Goal: Task Accomplishment & Management: Complete application form

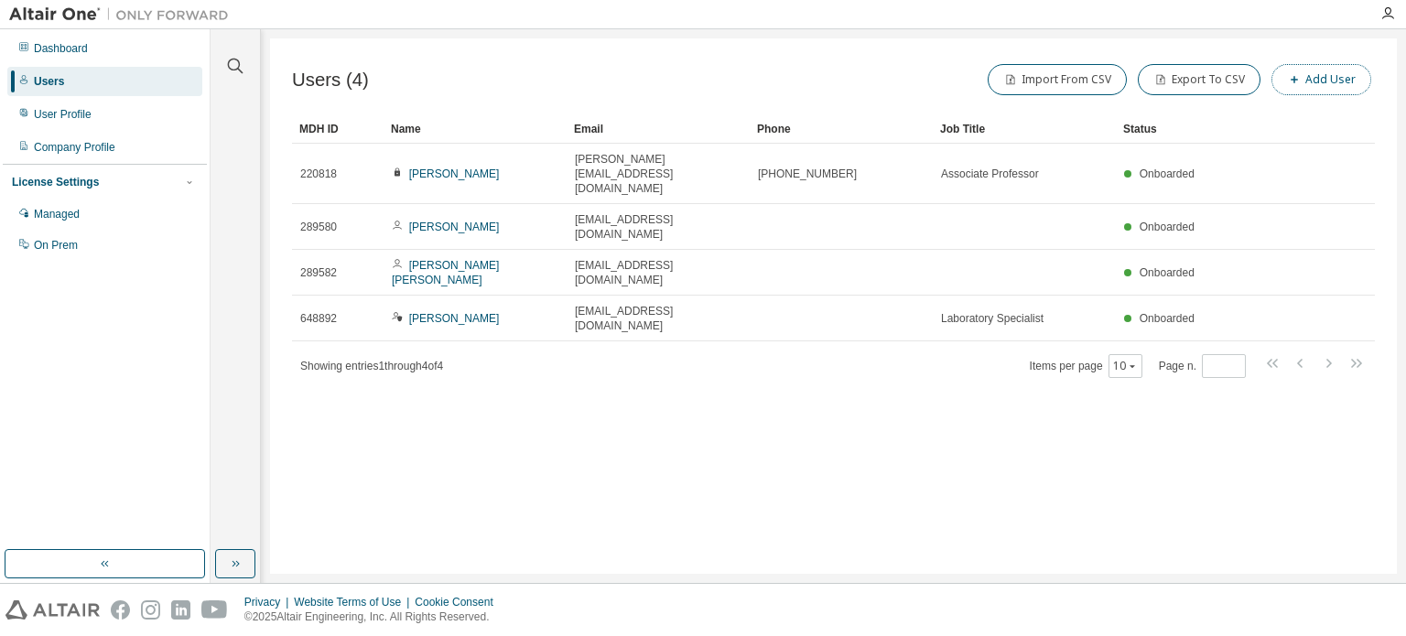
click at [1336, 81] on button "Add User" at bounding box center [1321, 79] width 100 height 31
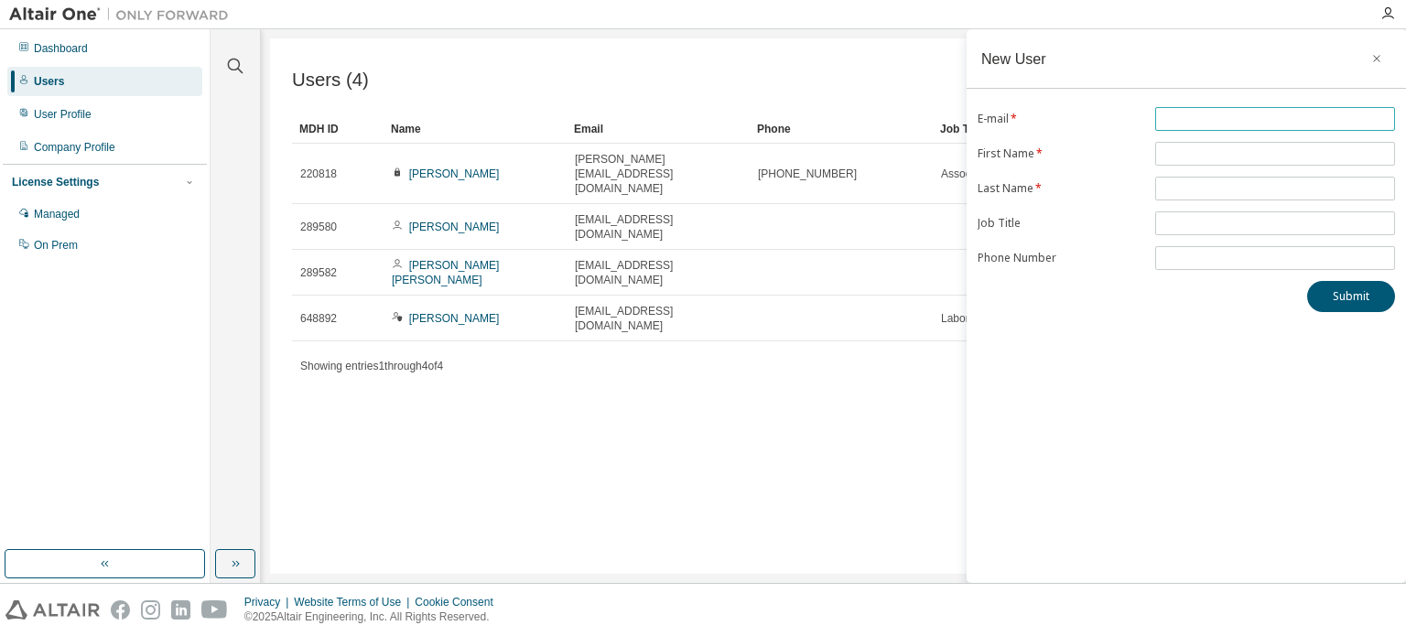
click at [1260, 119] on input "text" at bounding box center [1274, 119] width 231 height 15
paste input "**********"
type input "**********"
click at [1219, 149] on input "text" at bounding box center [1274, 153] width 231 height 15
type input "******"
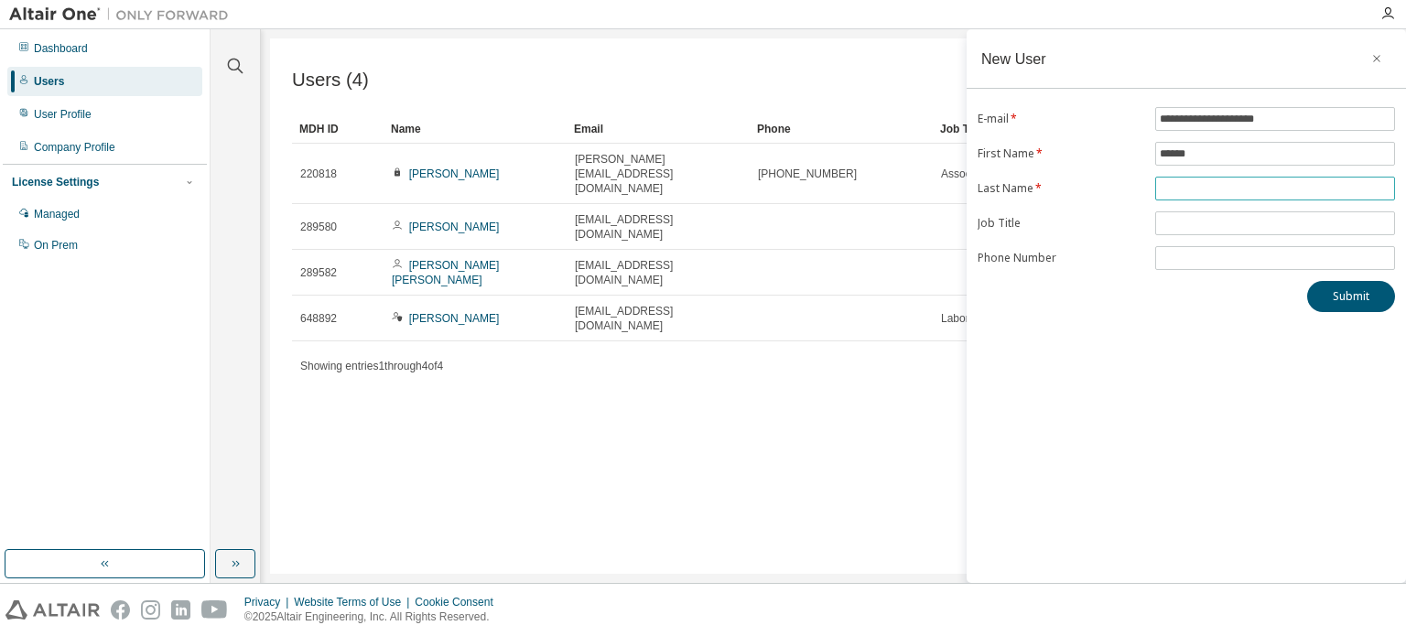
click at [1213, 184] on input "text" at bounding box center [1274, 188] width 231 height 15
type input "*******"
click at [1221, 222] on input "text" at bounding box center [1274, 223] width 231 height 15
click at [1352, 297] on button "Submit" at bounding box center [1351, 296] width 88 height 31
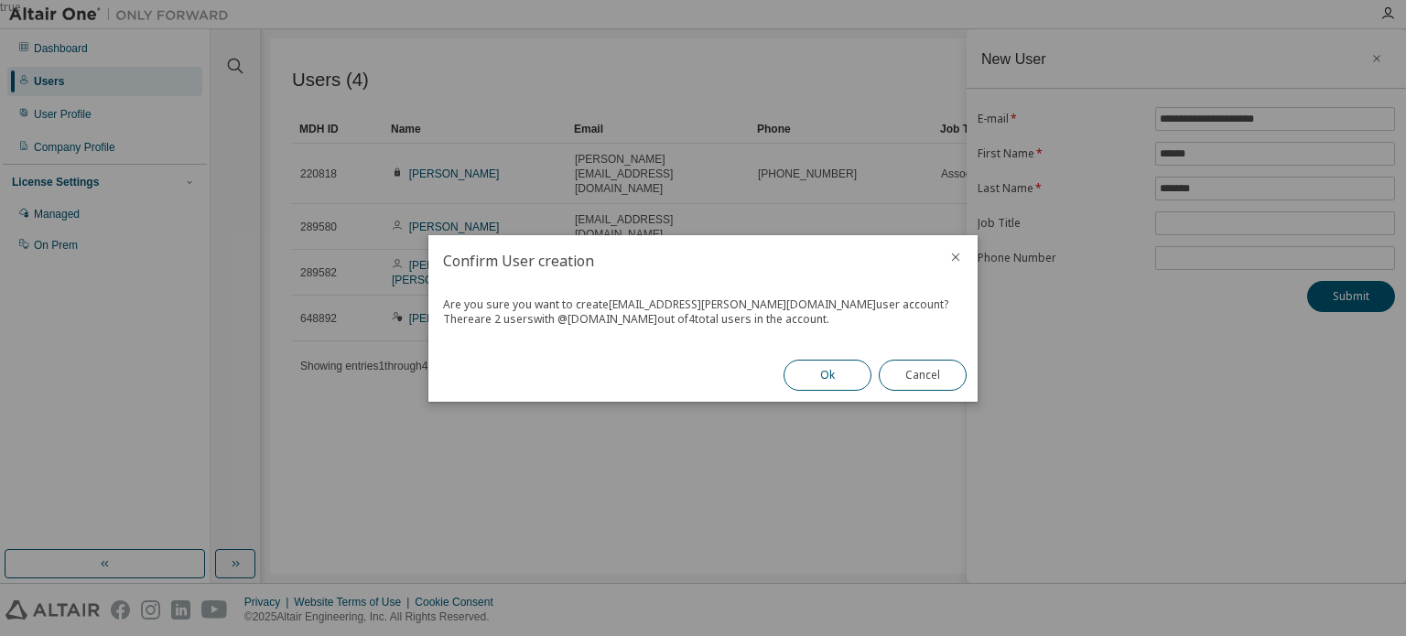
click at [832, 373] on button "Ok" at bounding box center [827, 375] width 88 height 31
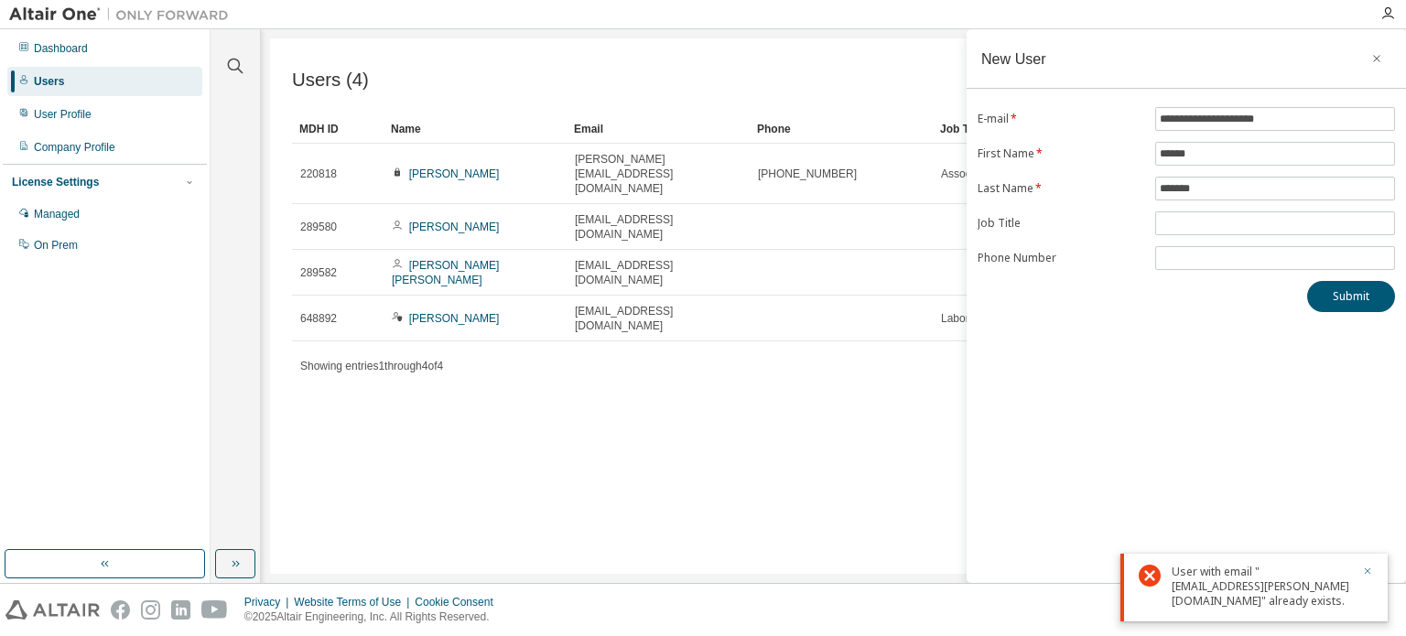
click at [1368, 568] on icon "button" at bounding box center [1367, 571] width 11 height 11
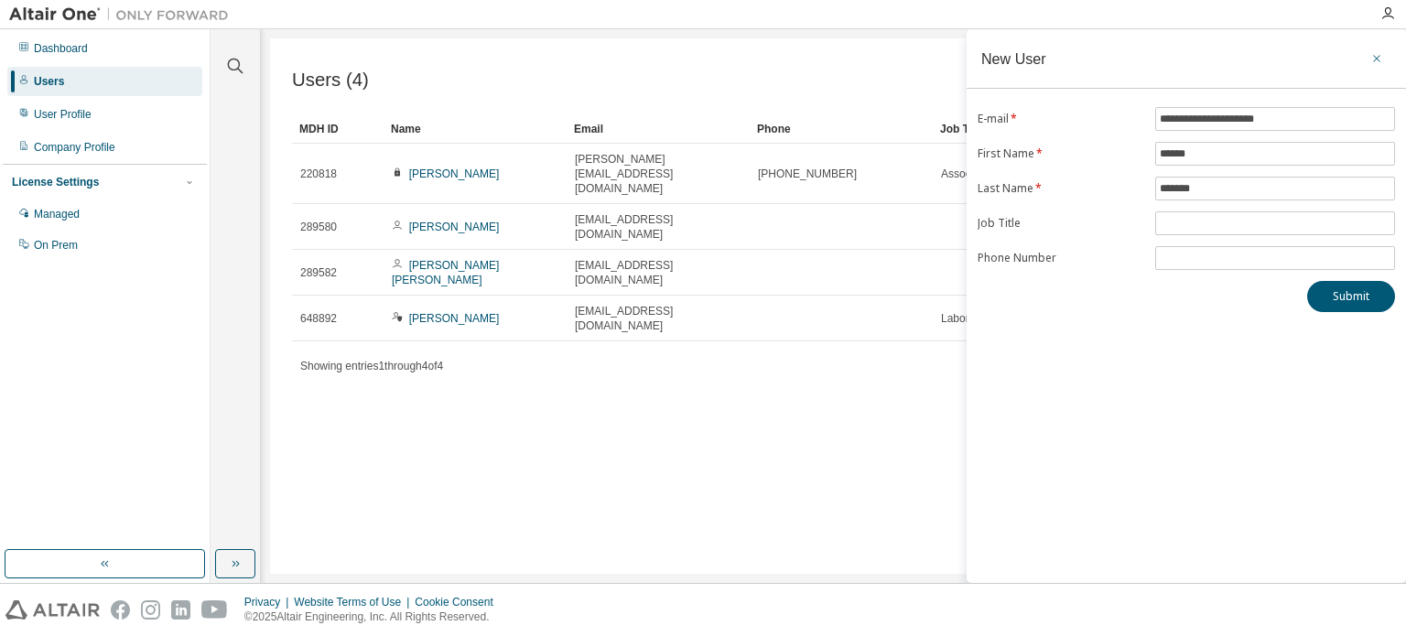
click at [1375, 59] on icon "button" at bounding box center [1376, 58] width 7 height 7
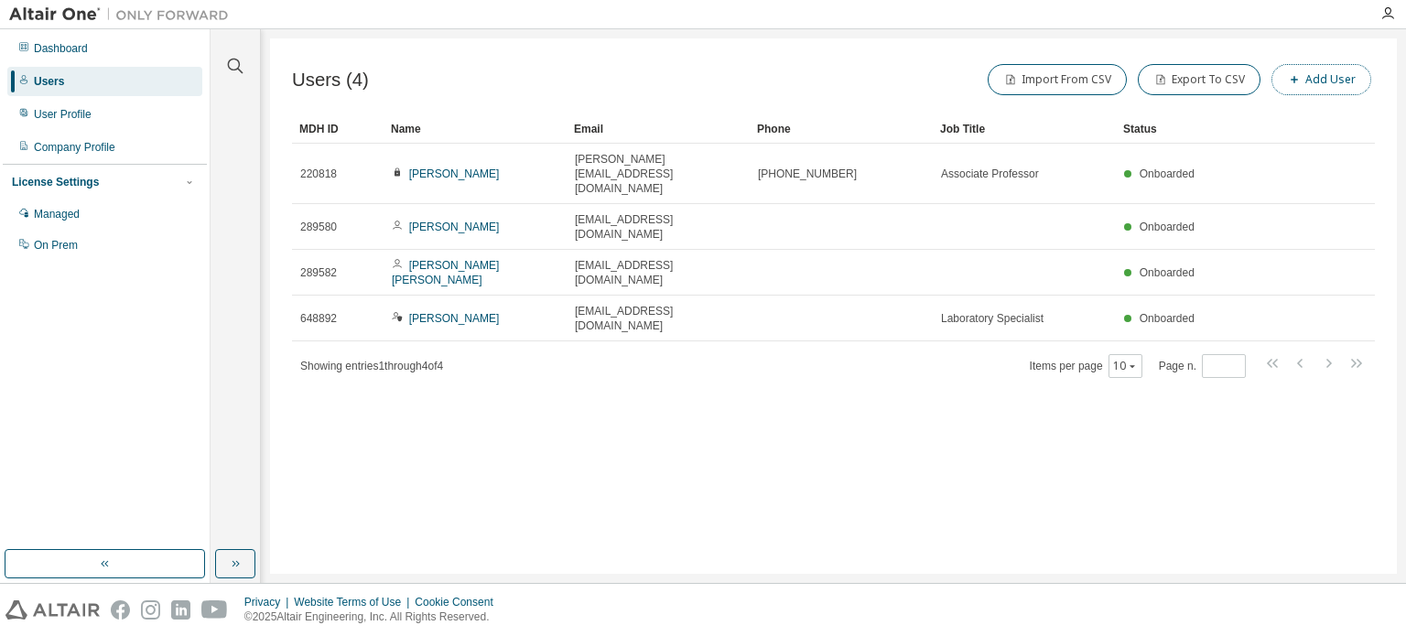
click at [1334, 80] on button "Add User" at bounding box center [1321, 79] width 100 height 31
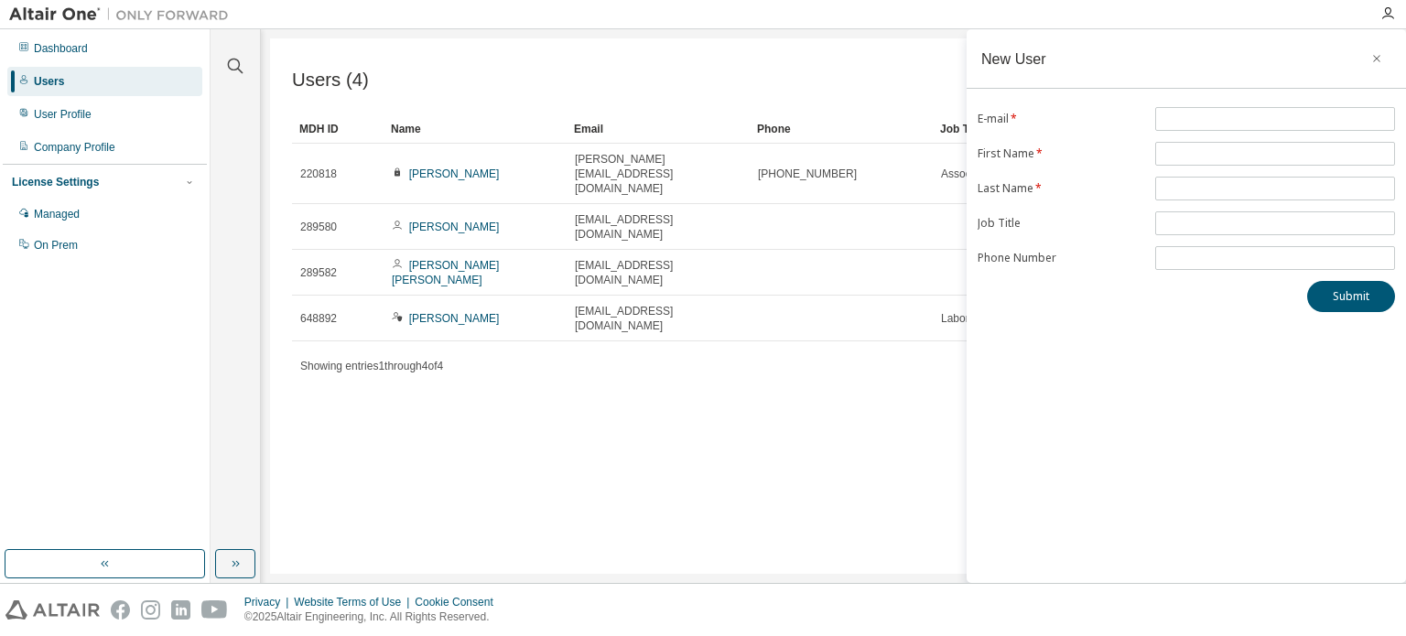
click at [787, 413] on div "Users (4) Import From CSV Export To CSV Add User Clear Load Save Save As Field …" at bounding box center [833, 305] width 1127 height 535
click at [1375, 59] on icon "button" at bounding box center [1376, 58] width 7 height 7
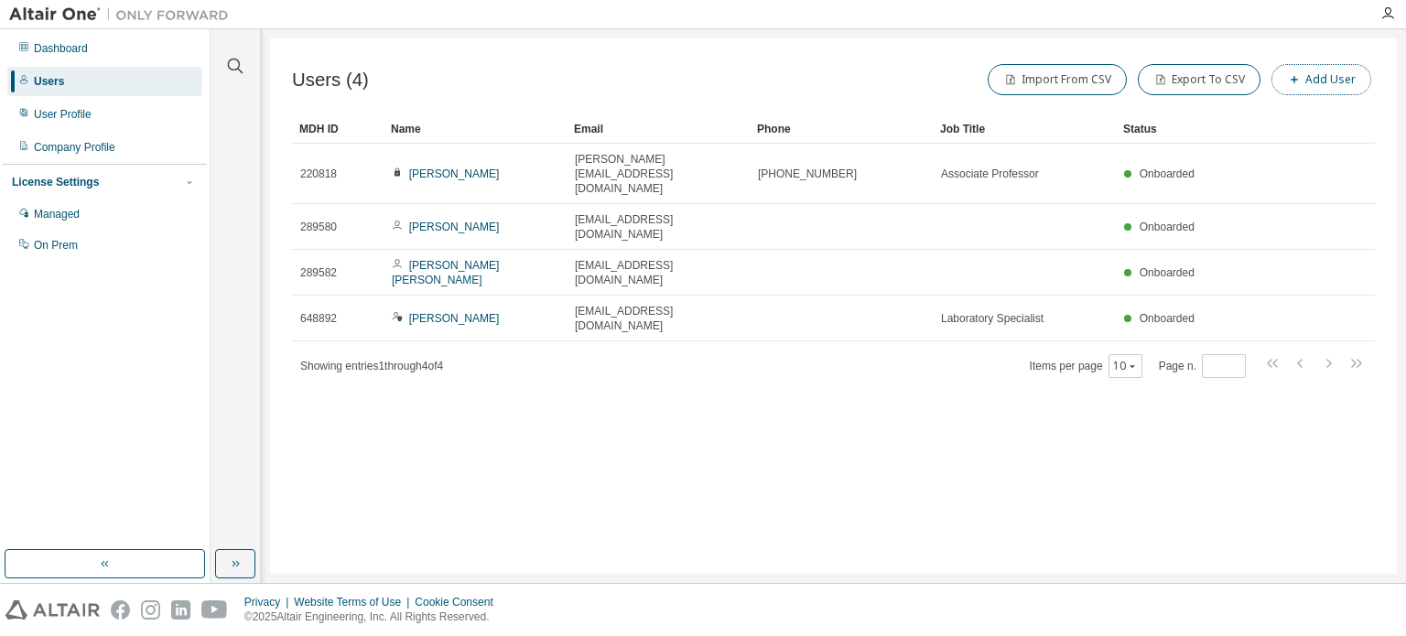
click at [1327, 80] on button "Add User" at bounding box center [1321, 79] width 100 height 31
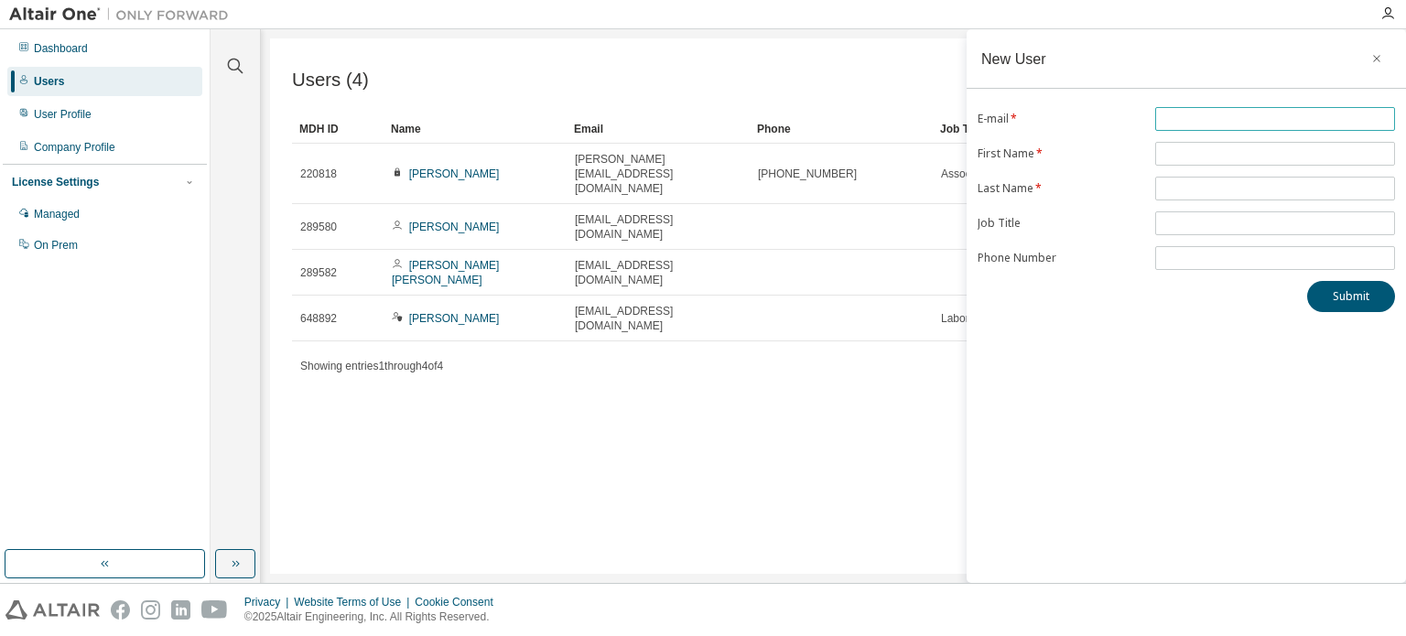
click at [1269, 117] on input "text" at bounding box center [1274, 119] width 231 height 15
type input "**********"
click at [1367, 296] on button "Submit" at bounding box center [1351, 296] width 88 height 31
type input "******"
click at [1201, 189] on input "text" at bounding box center [1274, 188] width 231 height 15
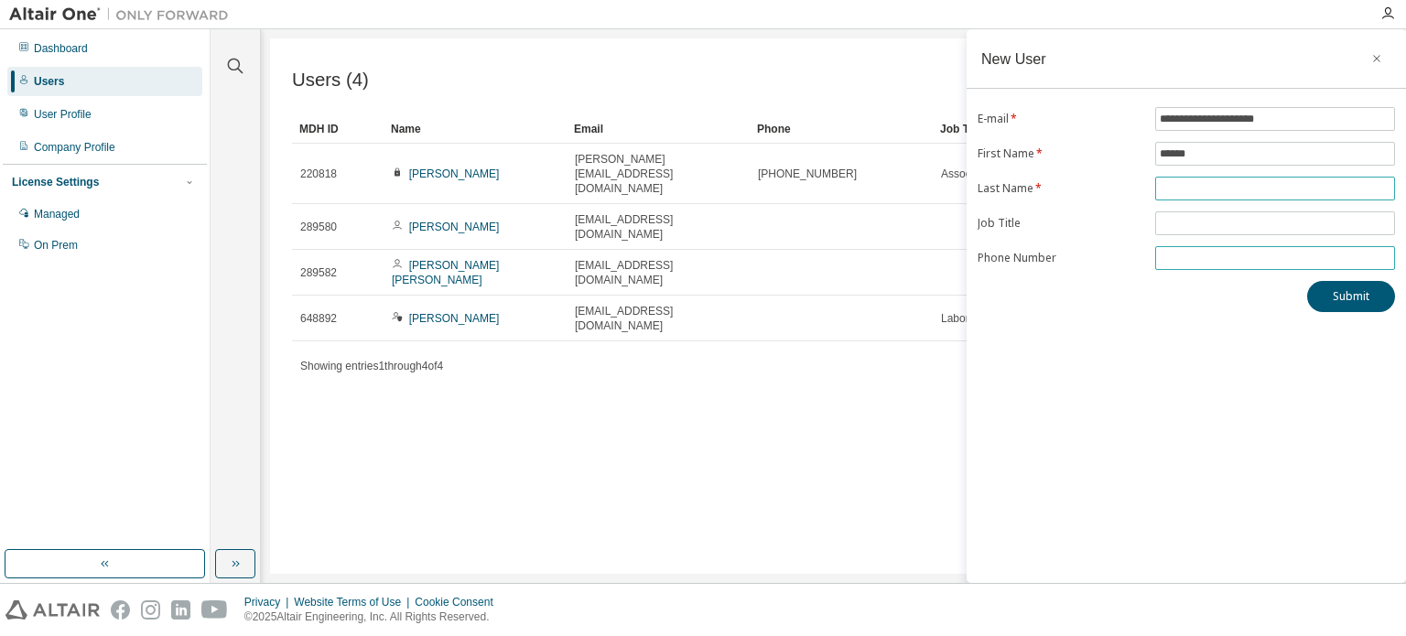
type input "*******"
click at [1358, 297] on button "Submit" at bounding box center [1351, 296] width 88 height 31
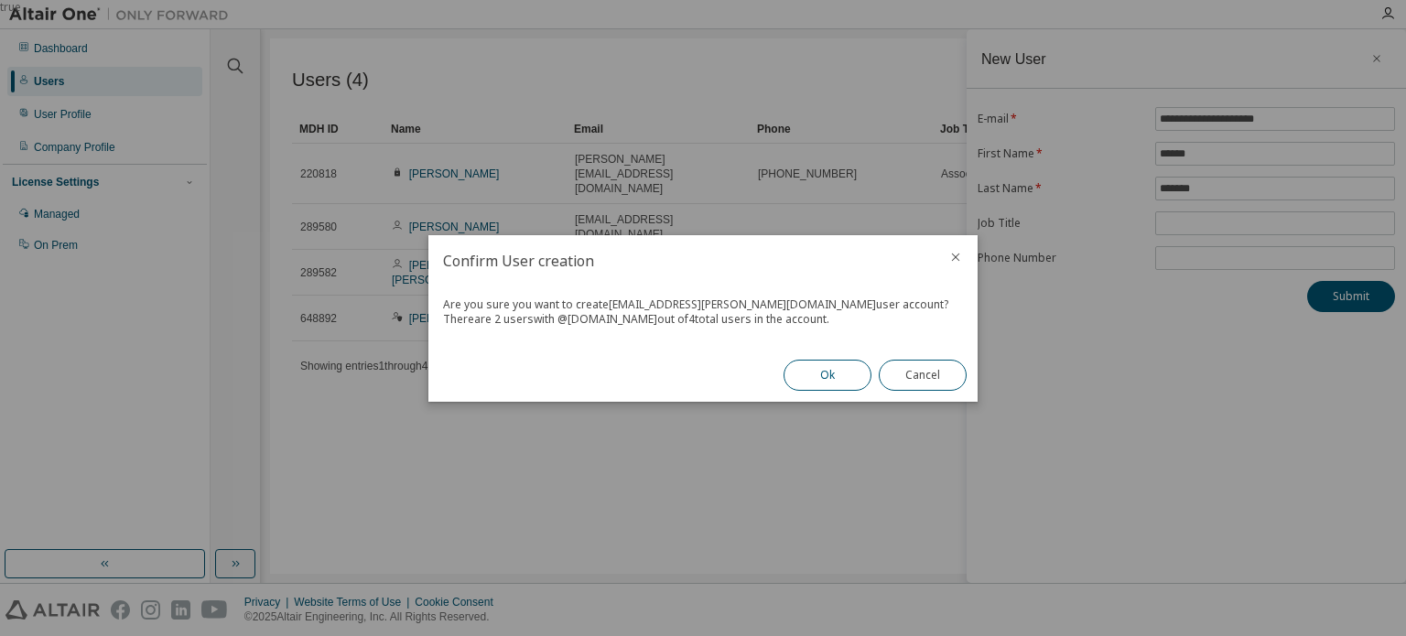
click at [835, 375] on button "Ok" at bounding box center [827, 375] width 88 height 31
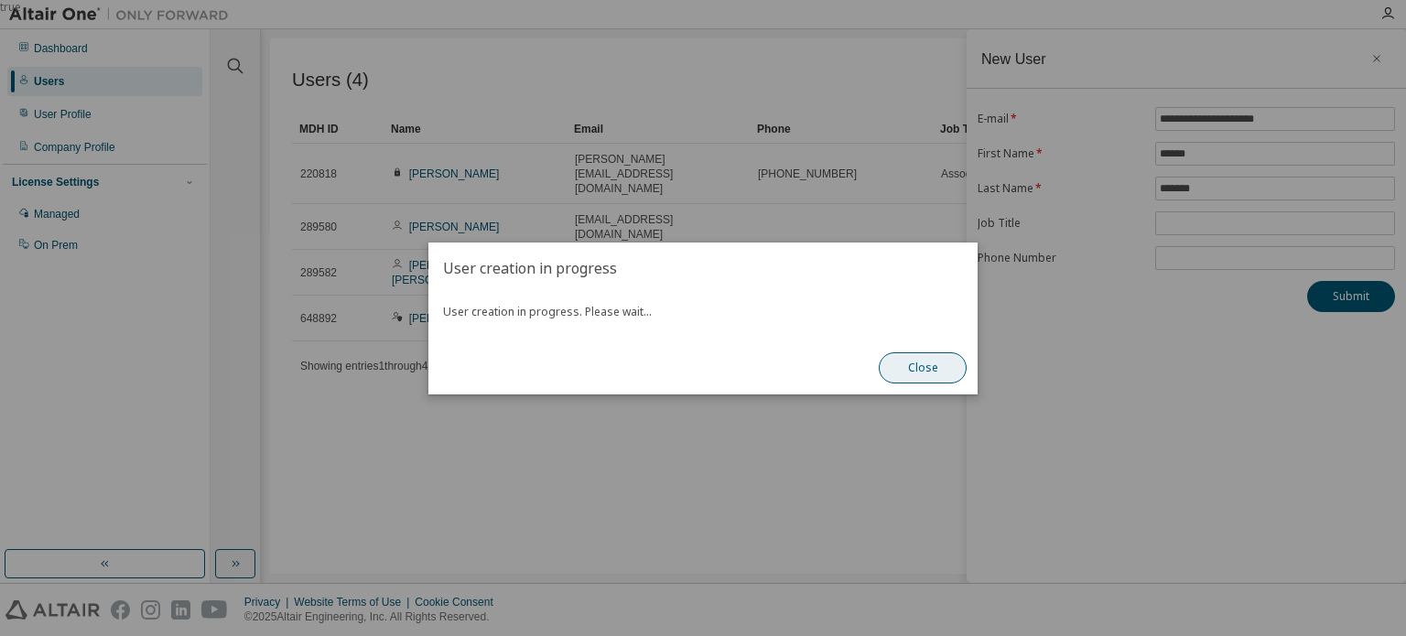
click at [922, 365] on button "Close" at bounding box center [923, 367] width 88 height 31
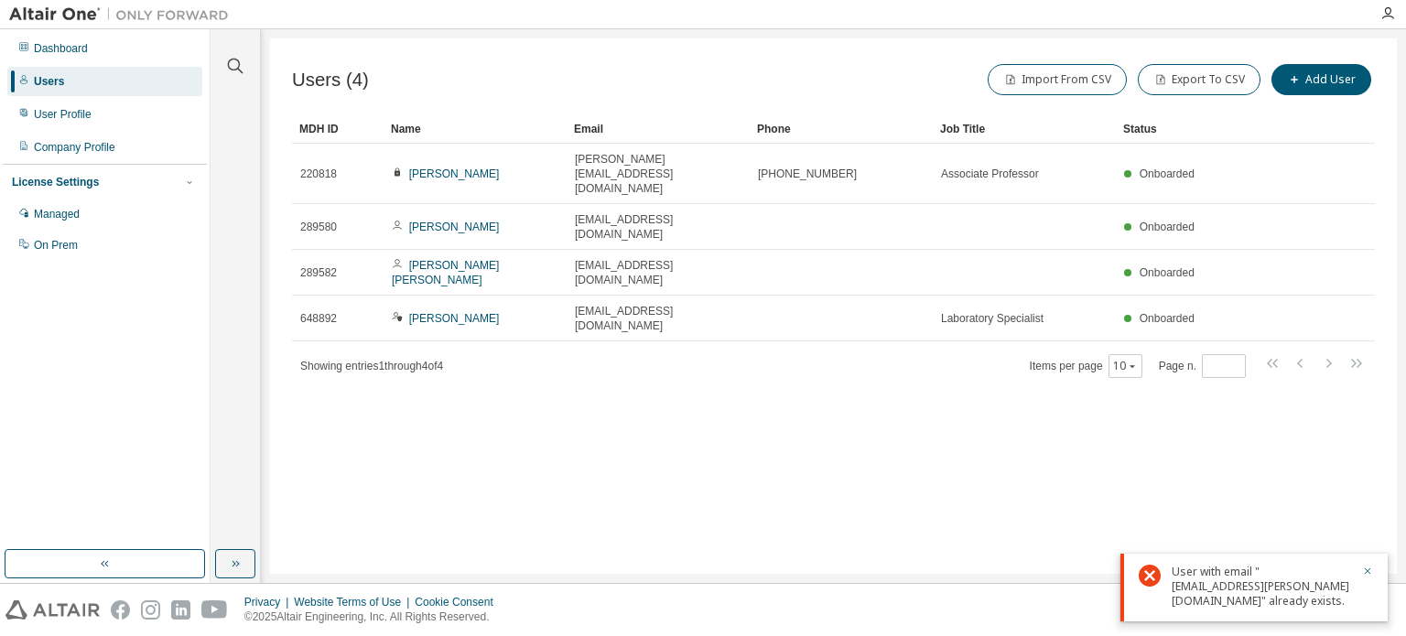
click at [1224, 577] on div "User with email "[EMAIL_ADDRESS][PERSON_NAME][DOMAIN_NAME]" already exists." at bounding box center [1260, 587] width 179 height 44
click at [1368, 569] on icon "button" at bounding box center [1367, 571] width 11 height 11
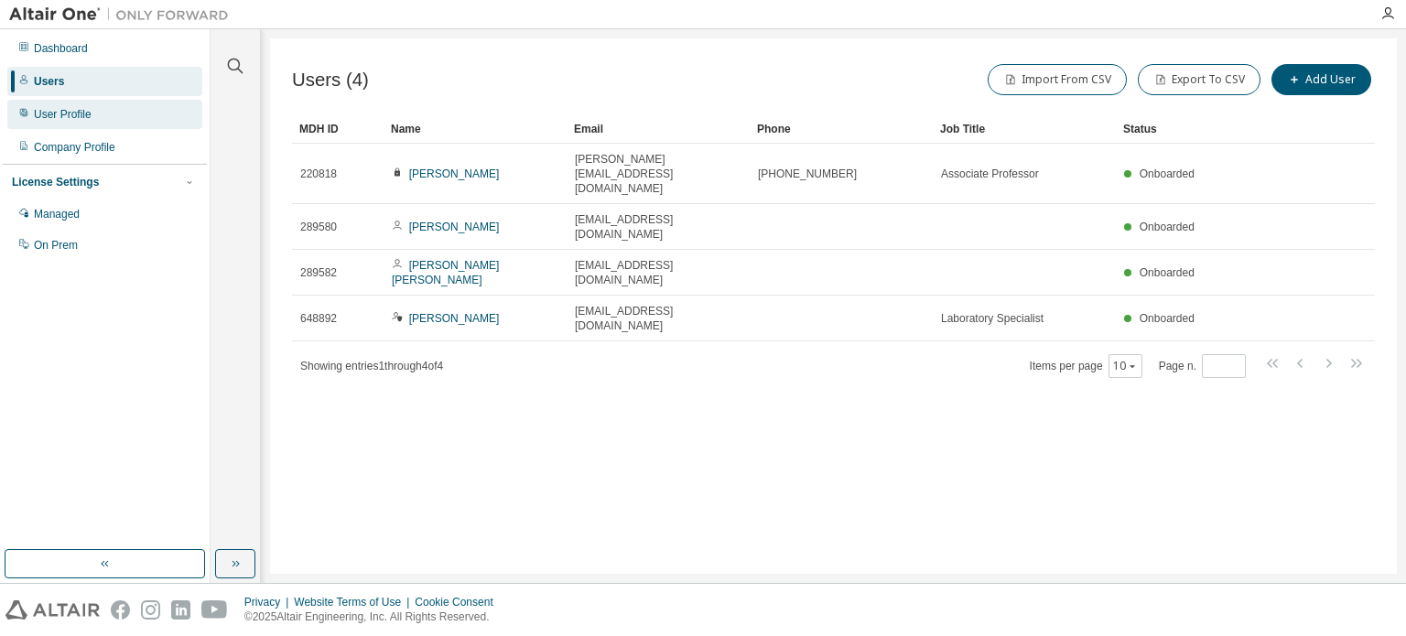
click at [80, 113] on div "User Profile" at bounding box center [63, 114] width 58 height 15
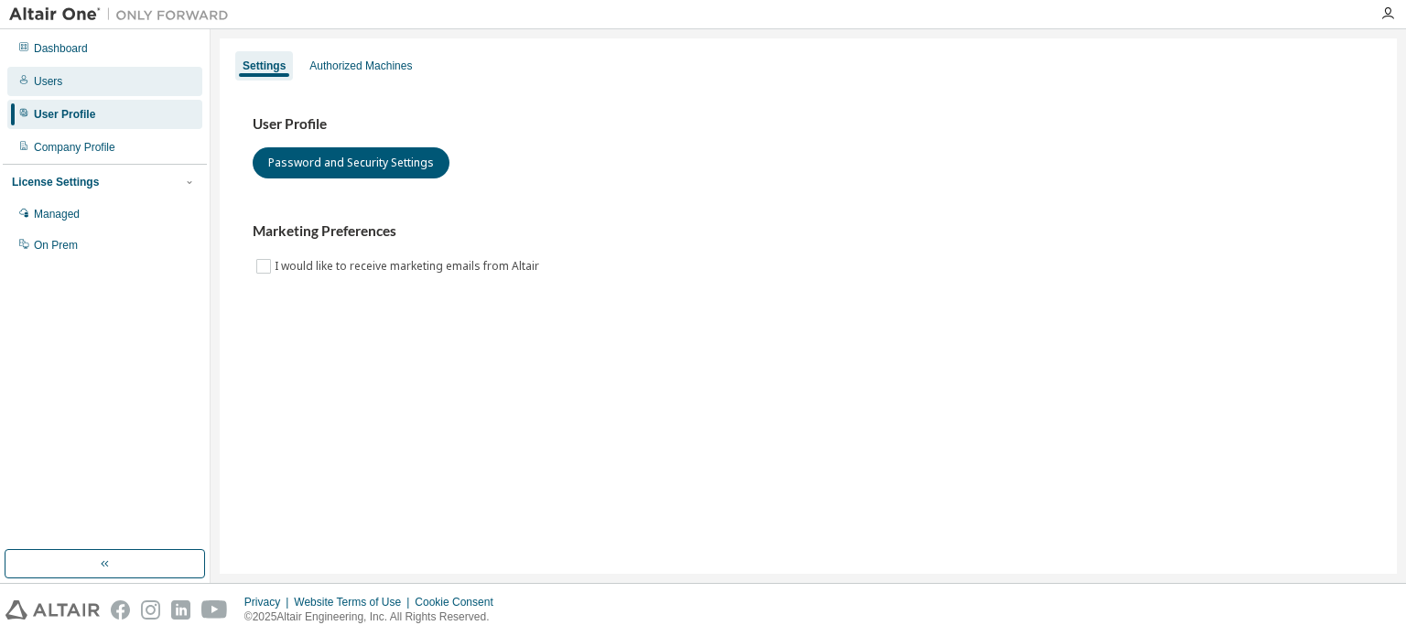
click at [55, 81] on div "Users" at bounding box center [48, 81] width 28 height 15
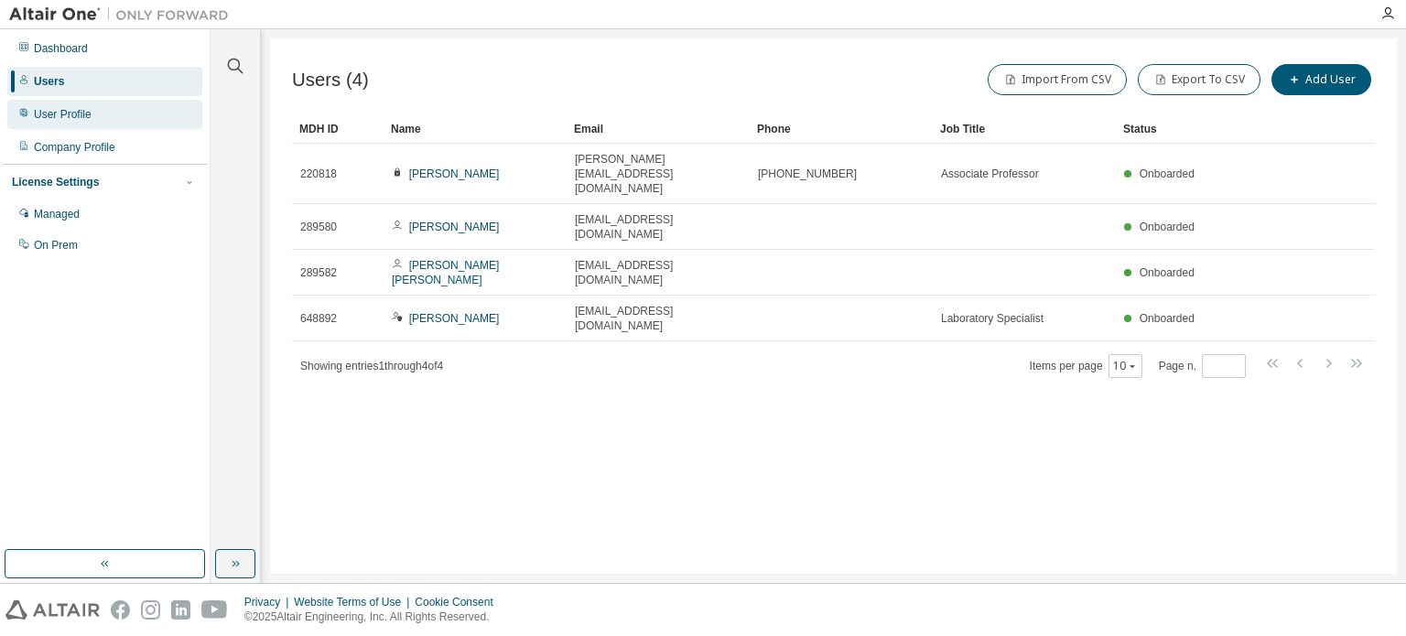
click at [81, 111] on div "User Profile" at bounding box center [63, 114] width 58 height 15
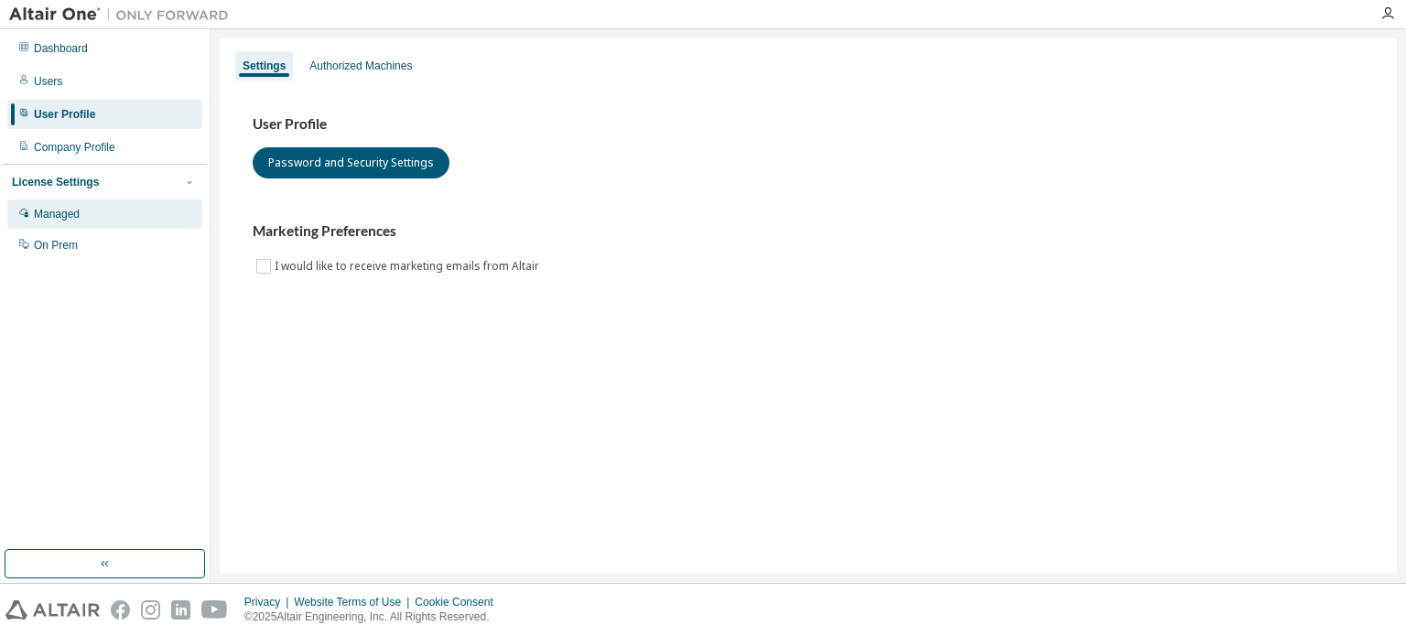
click at [92, 212] on div "Managed" at bounding box center [104, 213] width 195 height 29
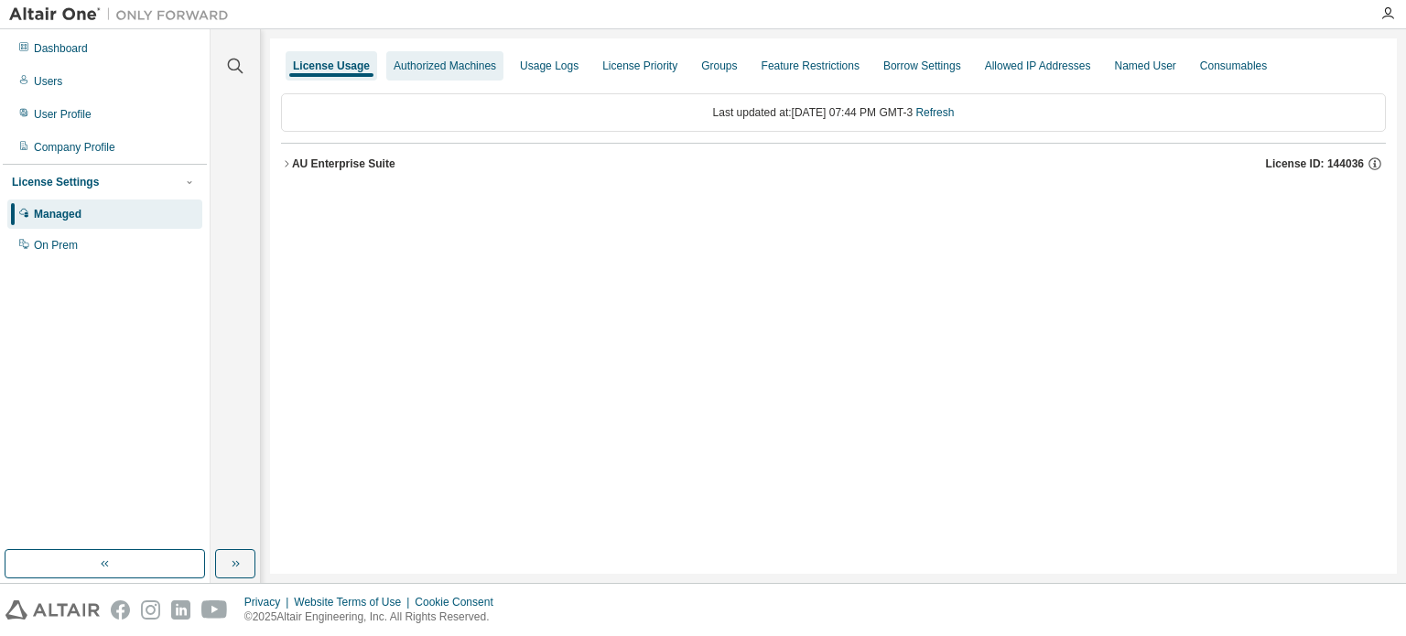
click at [465, 64] on div "Authorized Machines" at bounding box center [445, 66] width 102 height 15
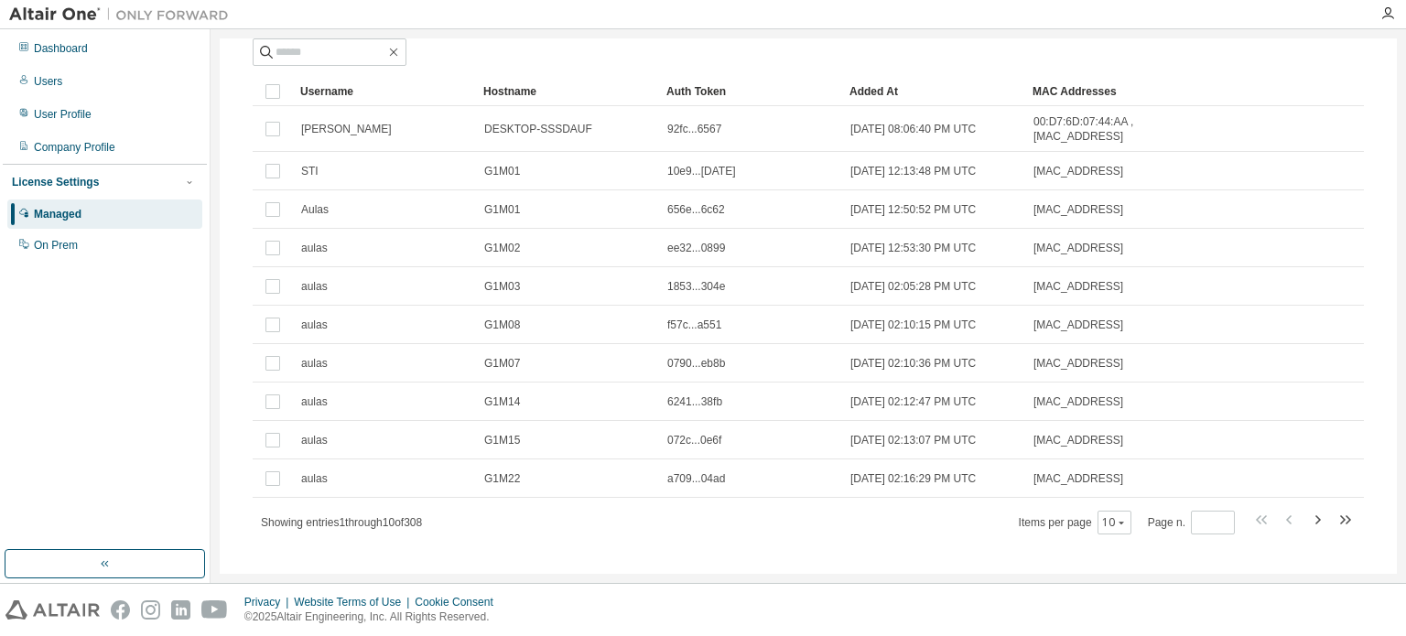
scroll to position [113, 0]
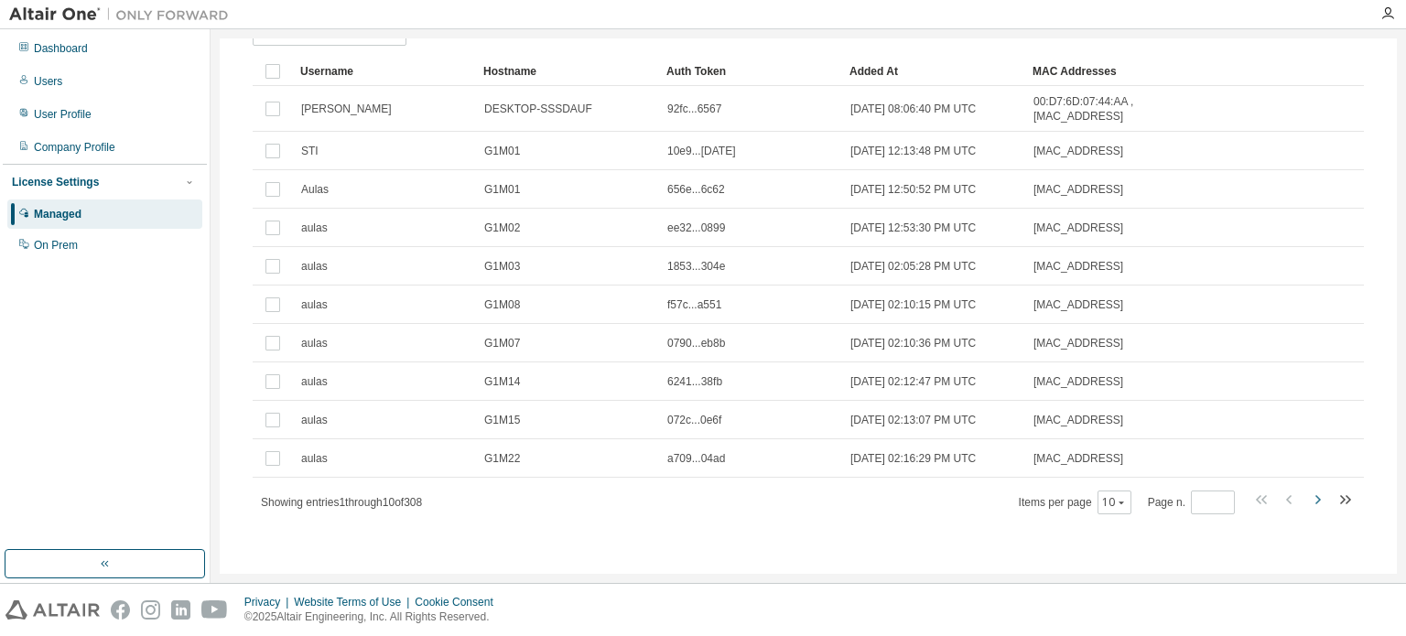
click at [1315, 501] on icon "button" at bounding box center [1317, 499] width 5 height 9
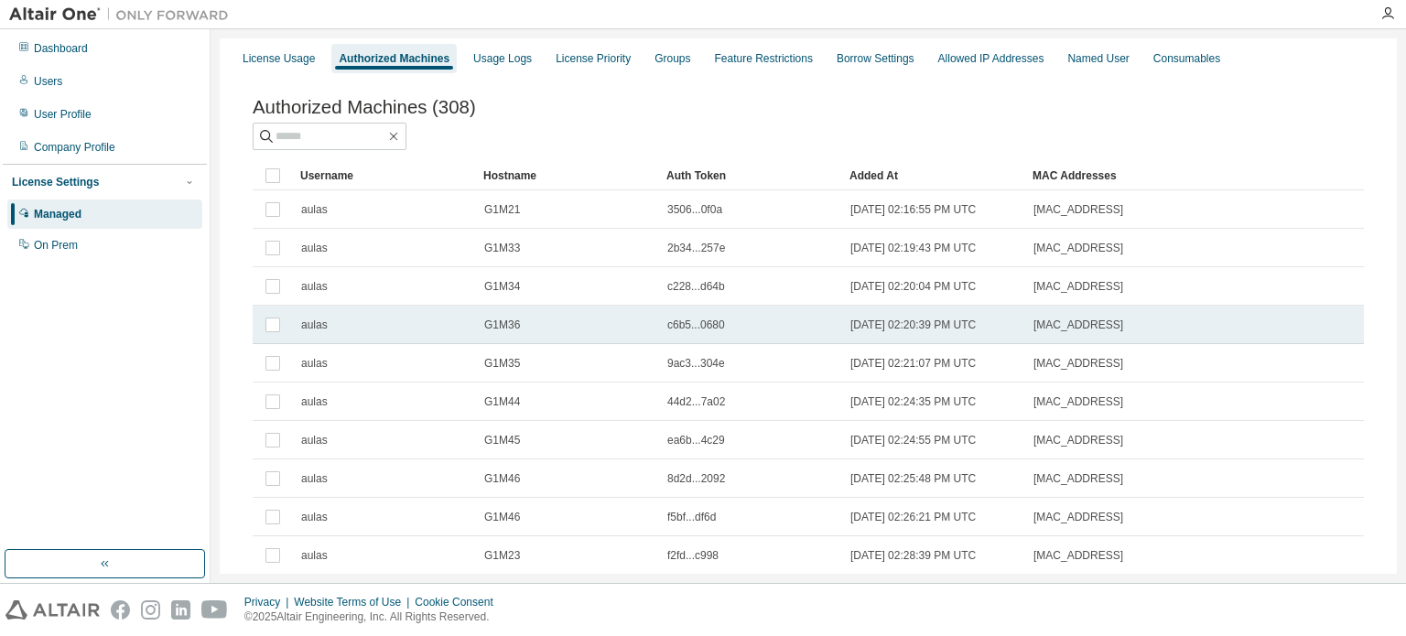
scroll to position [0, 0]
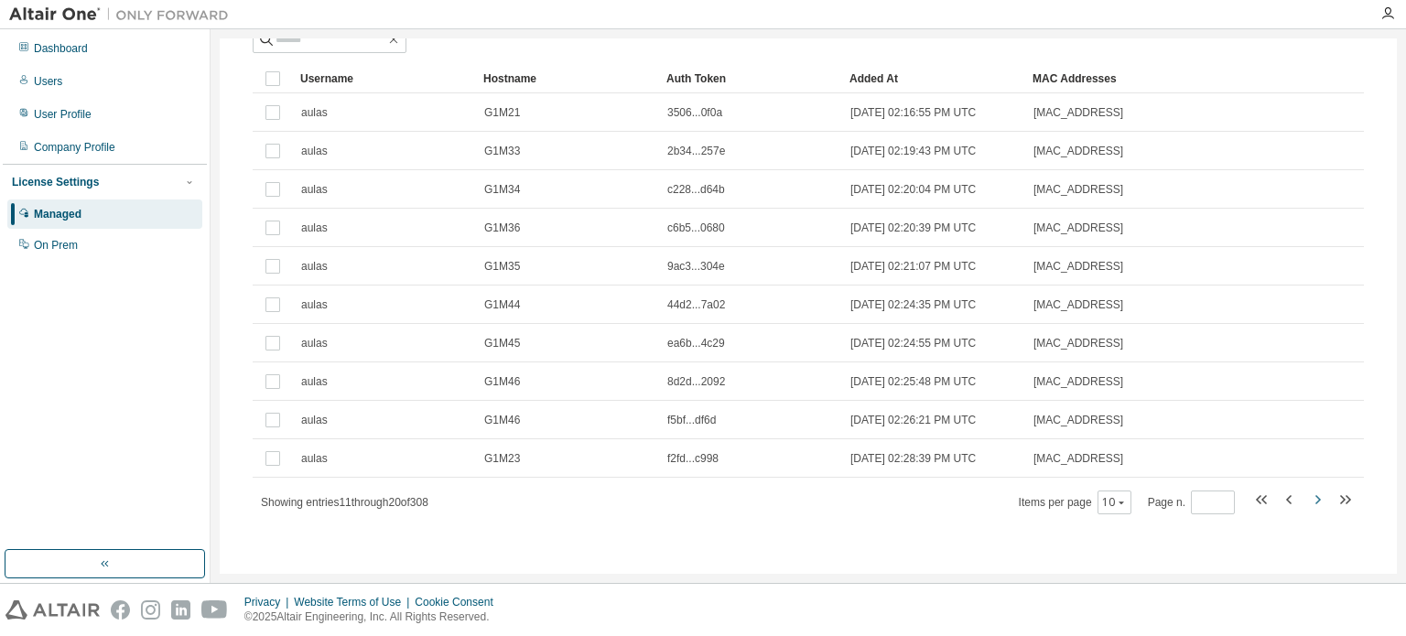
click at [1315, 498] on icon "button" at bounding box center [1317, 499] width 5 height 9
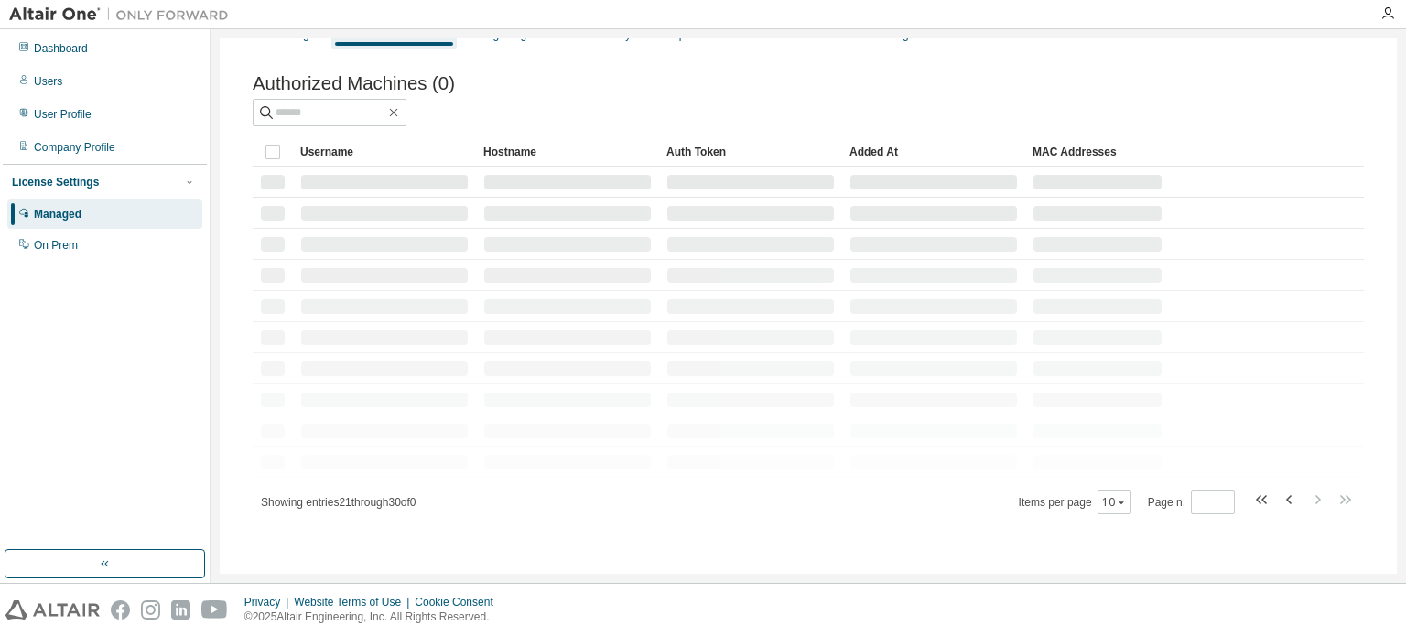
scroll to position [106, 0]
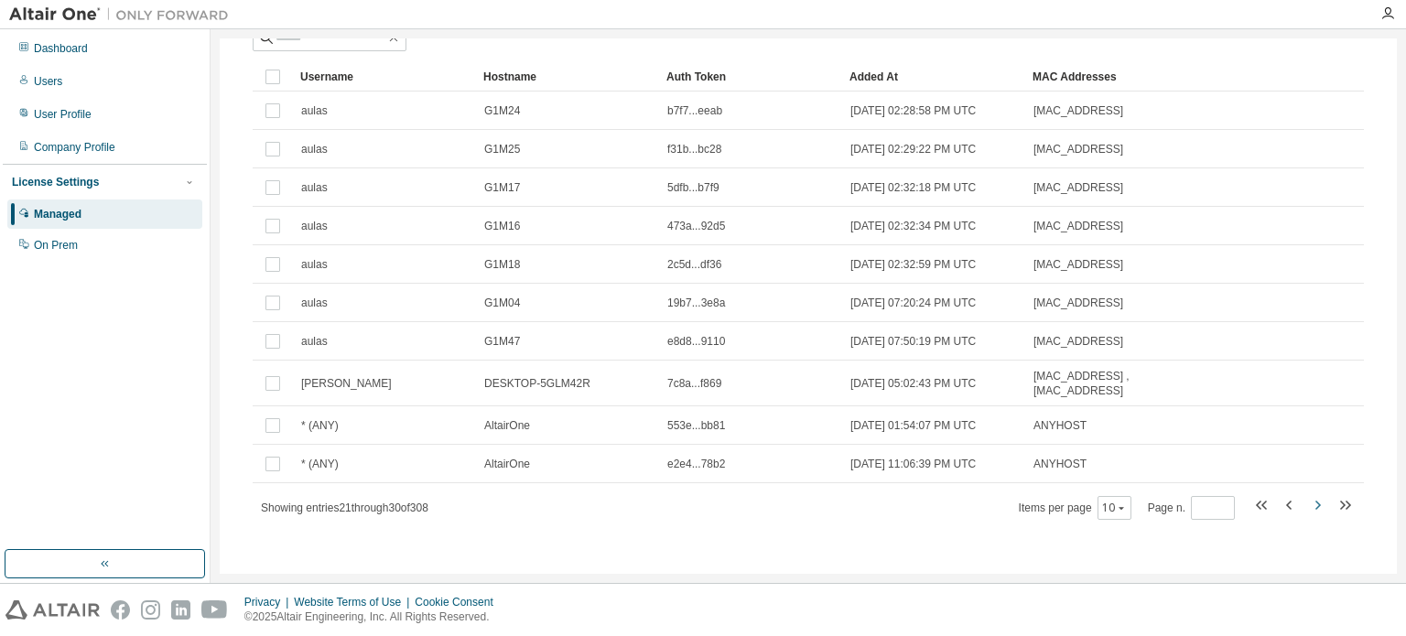
click at [1309, 498] on icon "button" at bounding box center [1317, 505] width 22 height 22
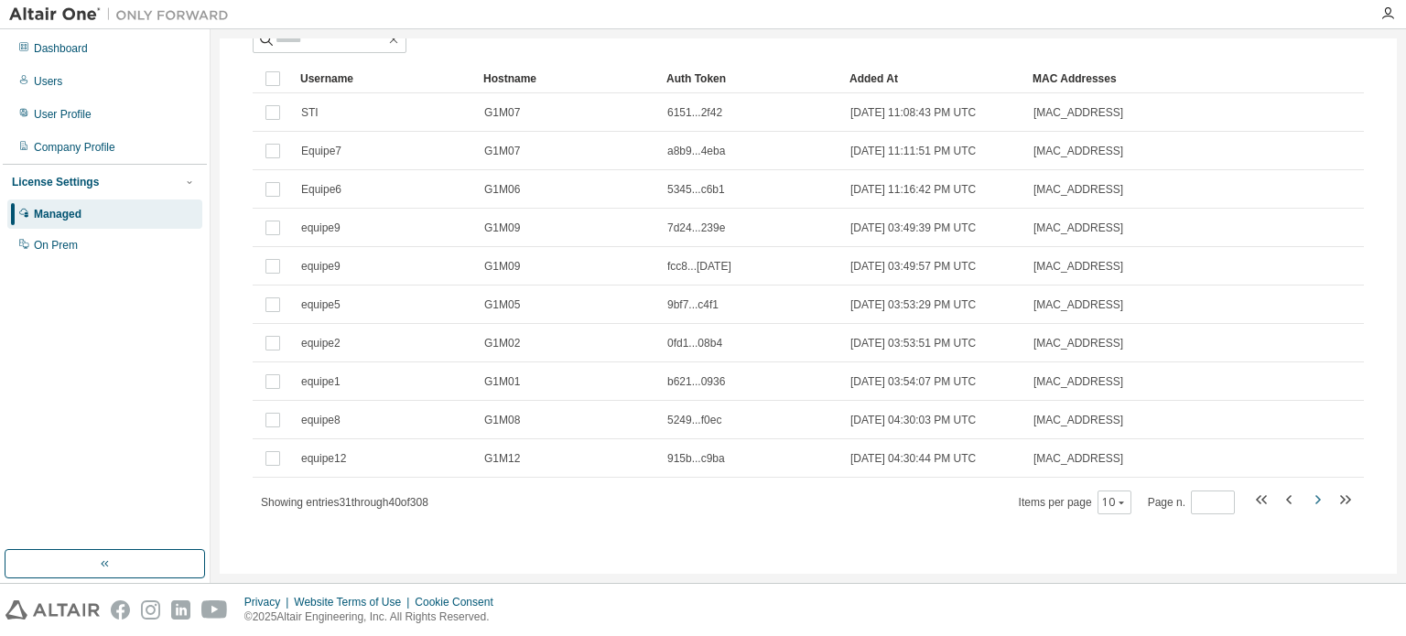
click at [1308, 501] on icon "button" at bounding box center [1317, 500] width 22 height 22
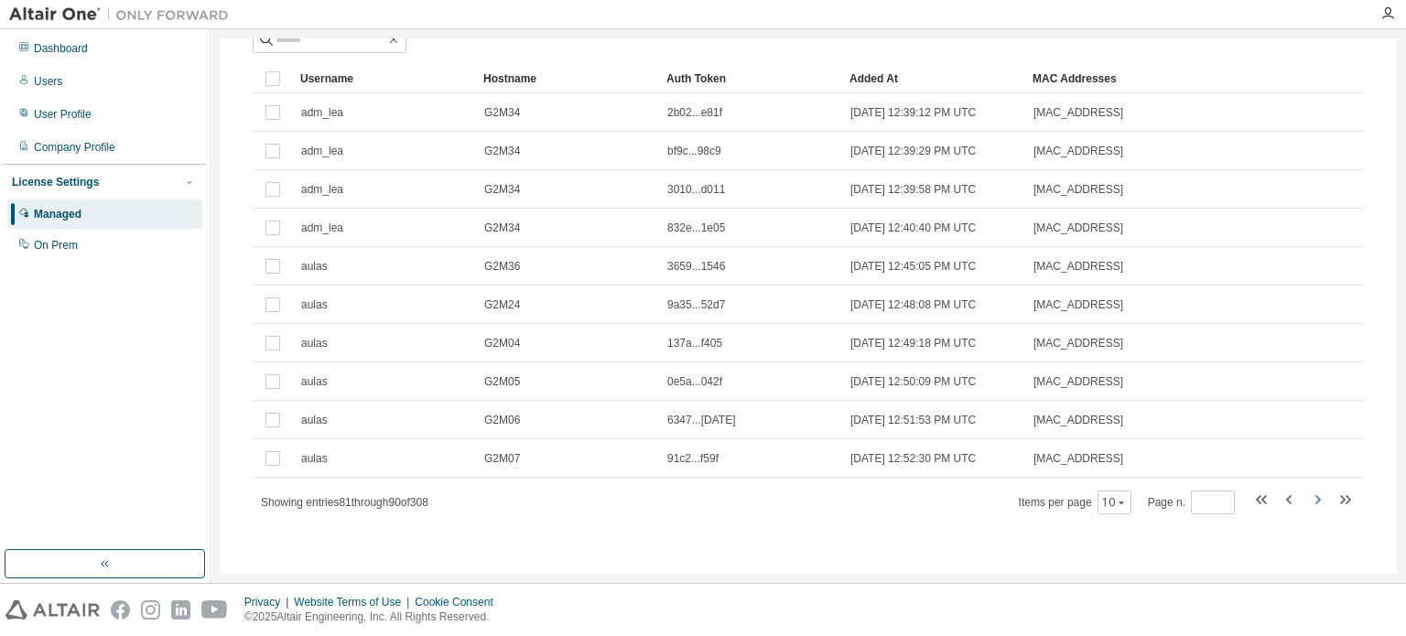
click at [1308, 501] on icon "button" at bounding box center [1317, 500] width 22 height 22
click at [1315, 497] on icon "button" at bounding box center [1317, 499] width 5 height 9
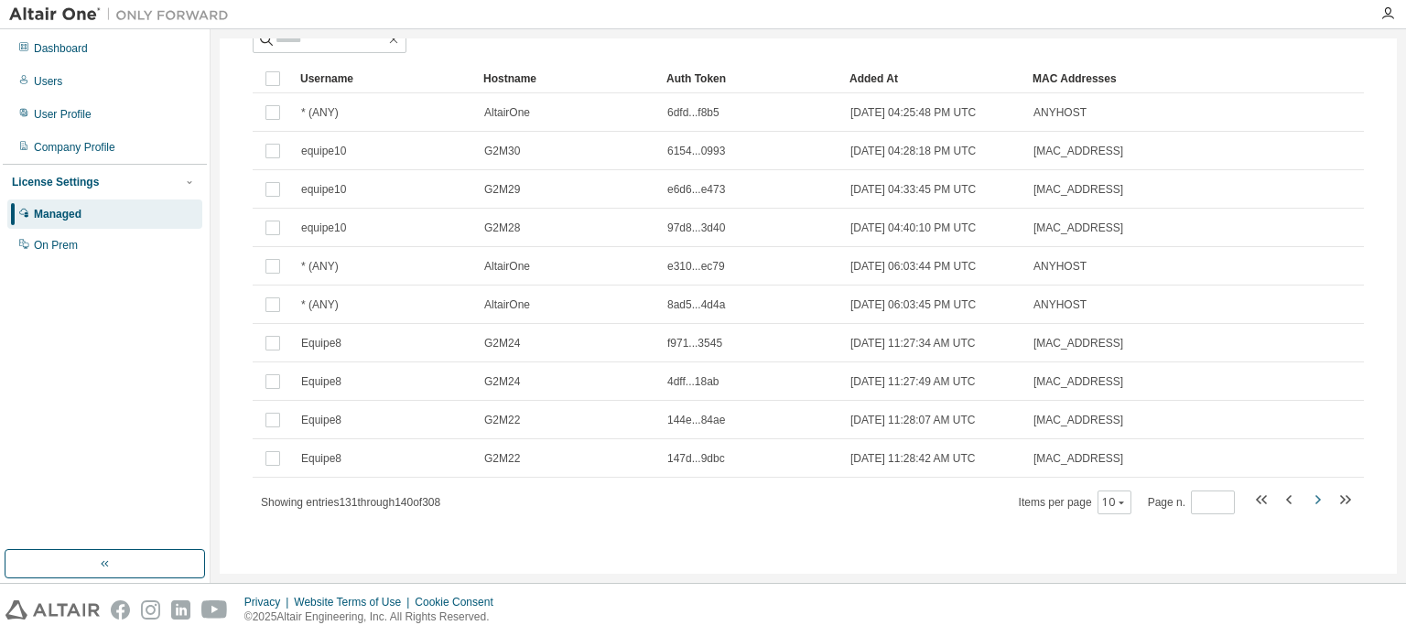
click at [1315, 497] on icon "button" at bounding box center [1317, 499] width 5 height 9
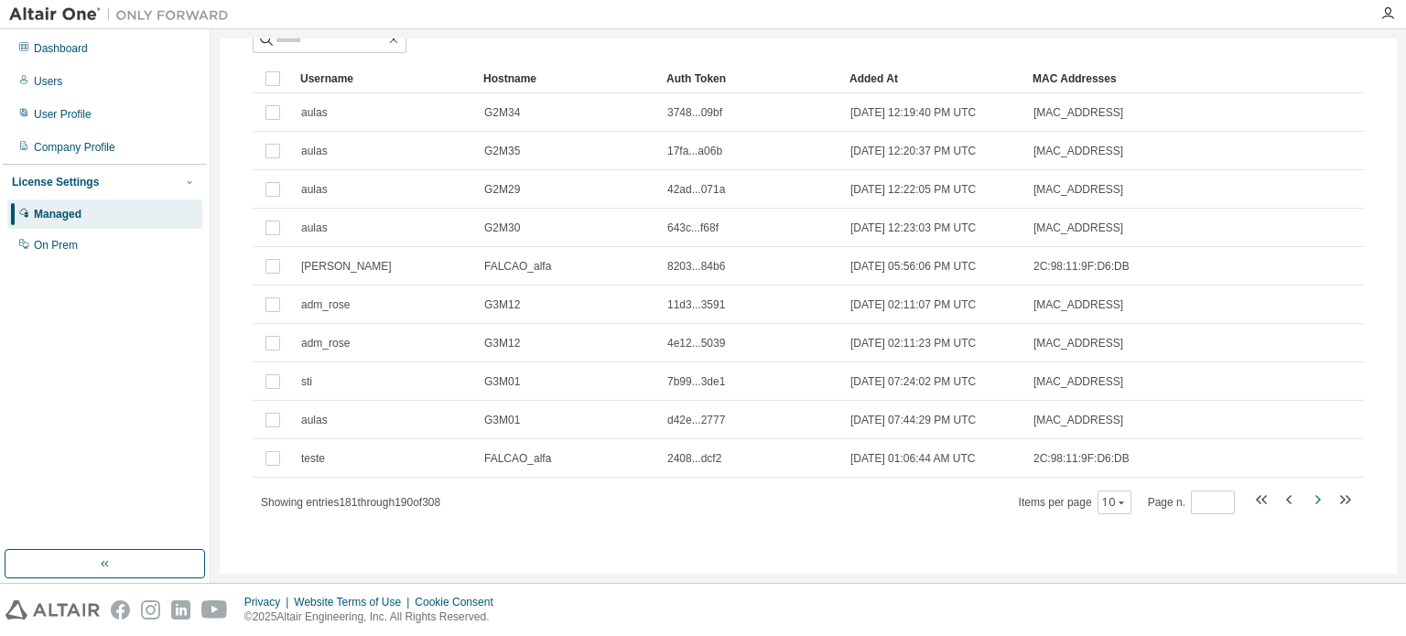
click at [1315, 497] on icon "button" at bounding box center [1317, 499] width 5 height 9
click at [1286, 502] on icon "button" at bounding box center [1288, 499] width 5 height 9
click at [1280, 500] on icon "button" at bounding box center [1289, 500] width 22 height 22
click at [1310, 495] on icon "button" at bounding box center [1317, 500] width 22 height 22
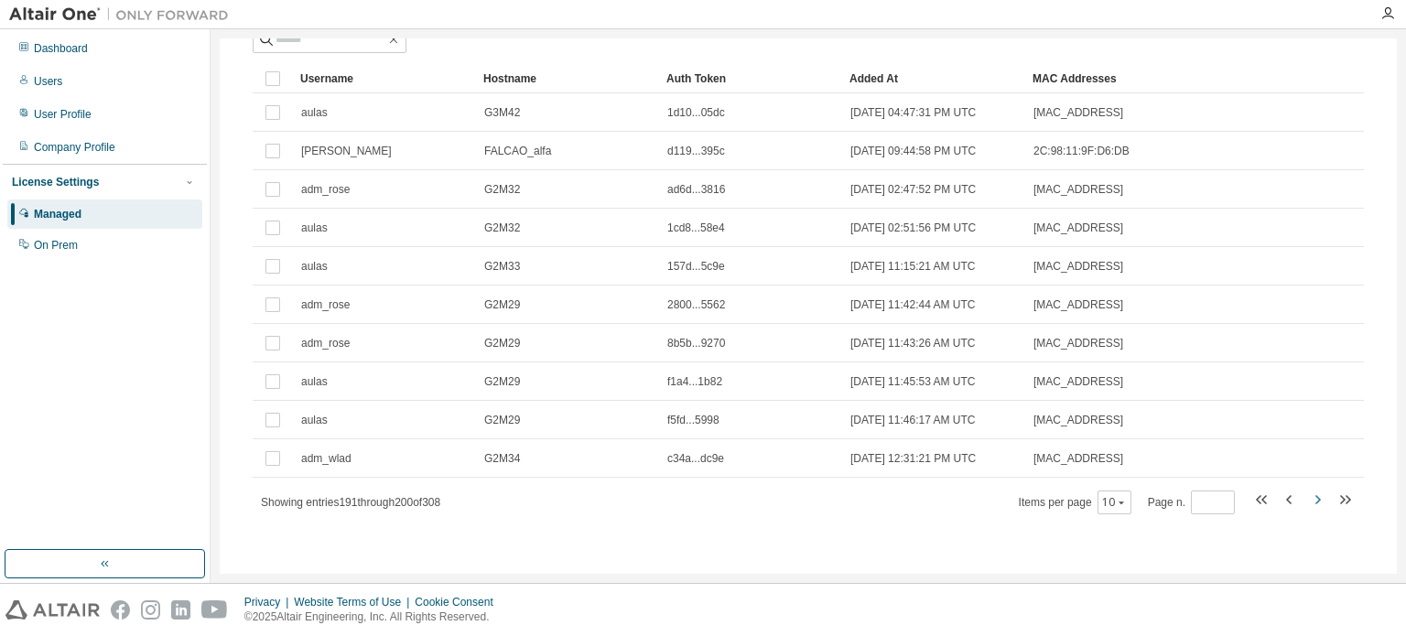
click at [1310, 495] on icon "button" at bounding box center [1317, 500] width 22 height 22
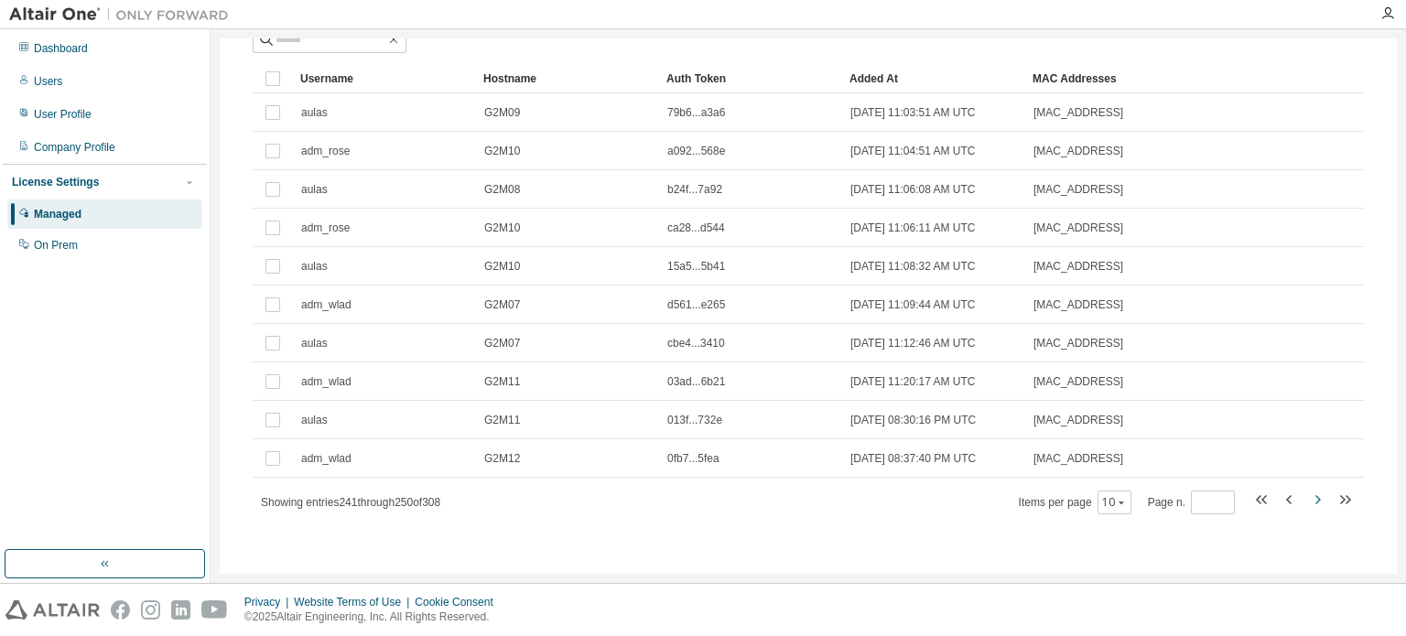
click at [1311, 497] on icon "button" at bounding box center [1317, 500] width 22 height 22
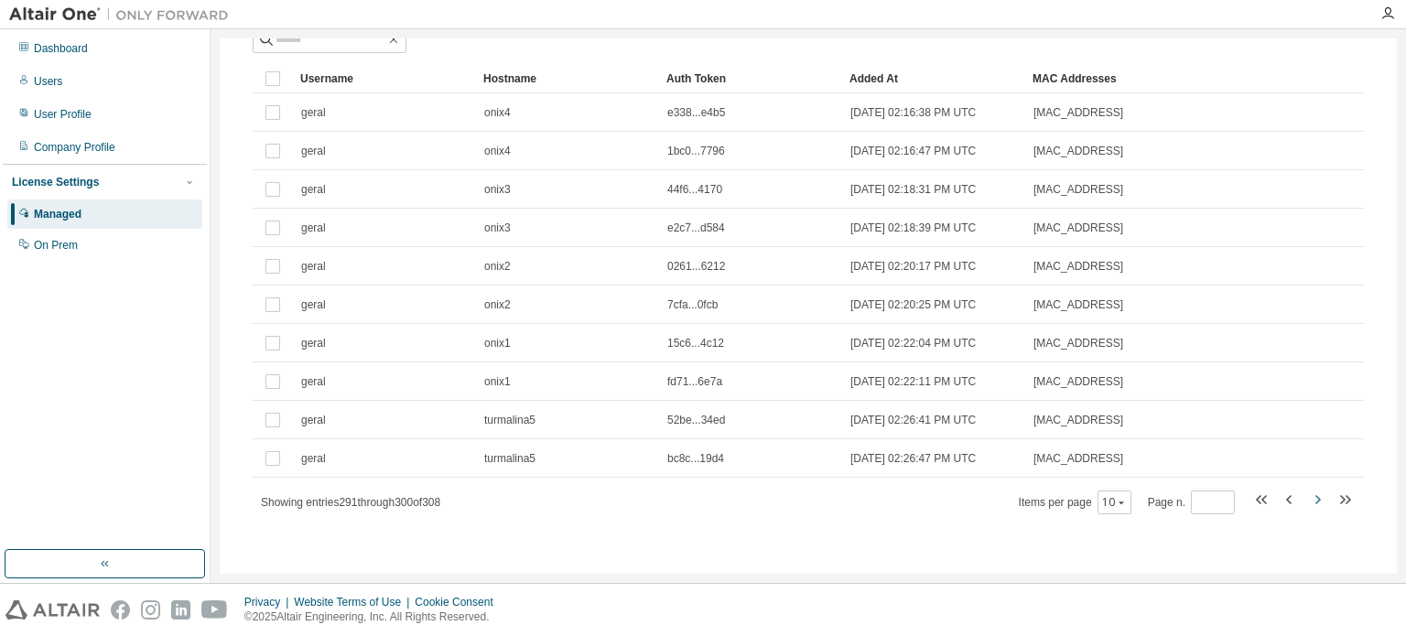
click at [1311, 497] on icon "button" at bounding box center [1317, 500] width 22 height 22
type input "**"
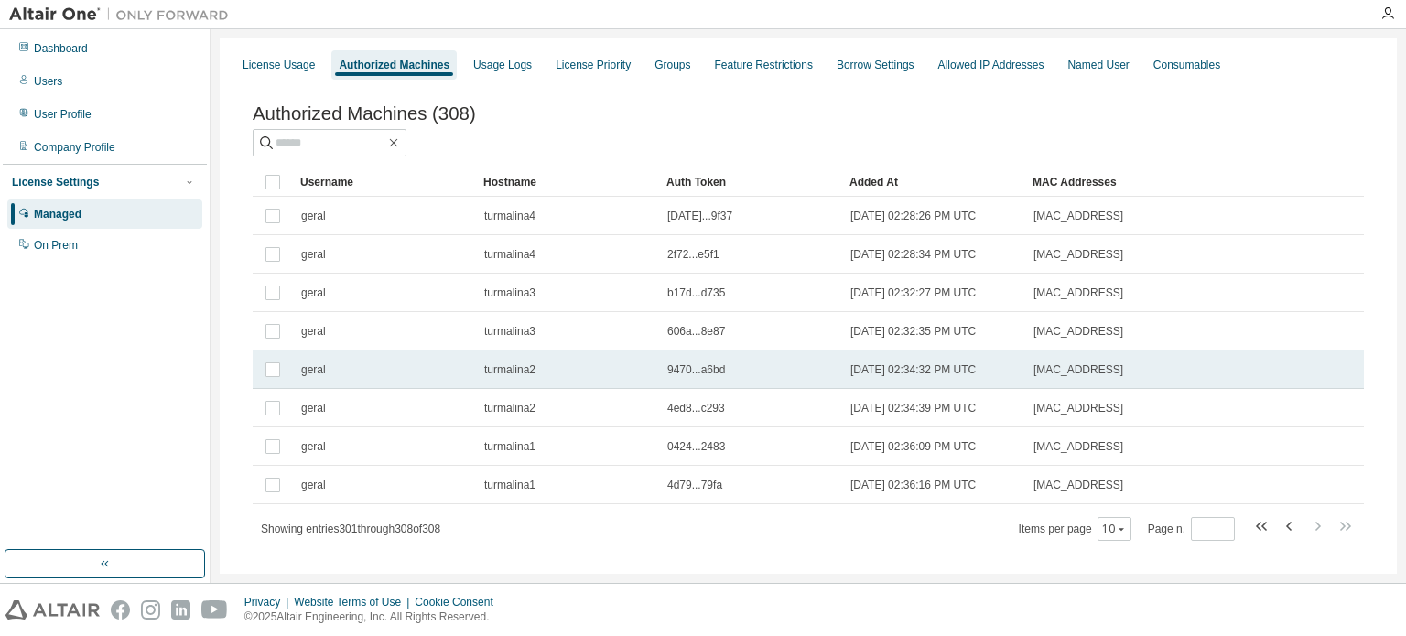
scroll to position [0, 0]
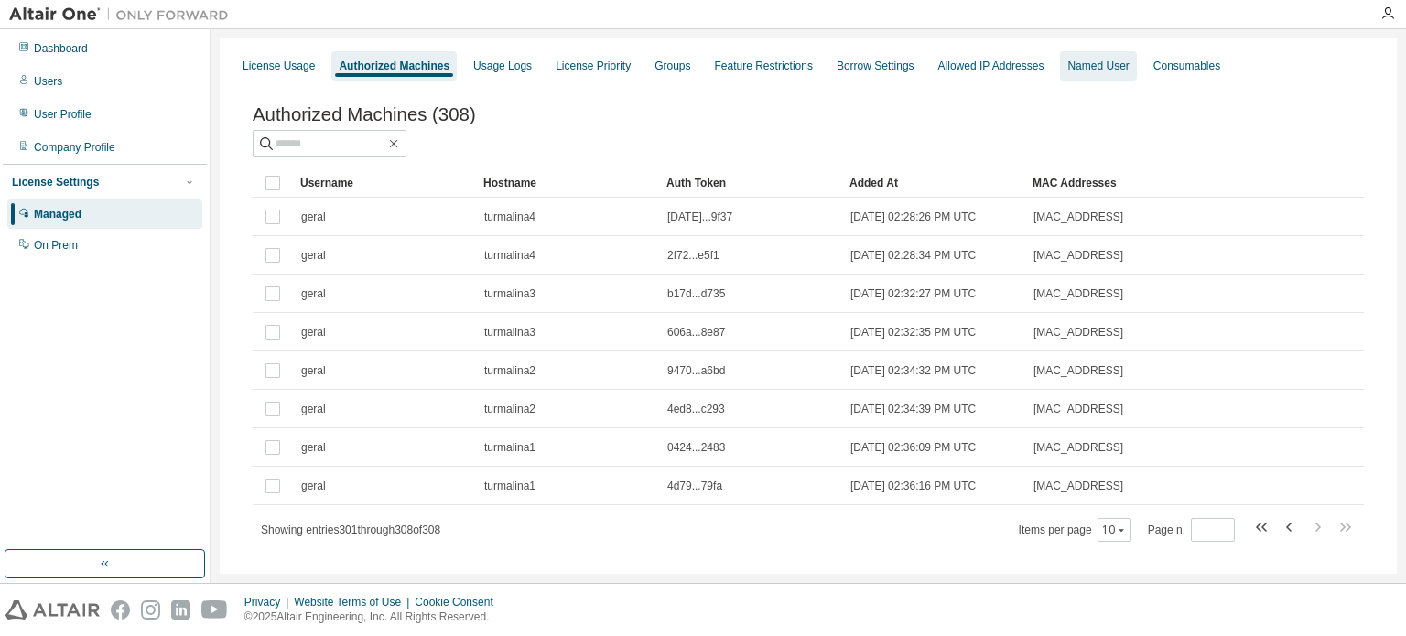
click at [1120, 64] on div "Named User" at bounding box center [1097, 66] width 61 height 15
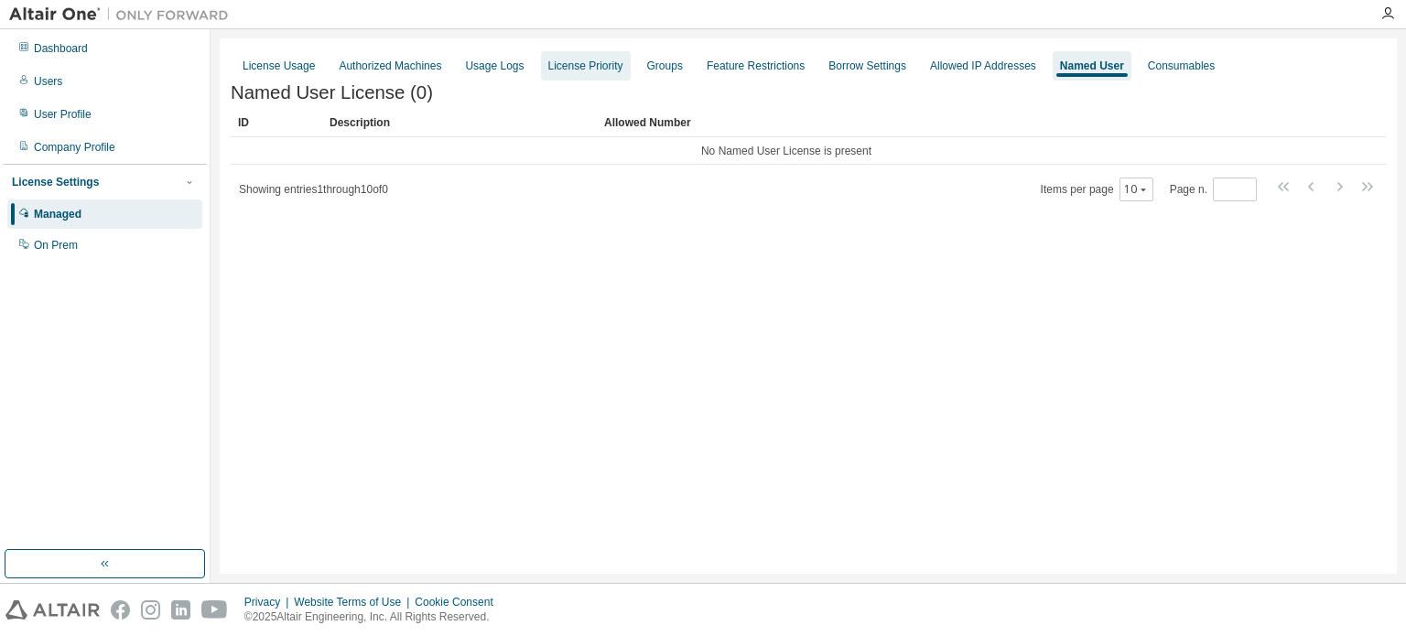
click at [611, 70] on div "License Priority" at bounding box center [585, 66] width 75 height 15
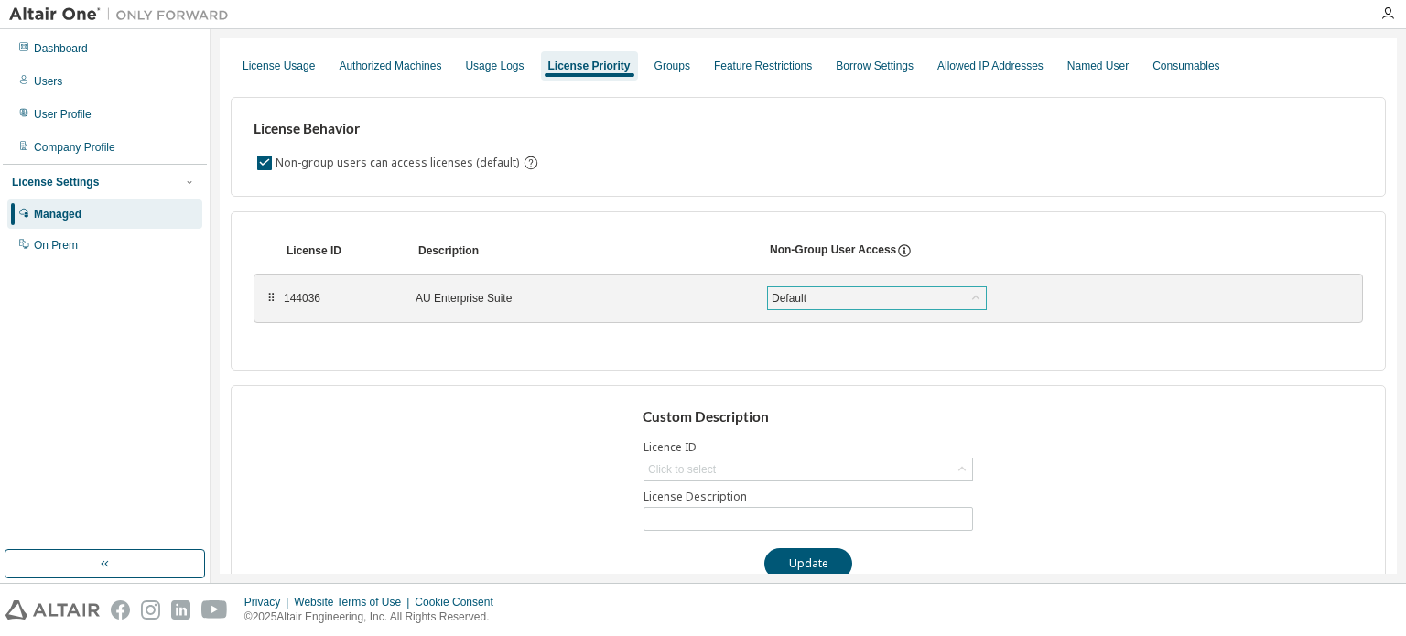
click at [976, 297] on icon at bounding box center [975, 297] width 7 height 5
click at [976, 297] on icon at bounding box center [975, 298] width 18 height 18
click at [689, 67] on div "Groups" at bounding box center [672, 66] width 36 height 15
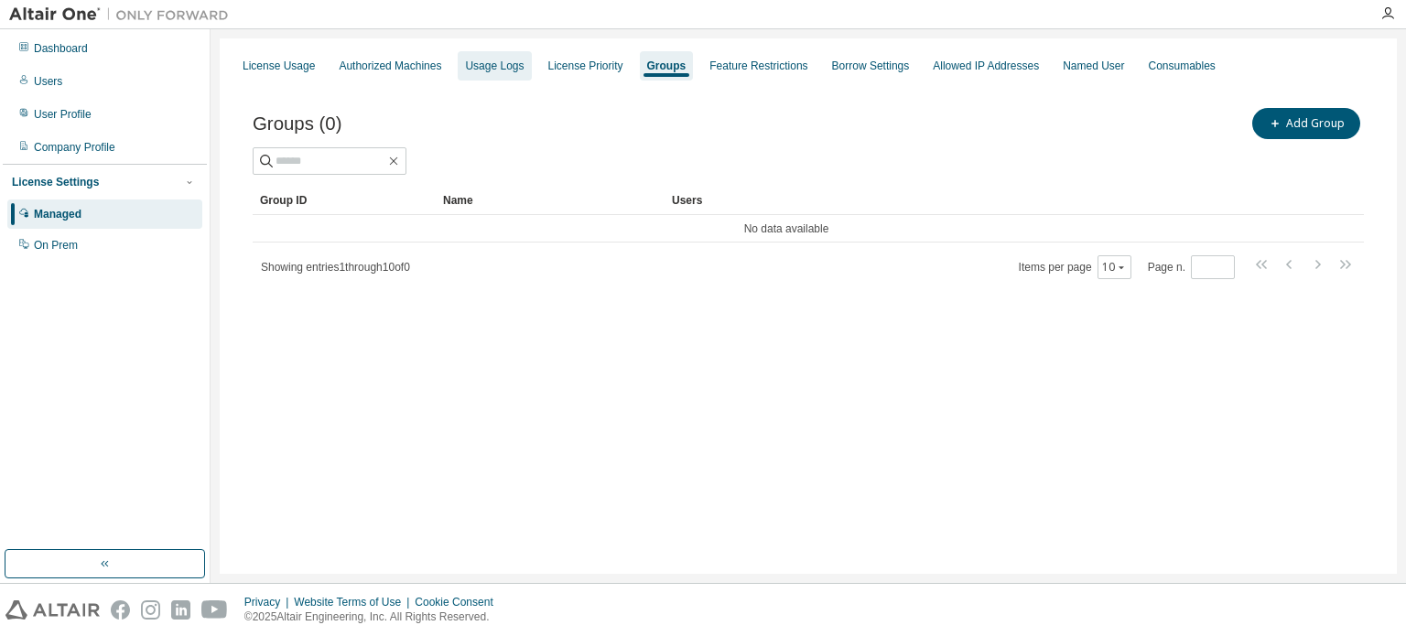
click at [485, 69] on div "Usage Logs" at bounding box center [494, 66] width 59 height 15
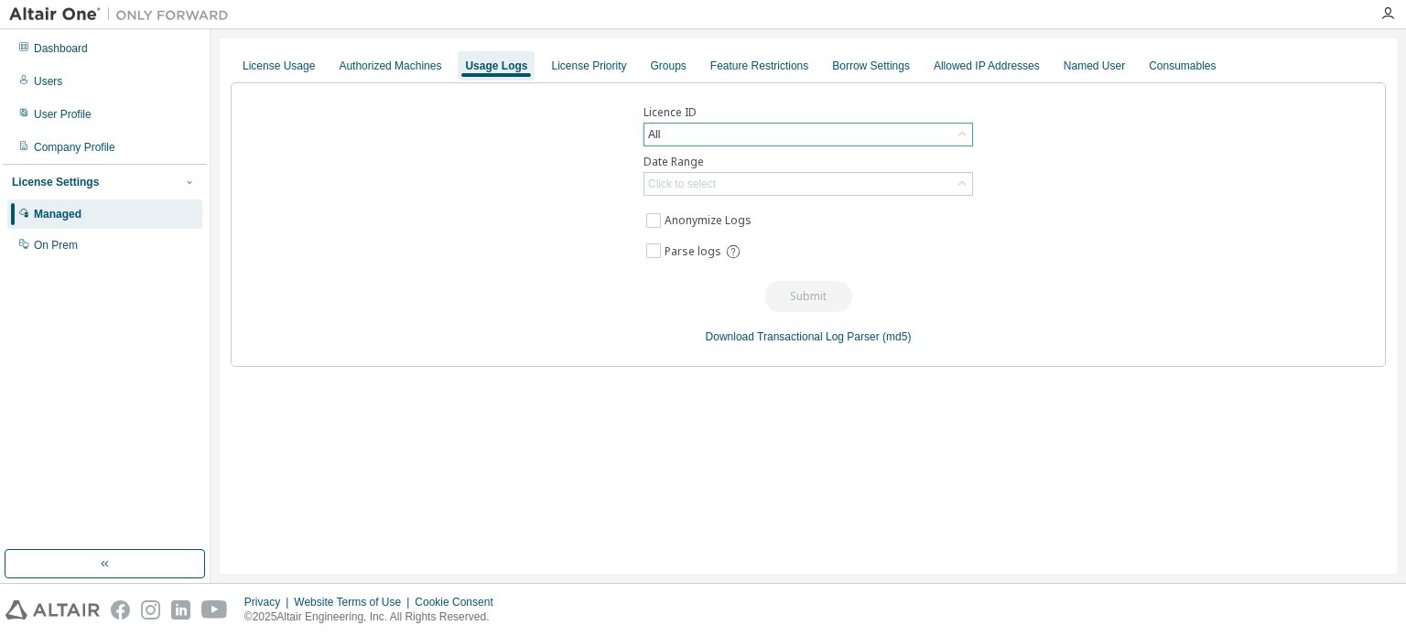
click at [953, 127] on icon at bounding box center [962, 134] width 18 height 18
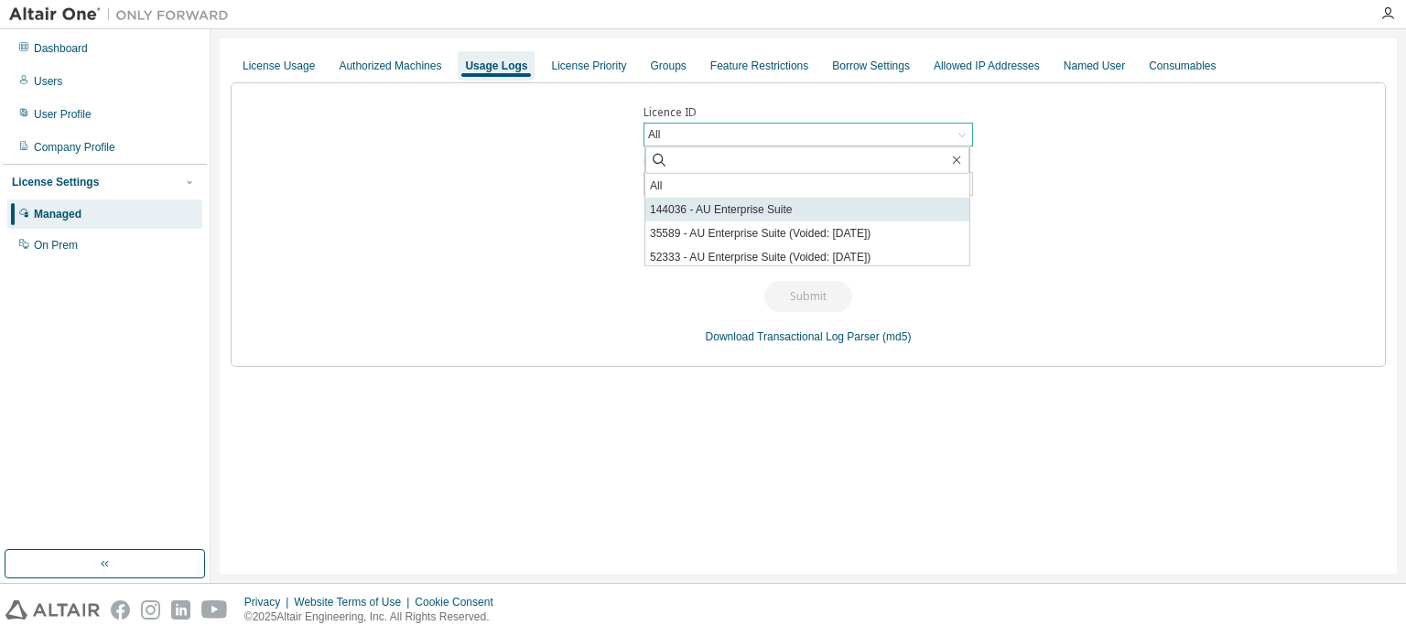
click at [796, 199] on li "144036 - AU Enterprise Suite" at bounding box center [807, 210] width 324 height 24
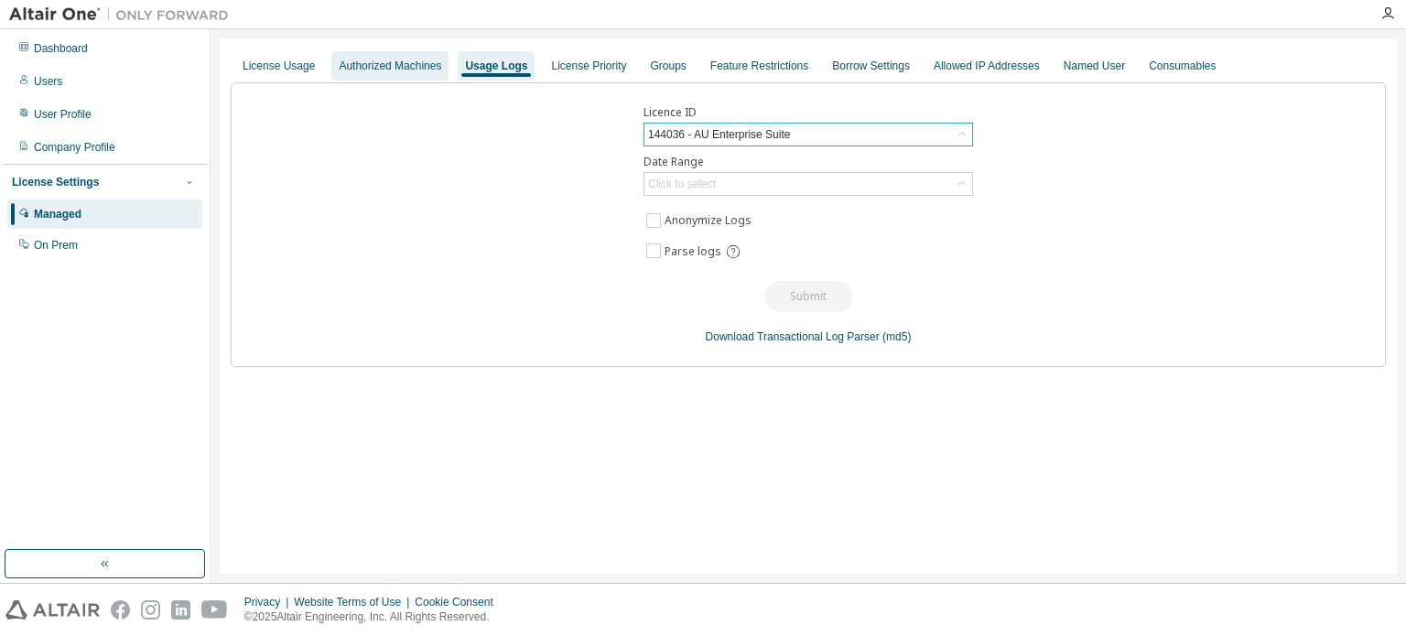
click at [394, 63] on div "Authorized Machines" at bounding box center [390, 66] width 102 height 15
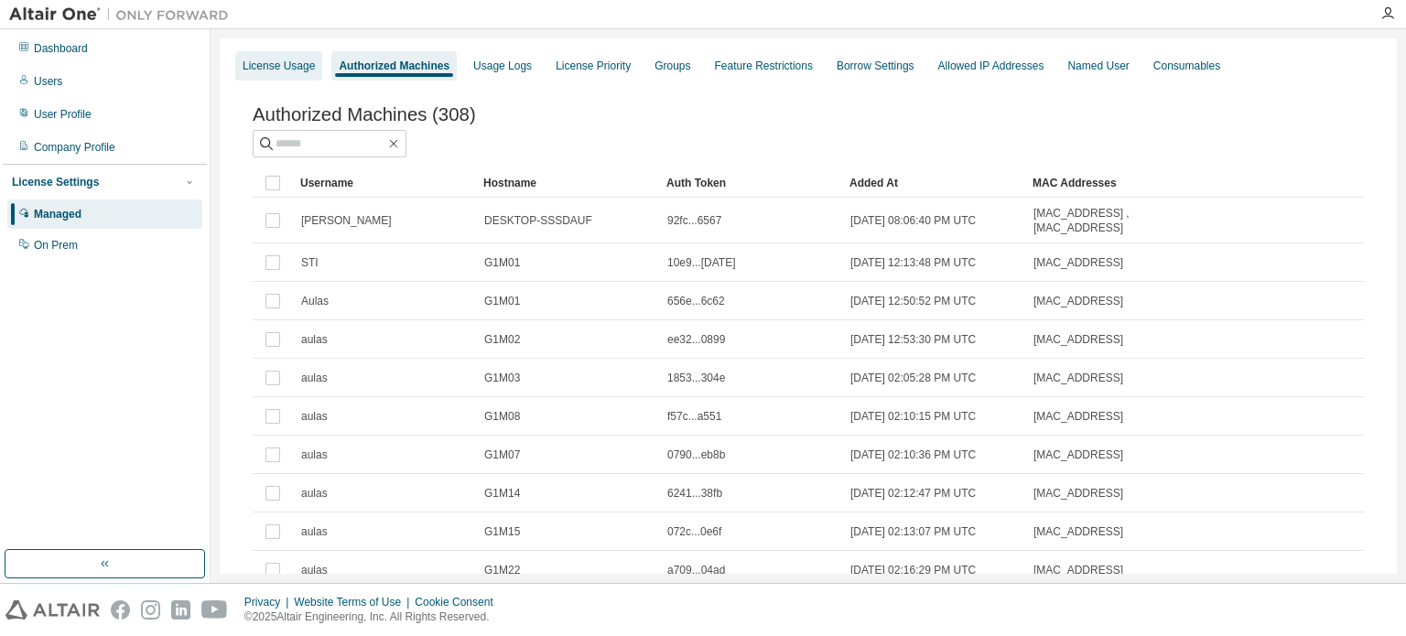
click at [265, 65] on div "License Usage" at bounding box center [279, 66] width 72 height 15
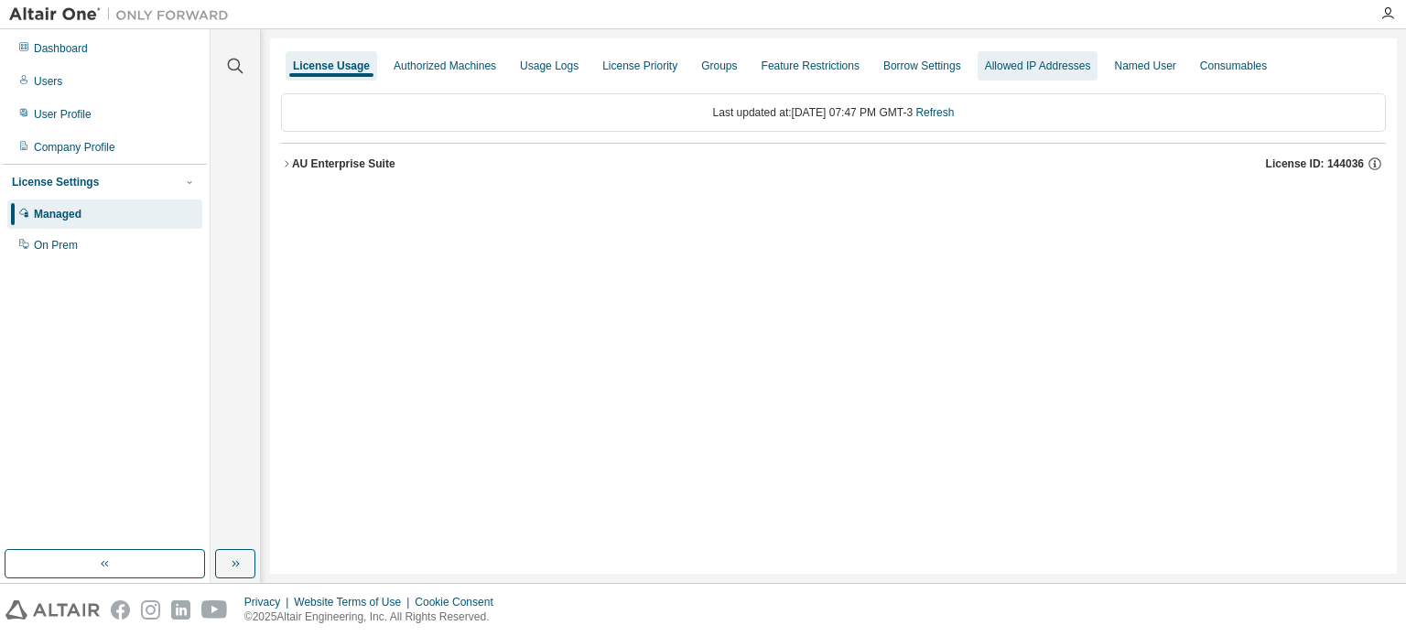
click at [1066, 70] on div "Allowed IP Addresses" at bounding box center [1038, 66] width 106 height 15
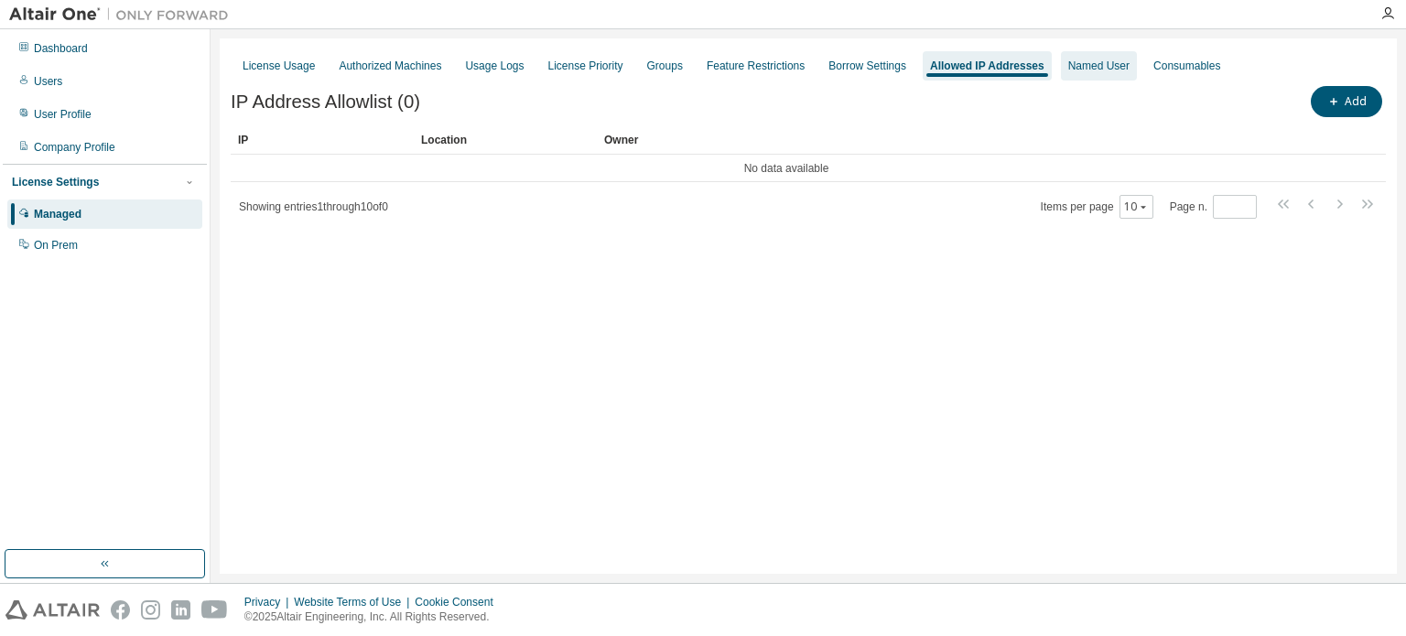
click at [1109, 66] on div "Named User" at bounding box center [1098, 66] width 61 height 15
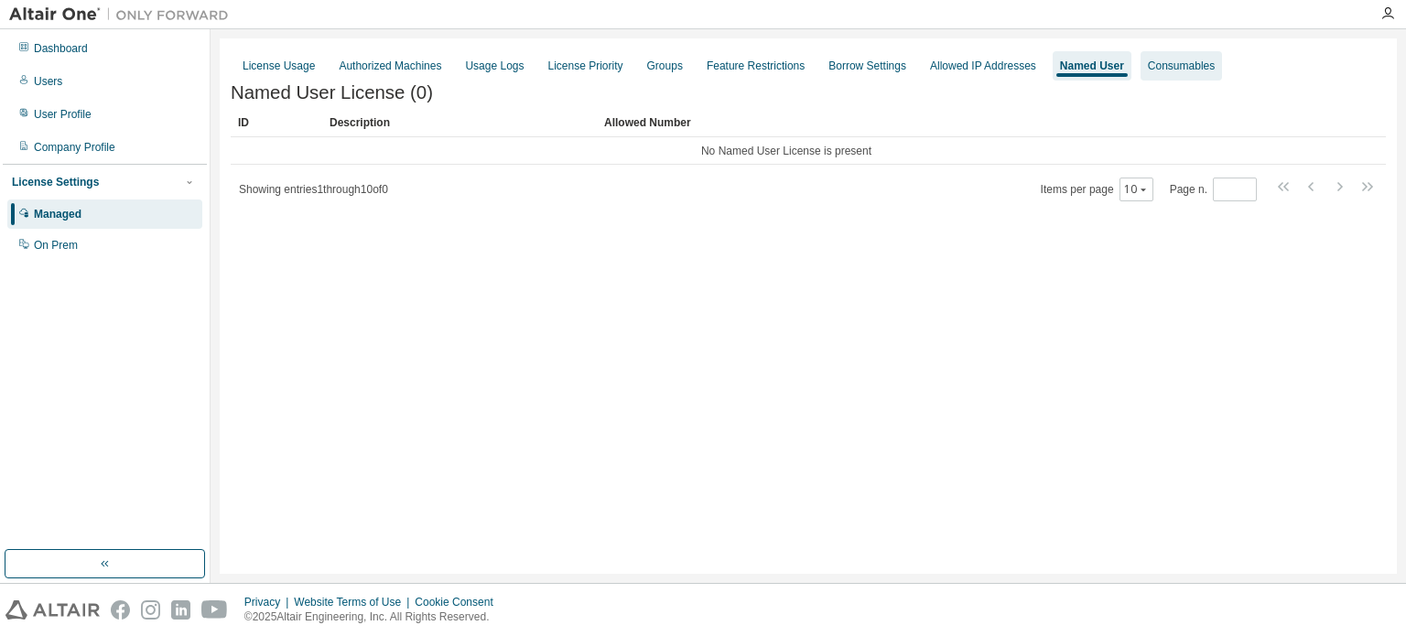
click at [1213, 59] on div "Consumables" at bounding box center [1181, 66] width 67 height 15
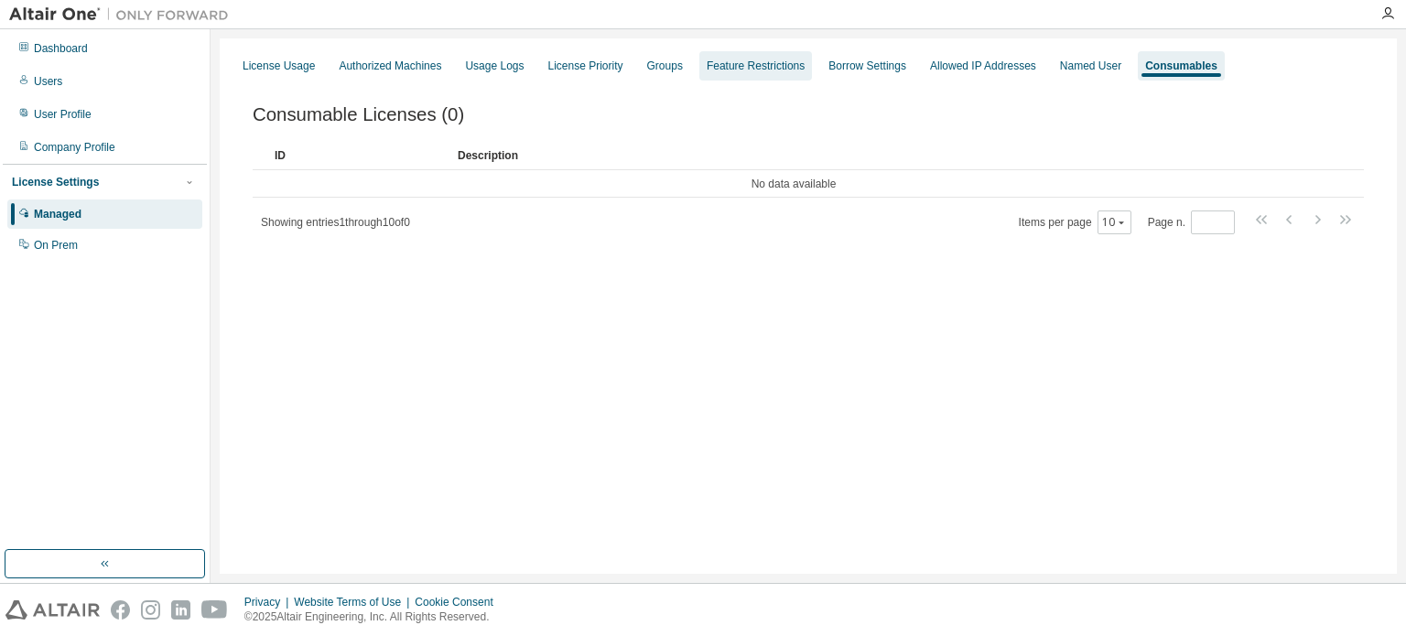
click at [787, 59] on div "Feature Restrictions" at bounding box center [755, 66] width 98 height 15
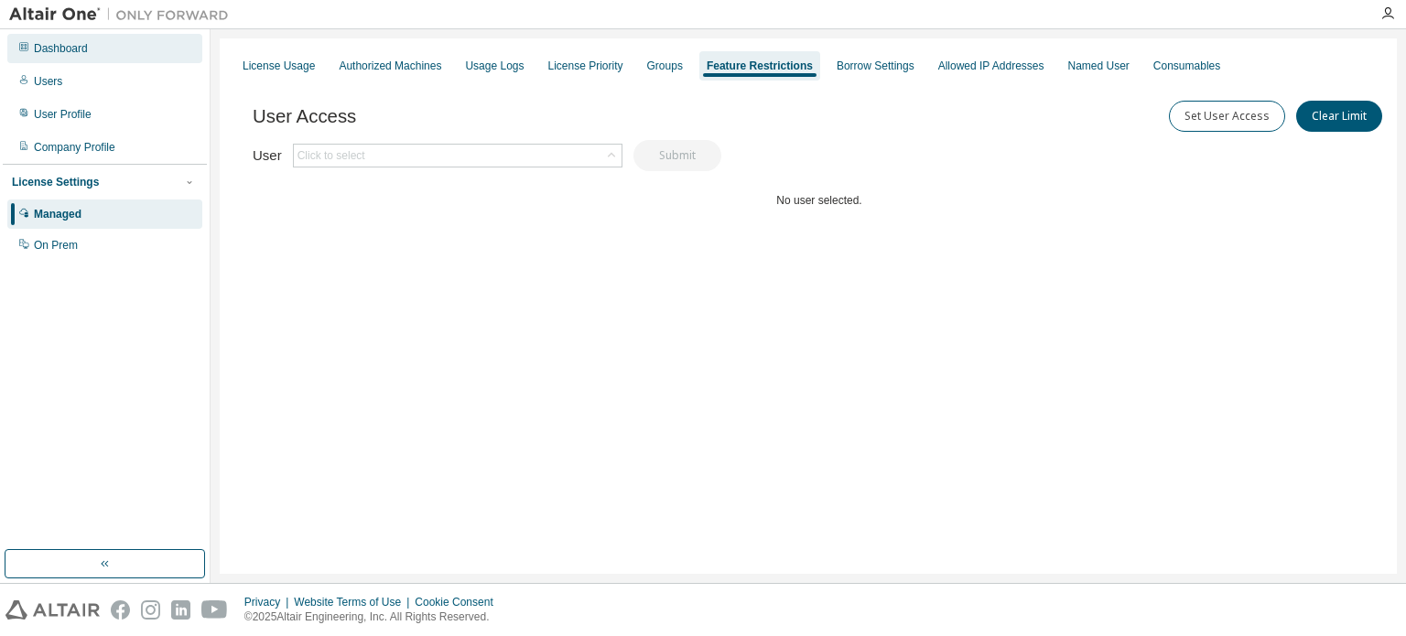
click at [73, 48] on div "Dashboard" at bounding box center [61, 48] width 54 height 15
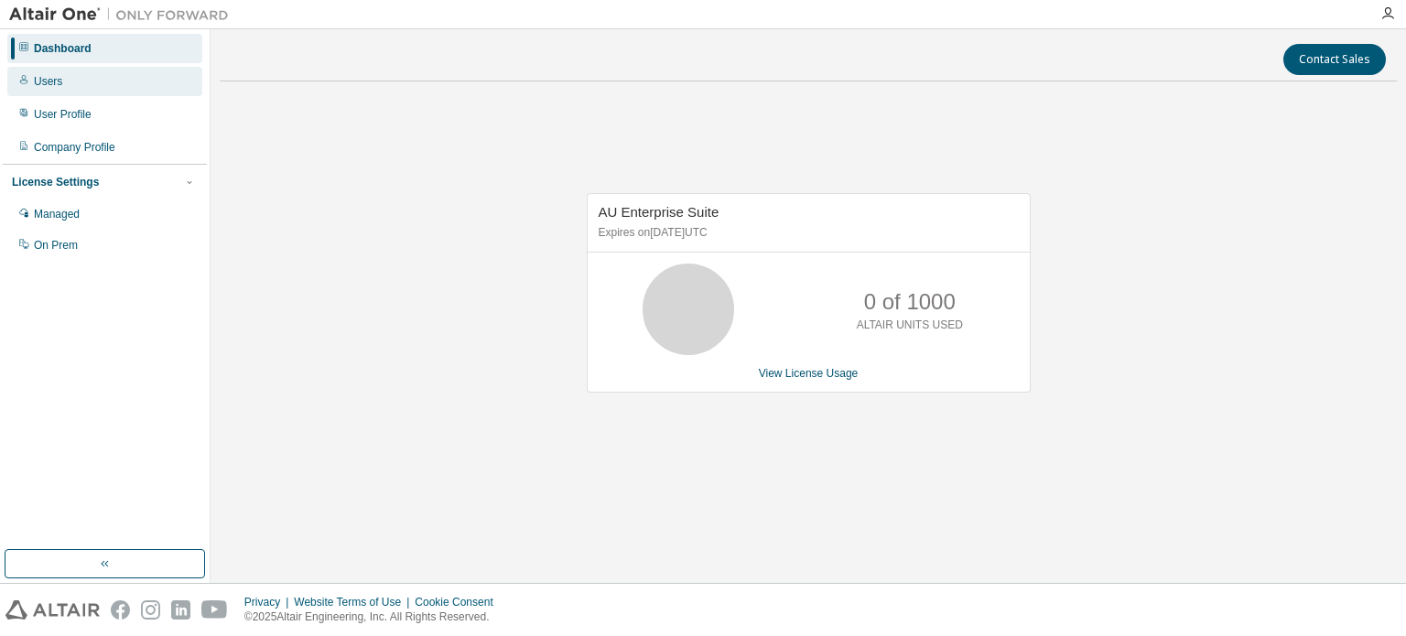
click at [49, 82] on div "Users" at bounding box center [48, 81] width 28 height 15
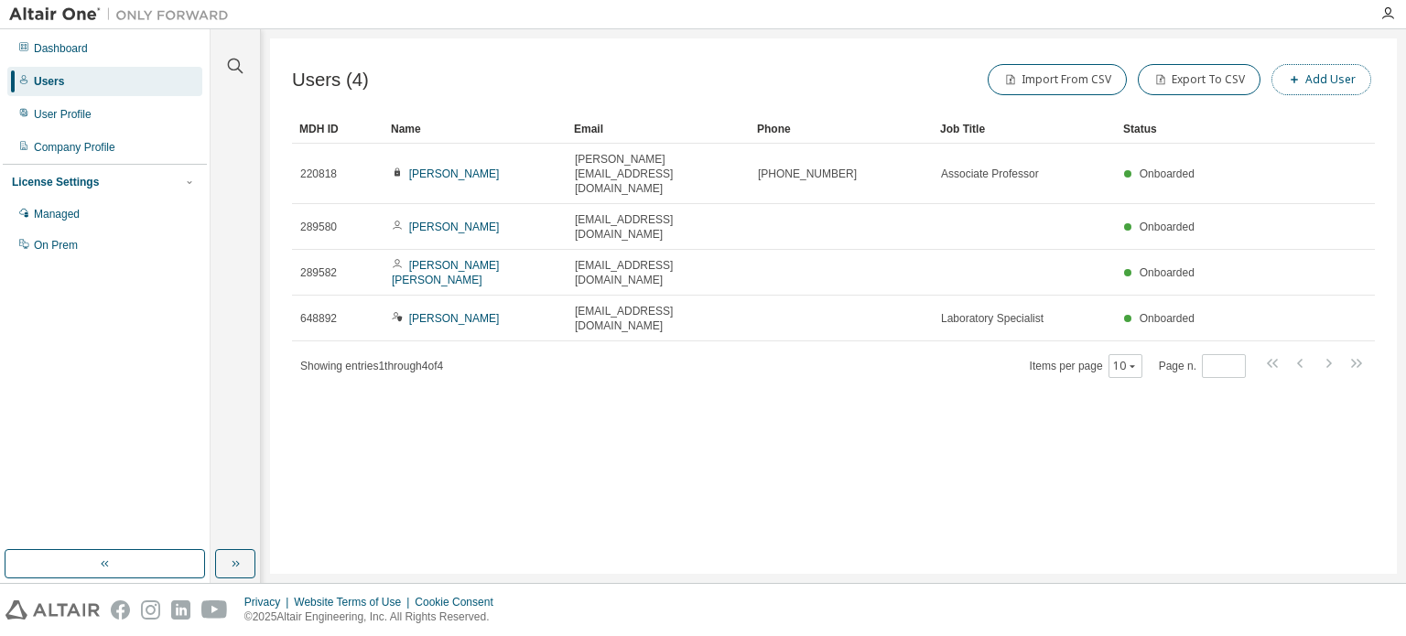
click at [1318, 83] on button "Add User" at bounding box center [1321, 79] width 100 height 31
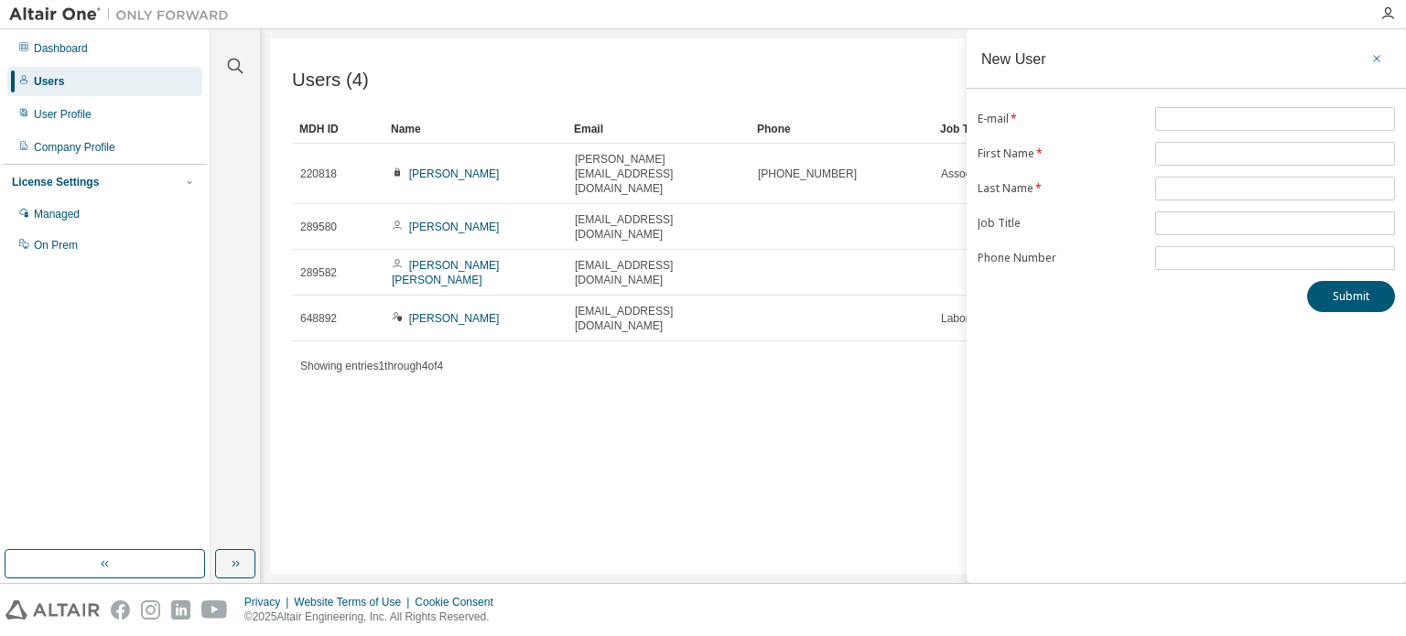
click at [1378, 55] on icon "button" at bounding box center [1376, 58] width 13 height 15
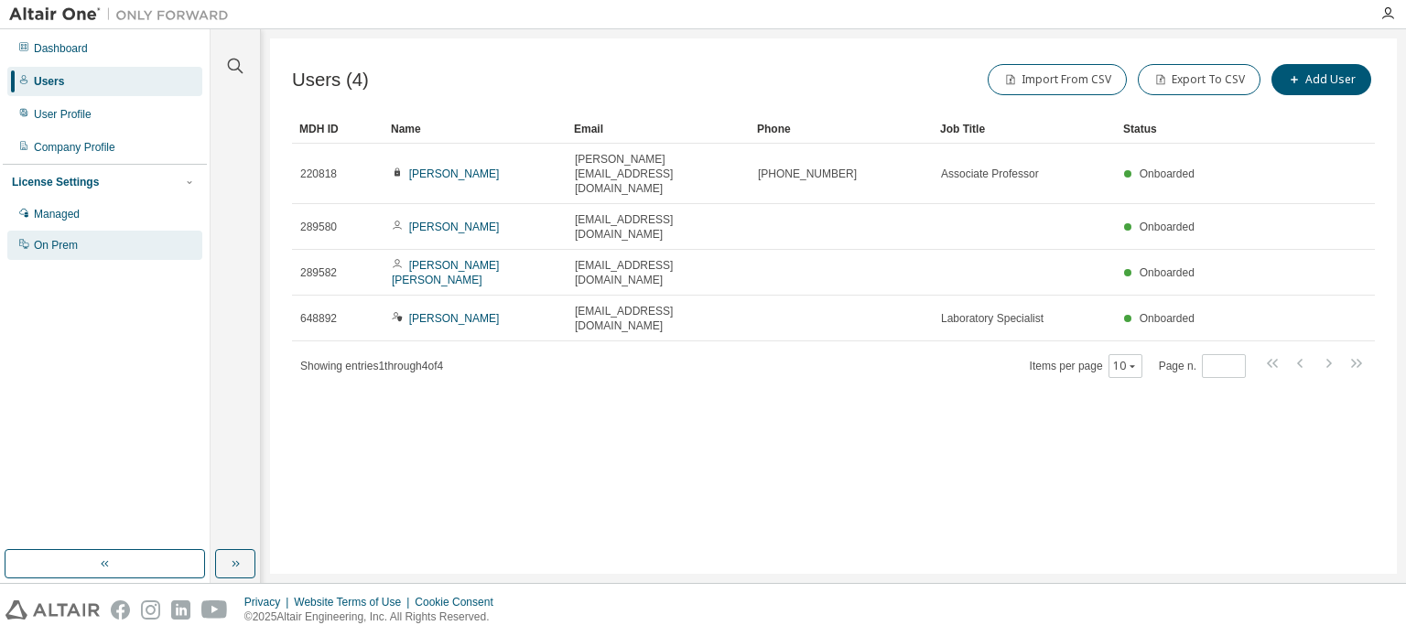
click at [32, 239] on div "On Prem" at bounding box center [104, 245] width 195 height 29
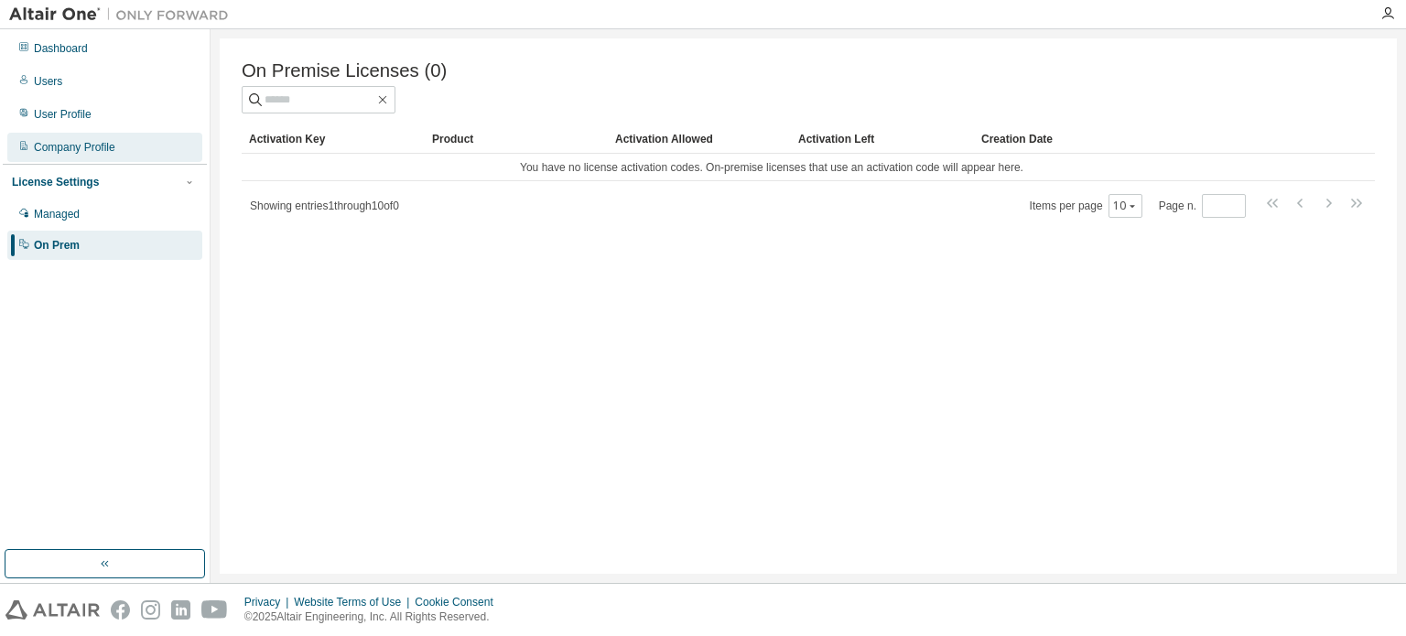
click at [106, 148] on div "Company Profile" at bounding box center [74, 147] width 81 height 15
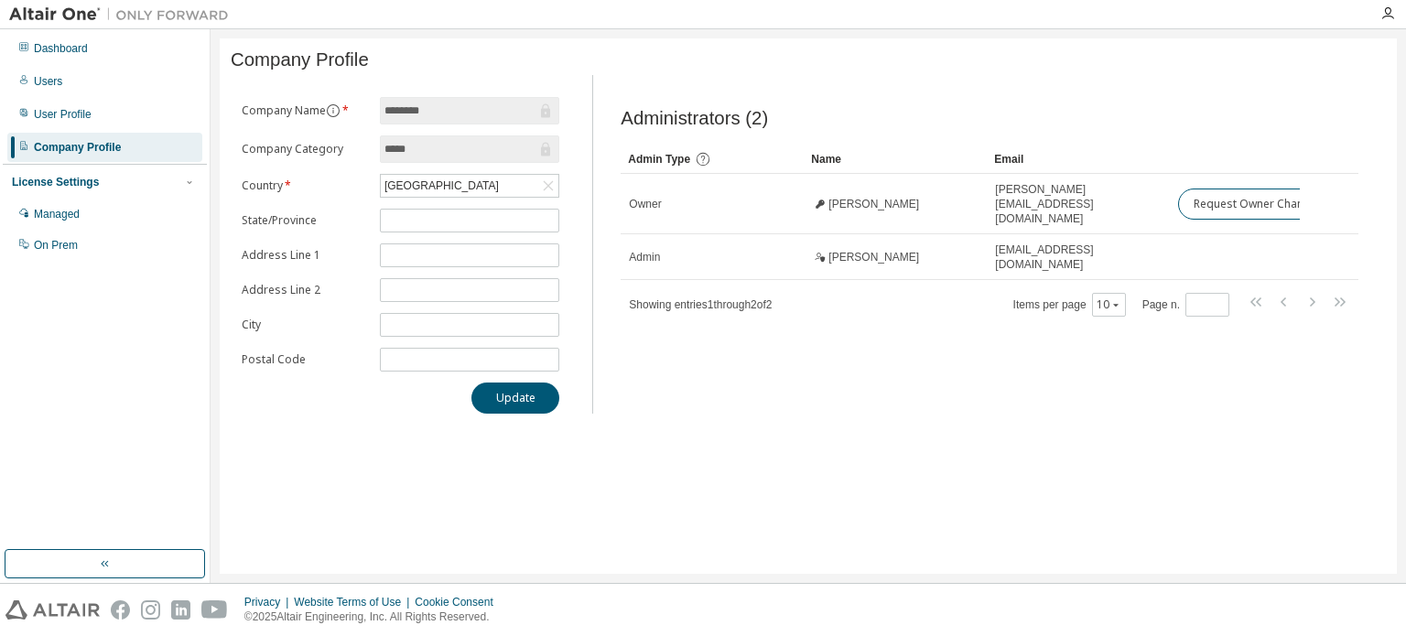
click at [1062, 401] on div "Administrators (2) Clear Load Save Save As Field Operator Value Select filter S…" at bounding box center [989, 250] width 782 height 328
click at [1235, 409] on div "Administrators (2) Clear Load Save Save As Field Operator Value Select filter S…" at bounding box center [989, 250] width 782 height 328
click at [1081, 493] on div "Company Profile Clear Load Save Save As Field Operator Value Select filter Sele…" at bounding box center [808, 305] width 1177 height 535
click at [63, 80] on div "Users" at bounding box center [104, 81] width 195 height 29
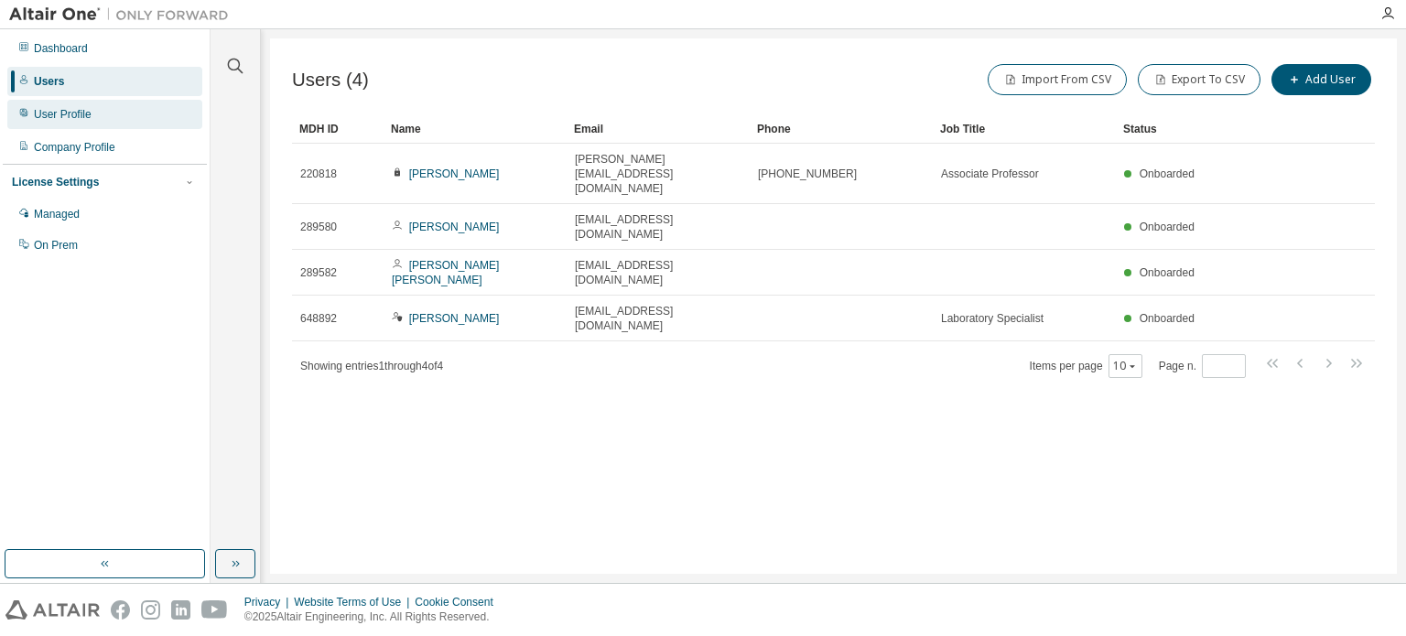
click at [70, 118] on div "User Profile" at bounding box center [63, 114] width 58 height 15
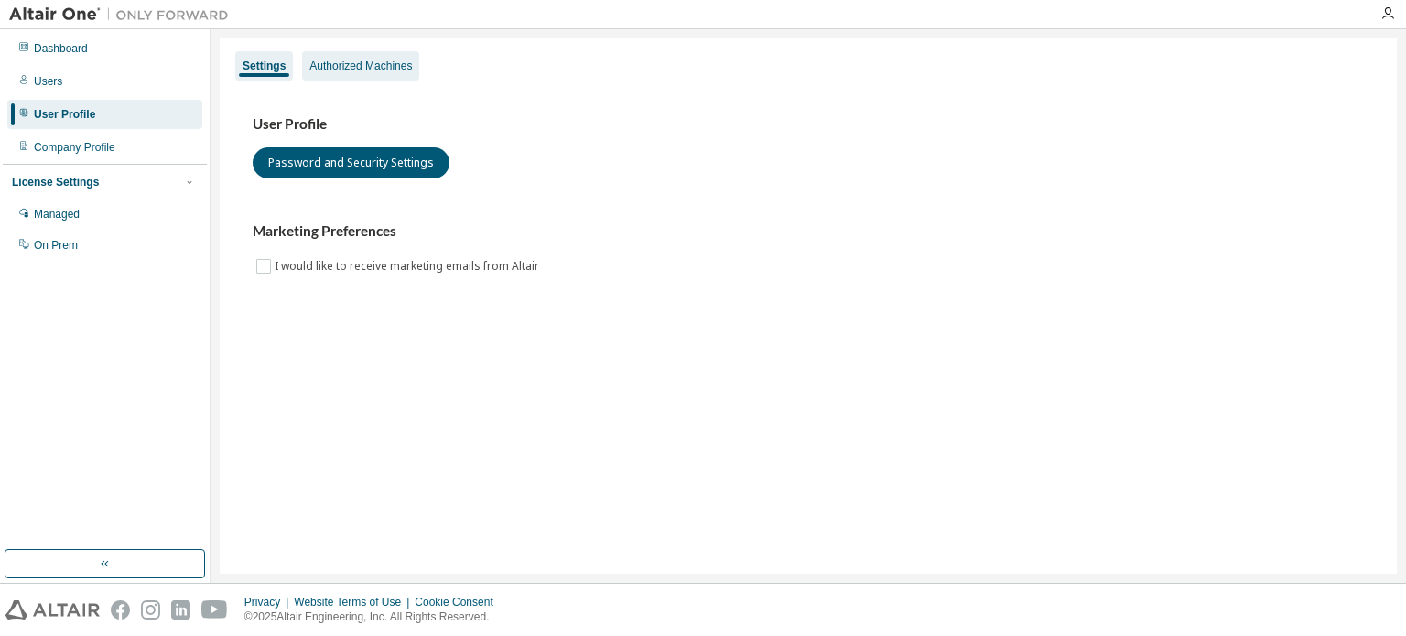
click at [362, 69] on div "Authorized Machines" at bounding box center [360, 66] width 102 height 15
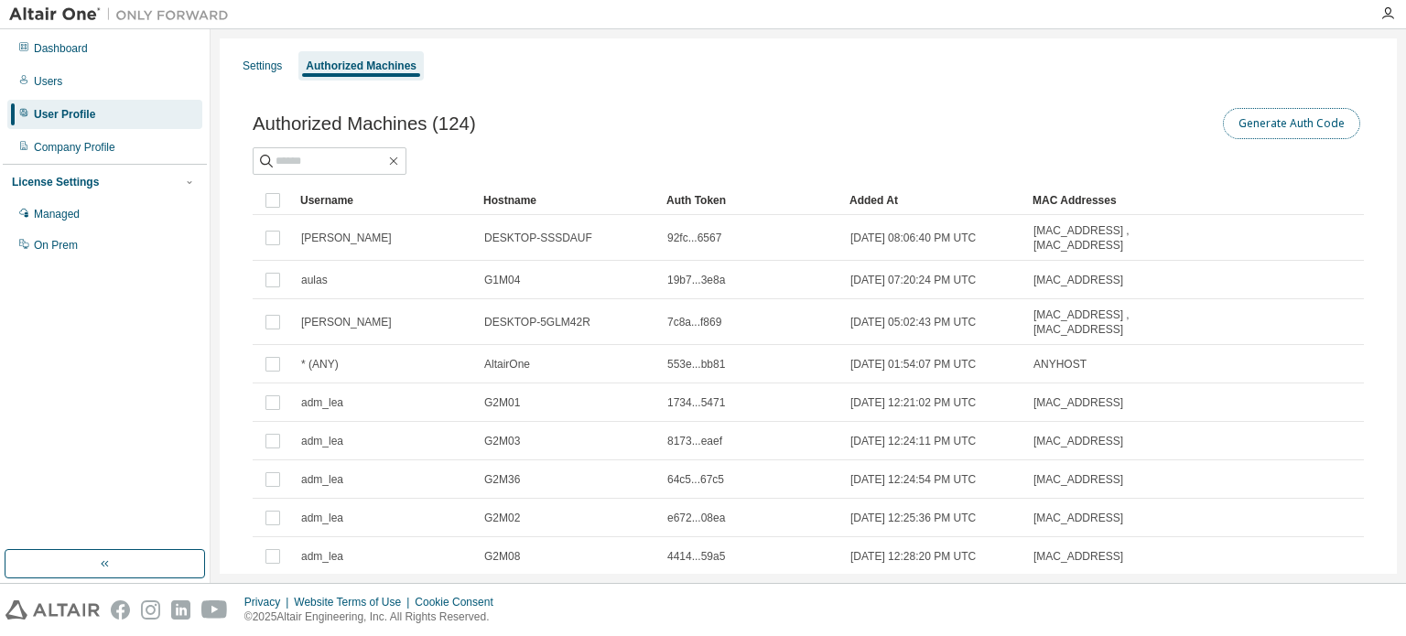
click at [1289, 124] on button "Generate Auth Code" at bounding box center [1291, 123] width 137 height 31
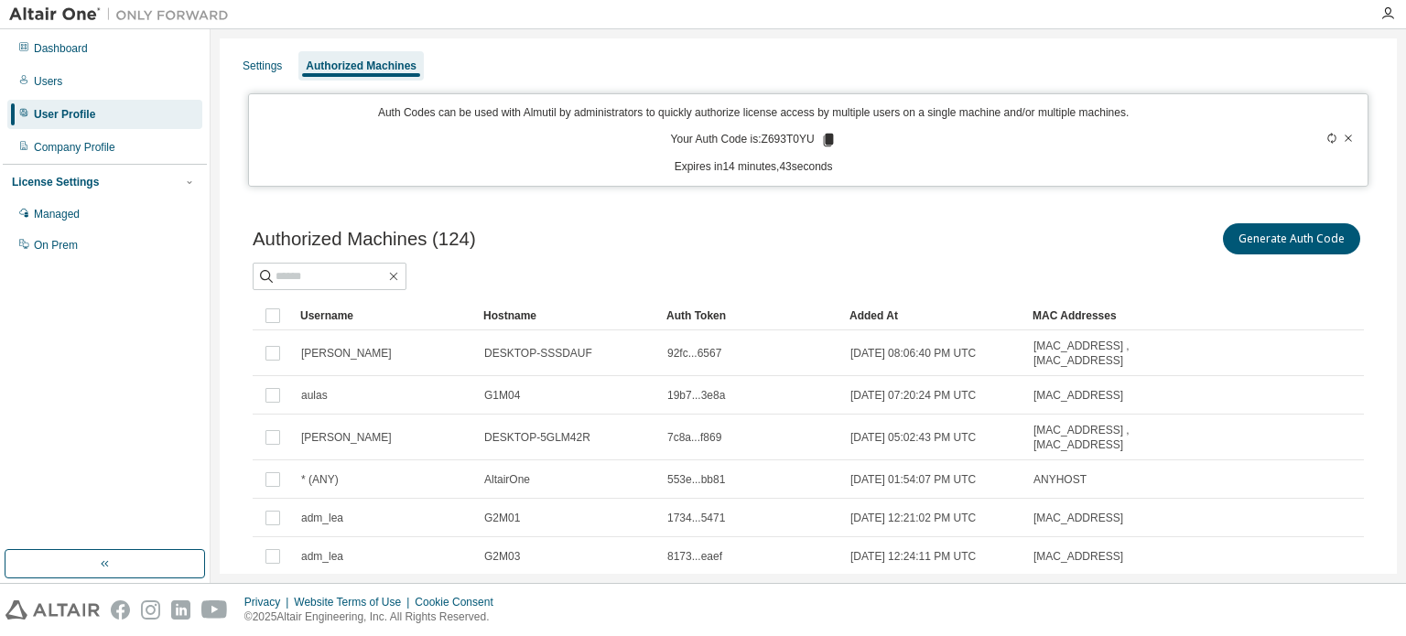
click at [1342, 133] on icon at bounding box center [1347, 138] width 11 height 11
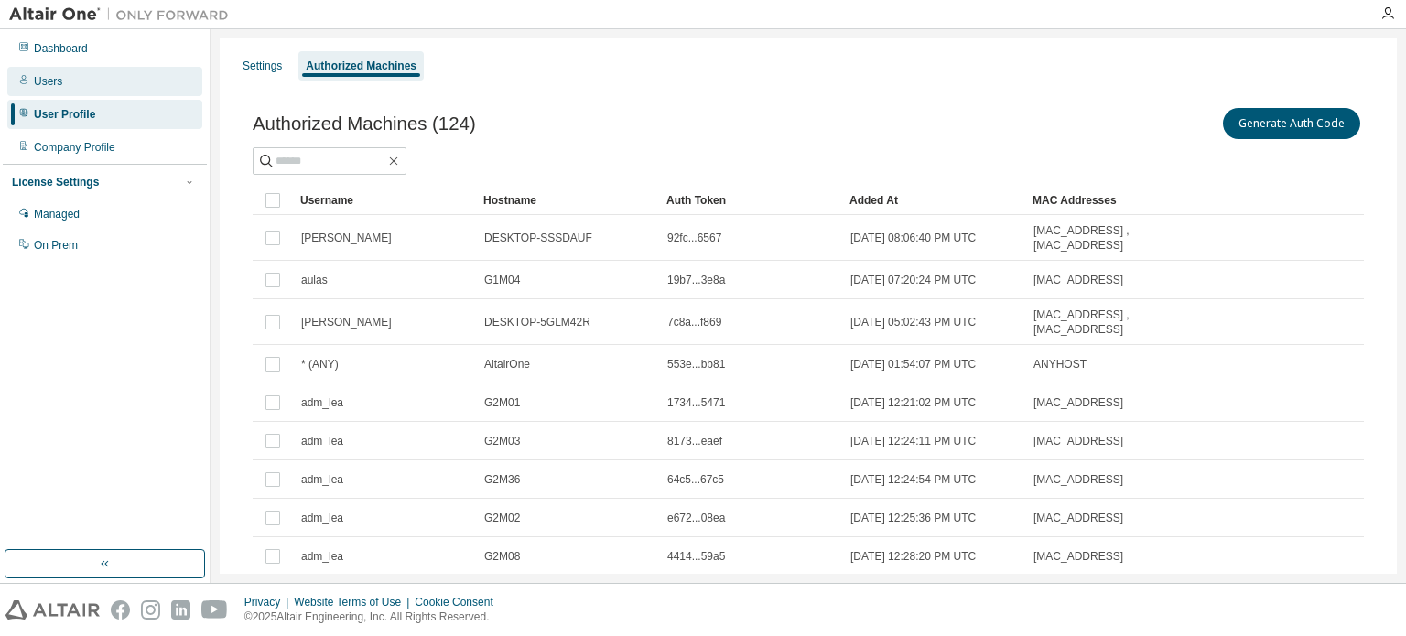
click at [49, 81] on div "Users" at bounding box center [48, 81] width 28 height 15
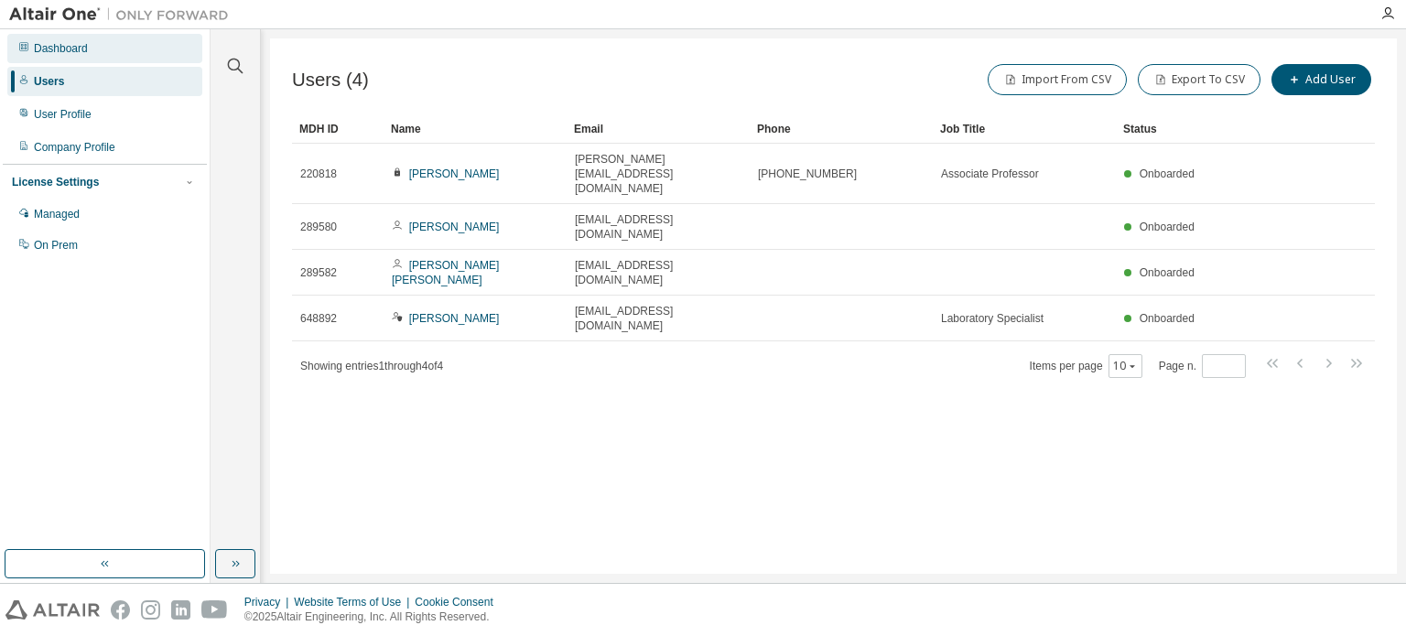
click at [61, 49] on div "Dashboard" at bounding box center [61, 48] width 54 height 15
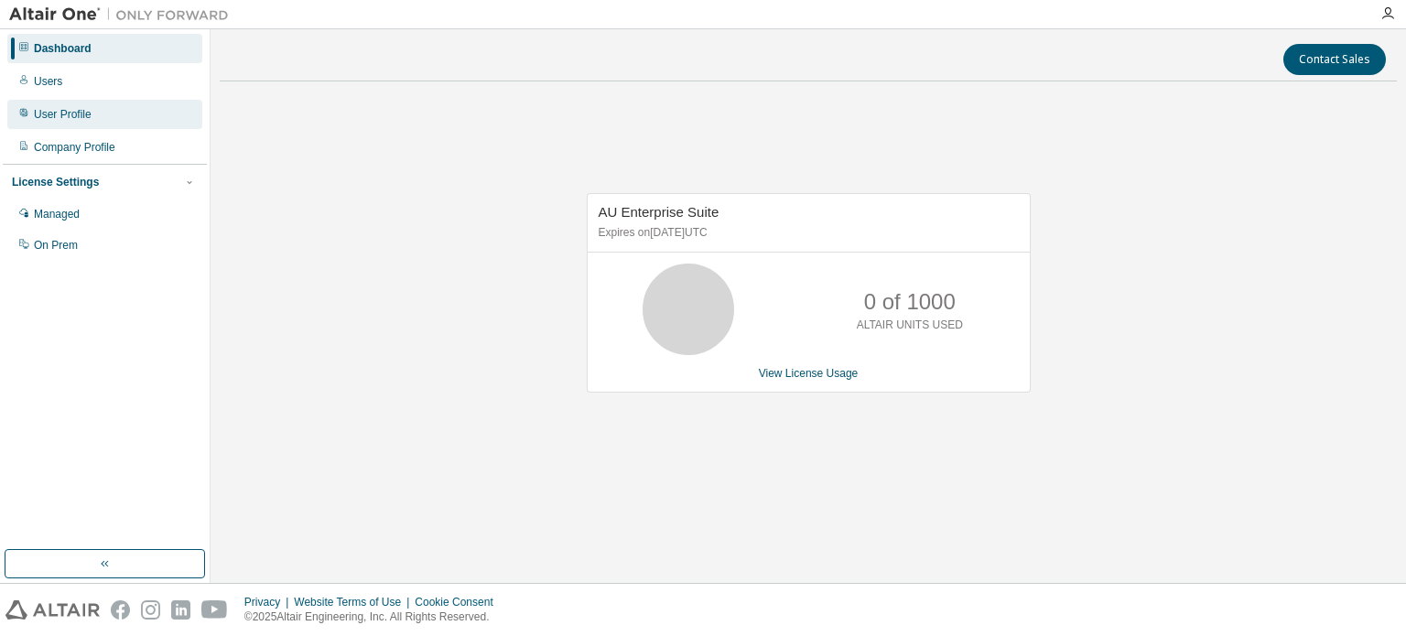
click at [62, 113] on div "User Profile" at bounding box center [63, 114] width 58 height 15
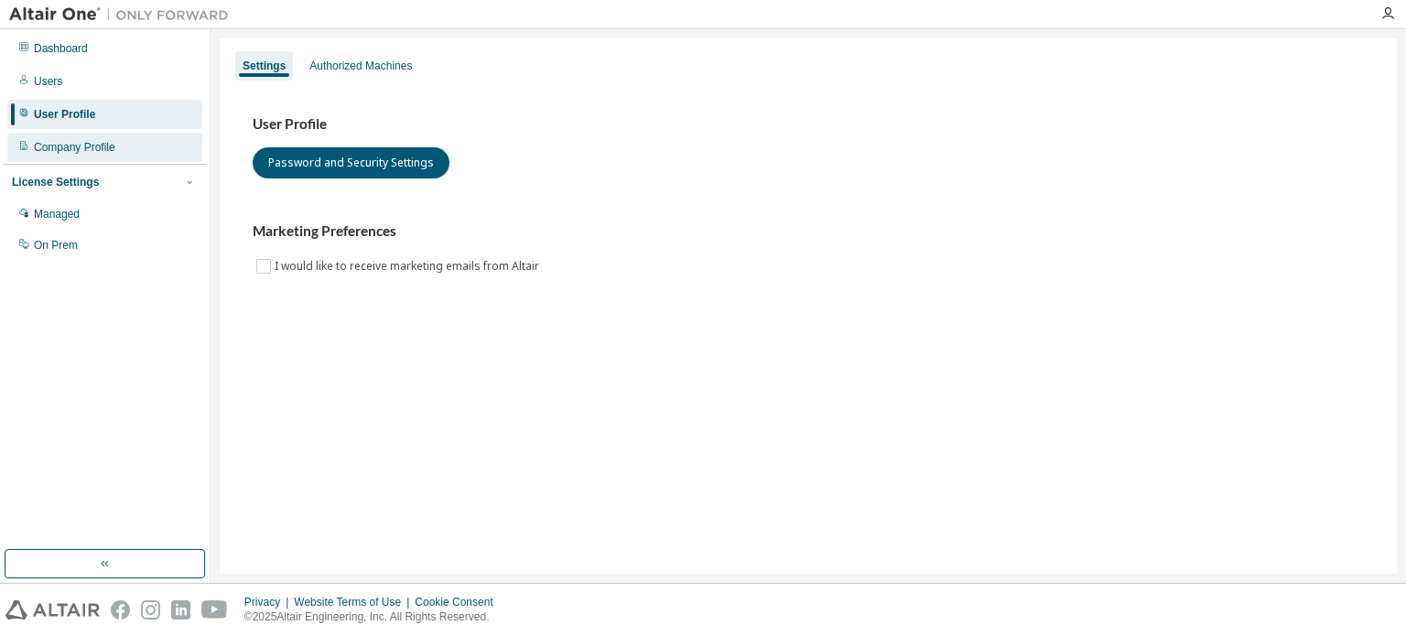
click at [78, 145] on div "Company Profile" at bounding box center [74, 147] width 81 height 15
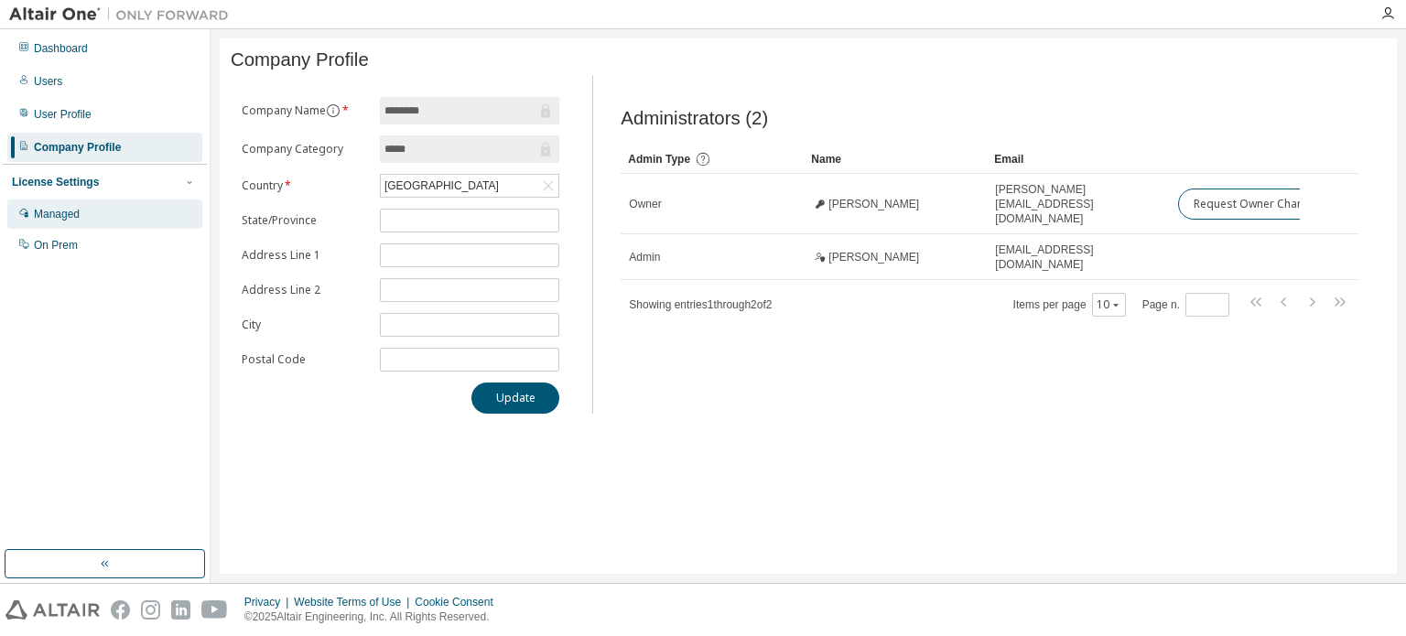
click at [77, 213] on div "Managed" at bounding box center [57, 214] width 46 height 15
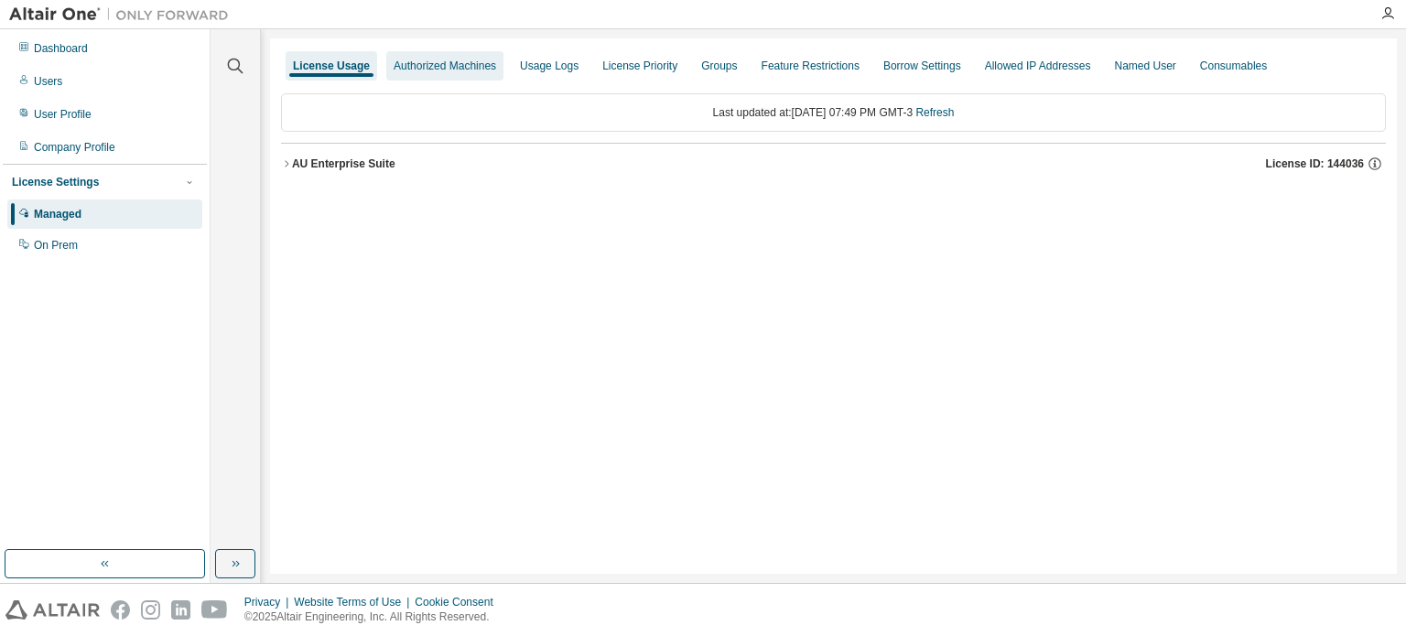
click at [426, 67] on div "Authorized Machines" at bounding box center [445, 66] width 102 height 15
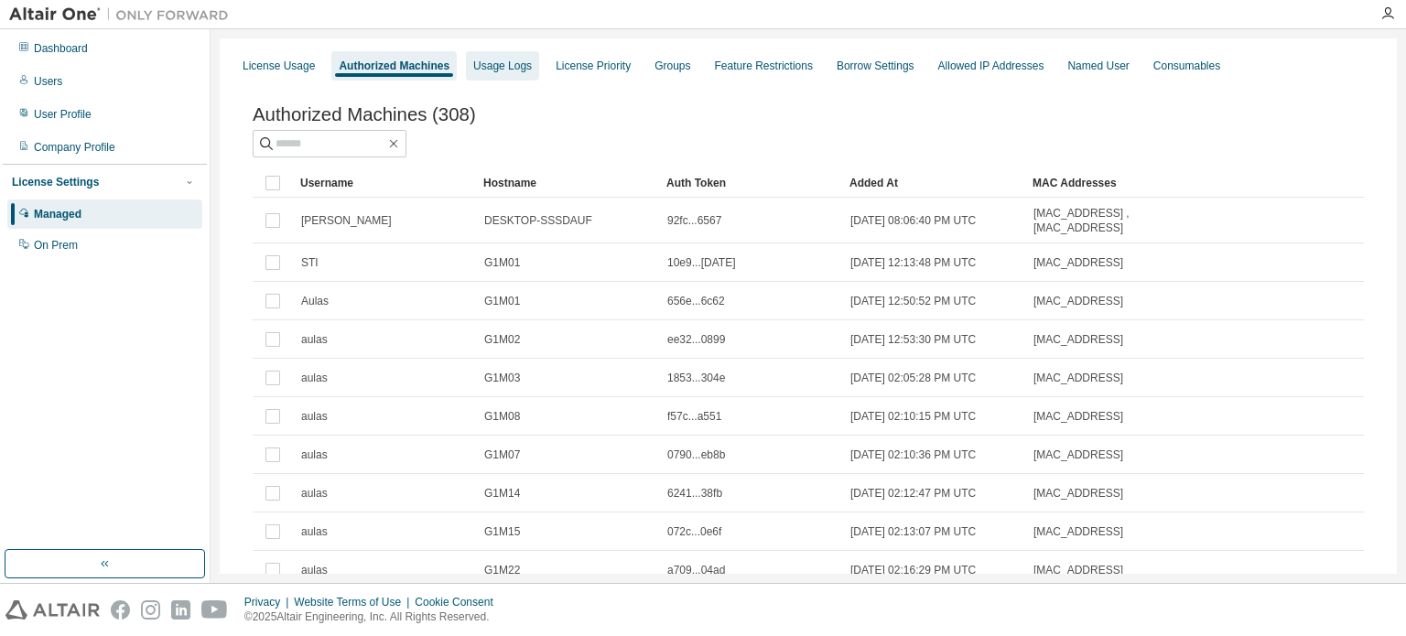
click at [522, 68] on div "Usage Logs" at bounding box center [502, 66] width 59 height 15
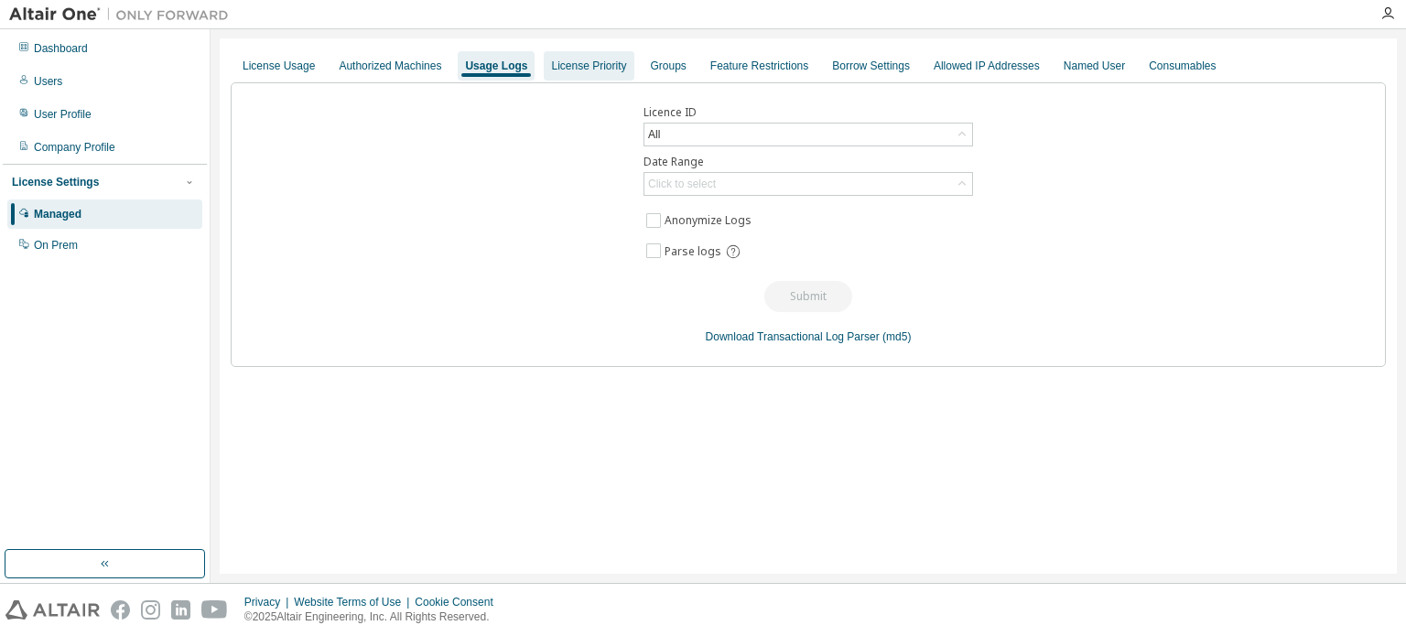
click at [609, 65] on div "License Priority" at bounding box center [588, 66] width 75 height 15
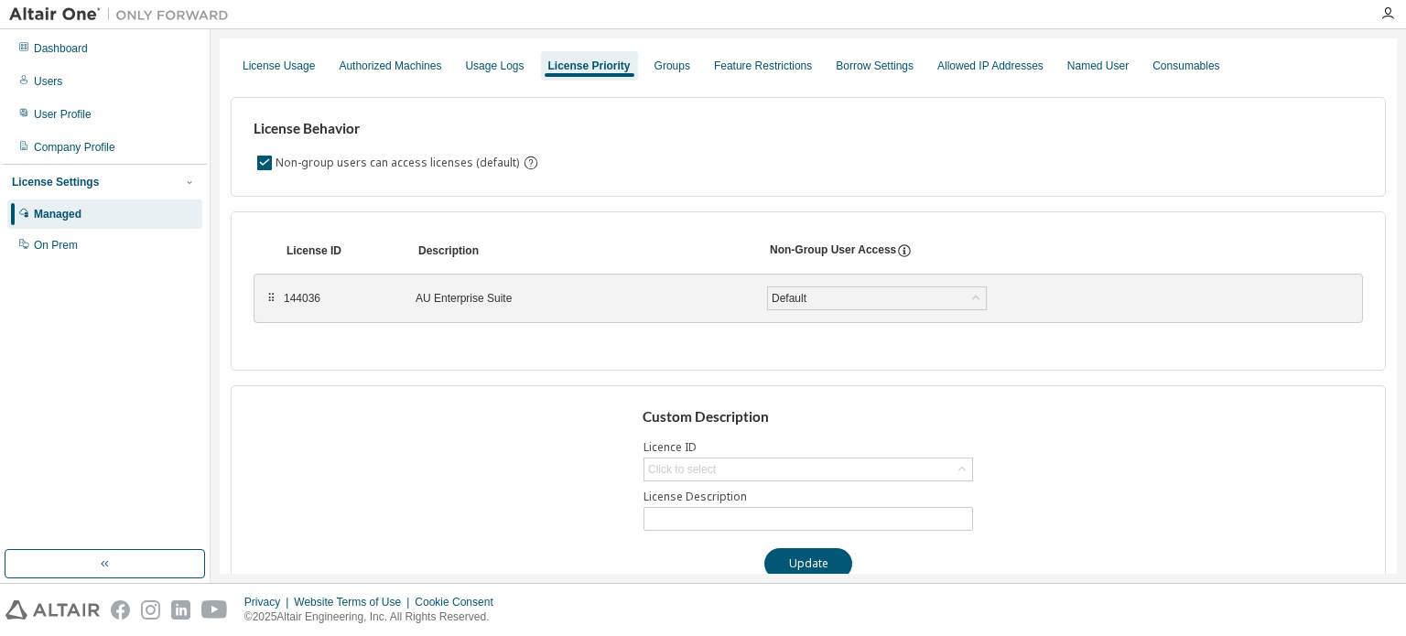
click at [803, 135] on div "License Behavior Non-group users can access licenses (default)" at bounding box center [808, 147] width 1155 height 100
click at [689, 70] on div "Groups" at bounding box center [672, 66] width 36 height 15
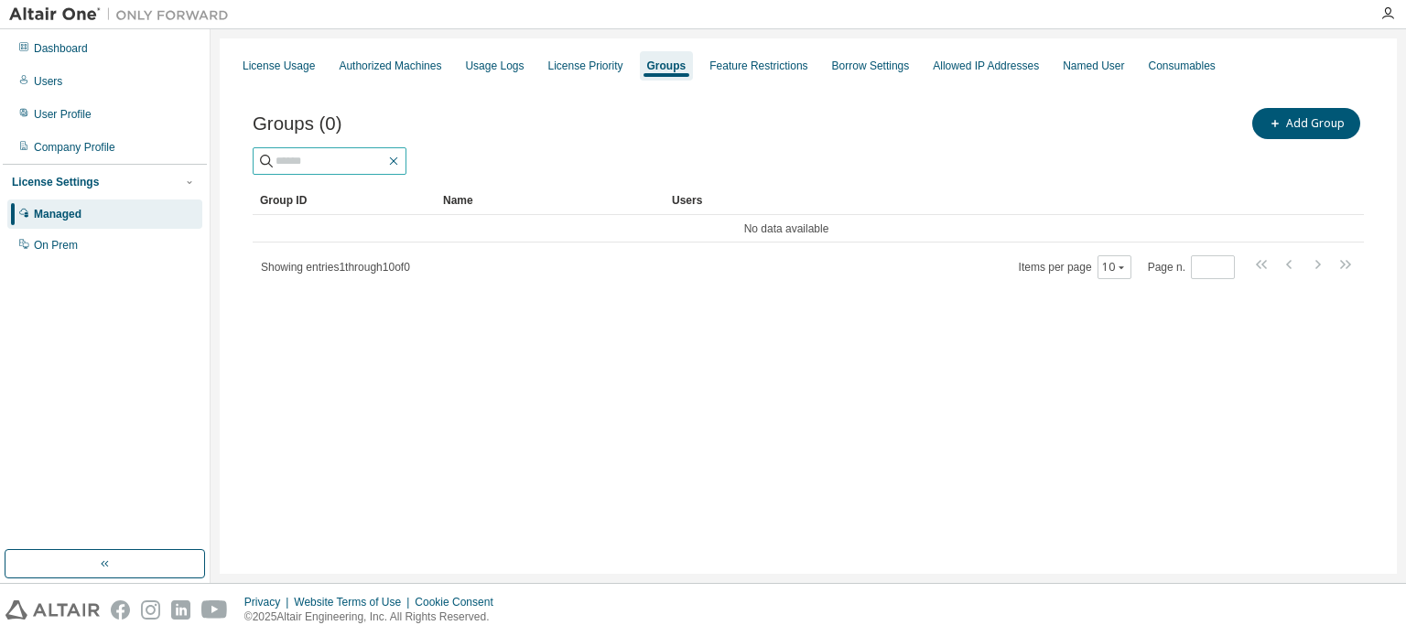
click at [401, 157] on icon "button" at bounding box center [393, 161] width 15 height 15
click at [1293, 129] on button "Add Group" at bounding box center [1306, 123] width 108 height 31
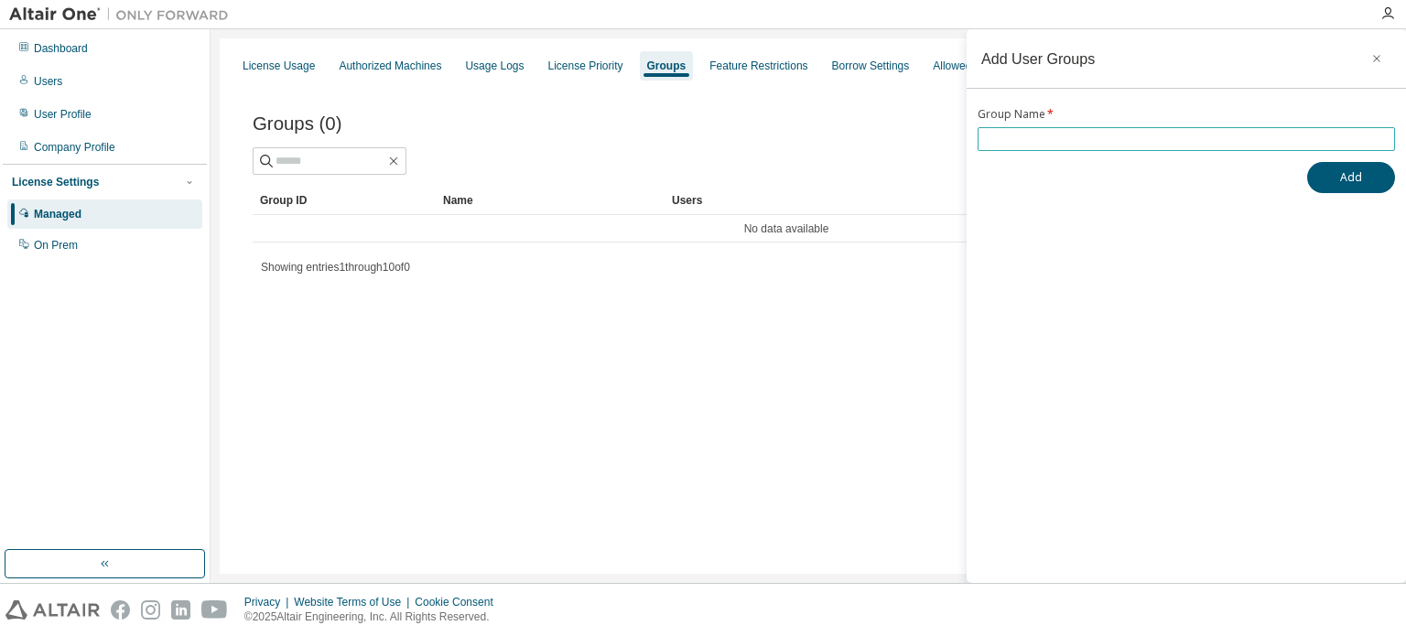
click at [1144, 137] on input "text" at bounding box center [1186, 139] width 408 height 15
type input "******"
click at [1360, 178] on button "Add" at bounding box center [1351, 177] width 88 height 31
click at [1377, 54] on icon "button" at bounding box center [1376, 58] width 13 height 15
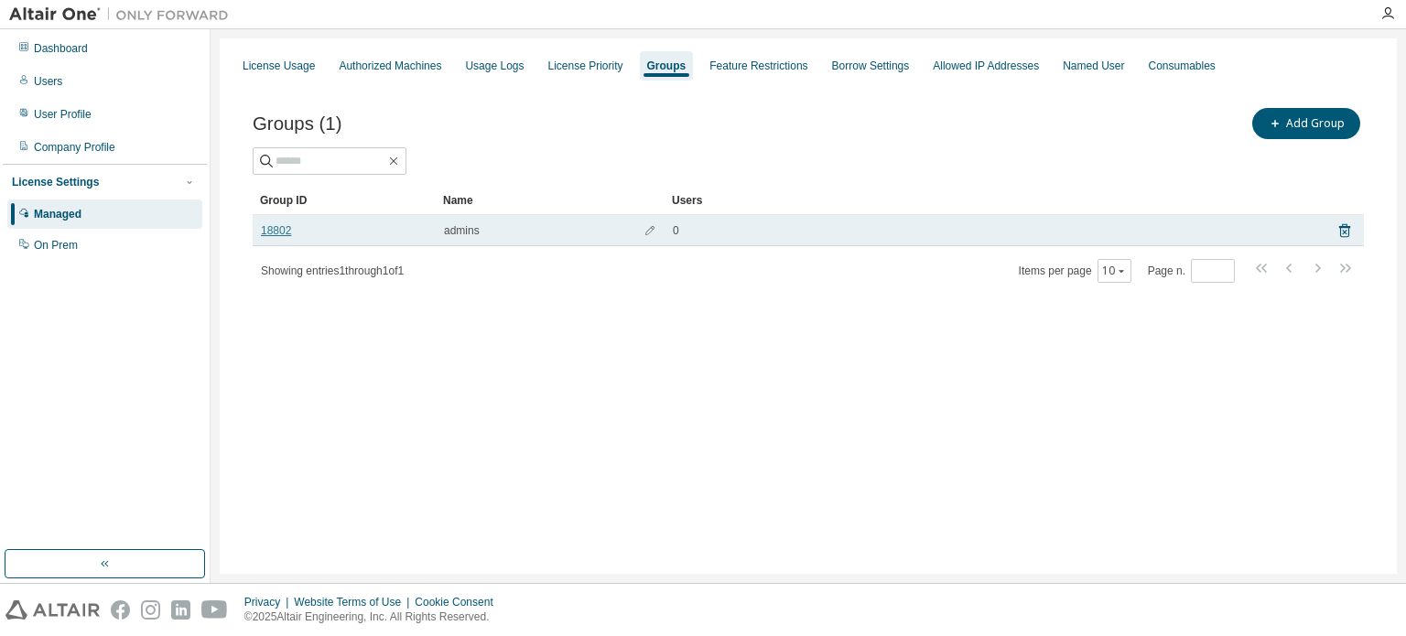
click at [278, 229] on link "18802" at bounding box center [276, 230] width 30 height 15
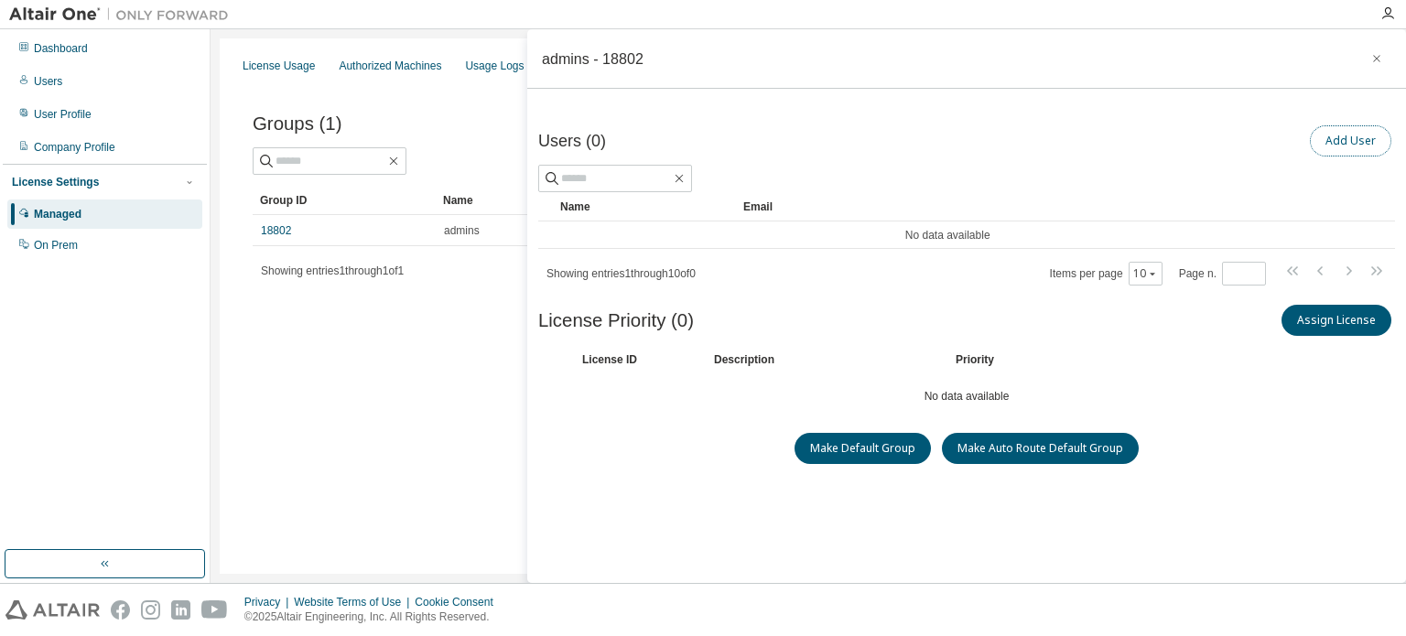
click at [1332, 140] on button "Add User" at bounding box center [1350, 140] width 81 height 31
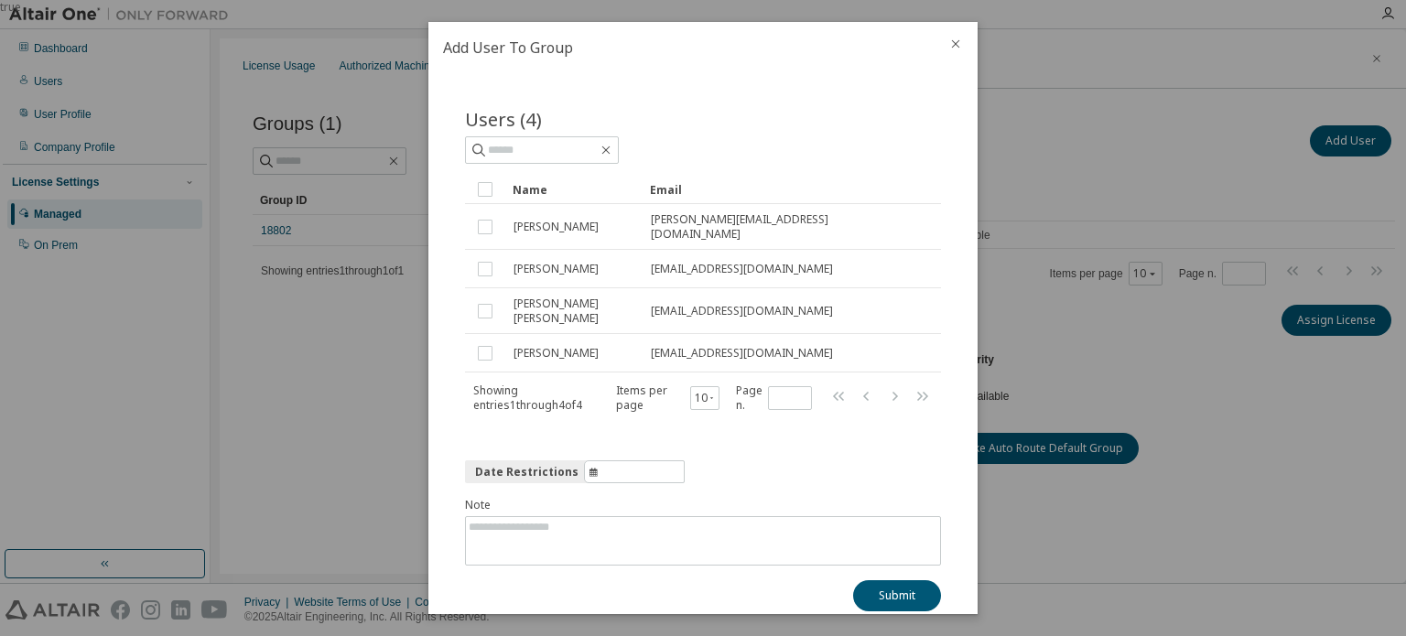
click at [954, 43] on icon "close" at bounding box center [955, 44] width 15 height 15
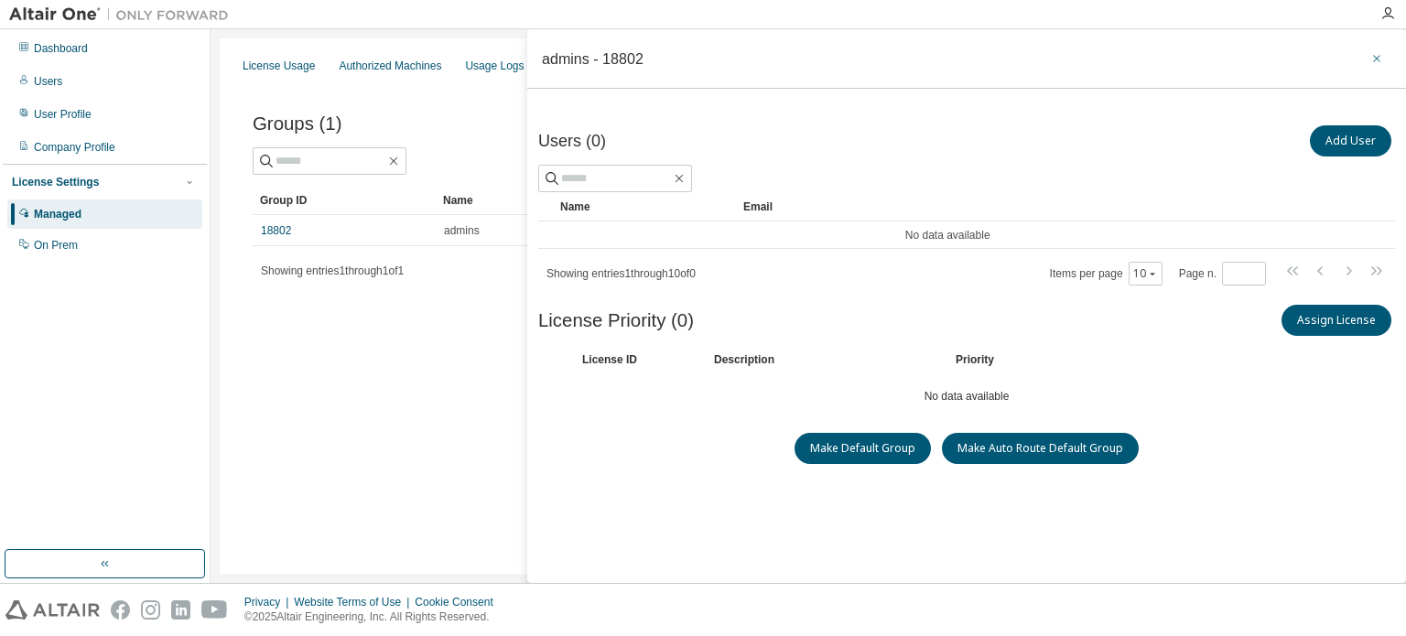
click at [1372, 55] on icon "button" at bounding box center [1376, 58] width 13 height 15
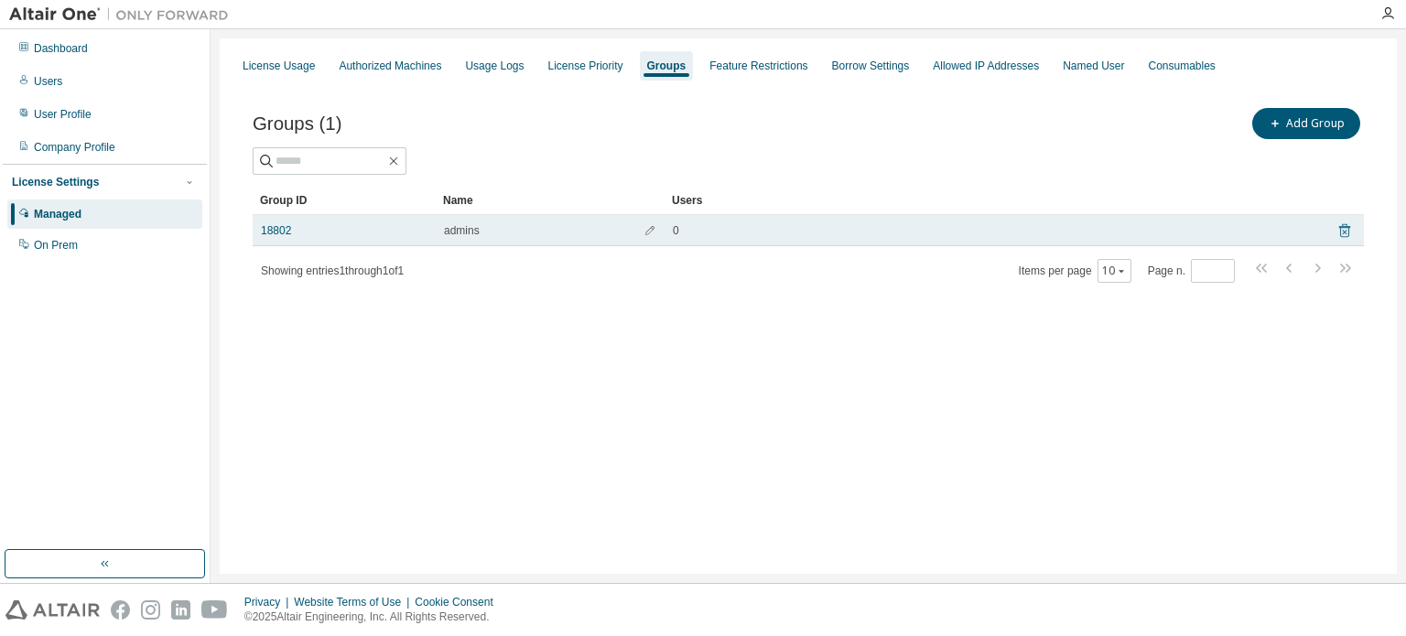
click at [1347, 225] on icon at bounding box center [1344, 231] width 11 height 14
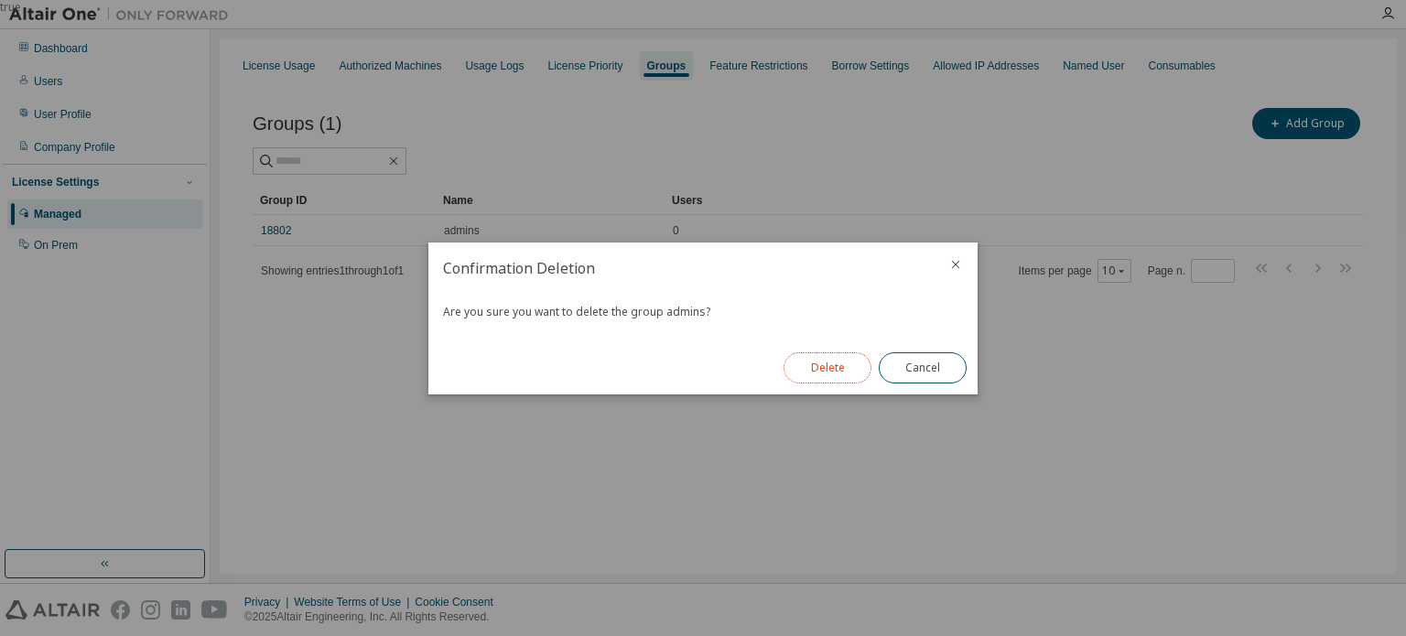
click at [828, 372] on button "Delete" at bounding box center [827, 367] width 88 height 31
click at [941, 369] on button "Close" at bounding box center [923, 367] width 88 height 31
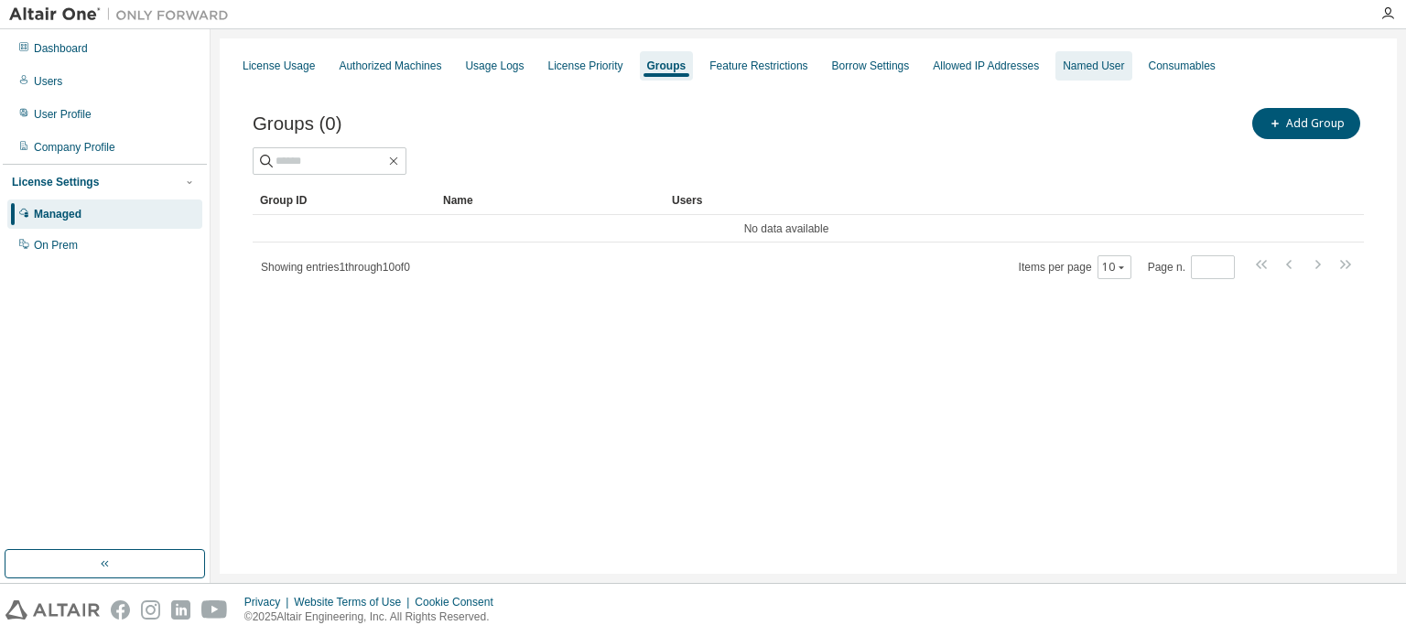
click at [1099, 64] on div "Named User" at bounding box center [1092, 66] width 61 height 15
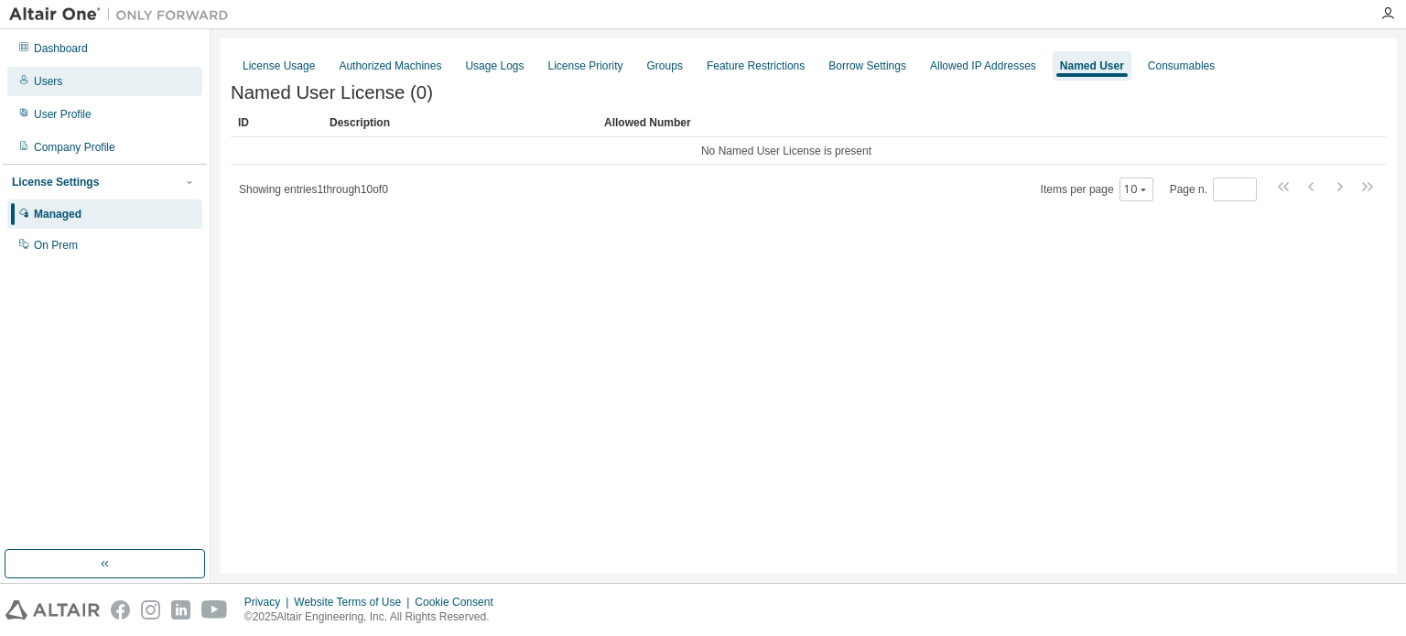
click at [39, 83] on div "Users" at bounding box center [48, 81] width 28 height 15
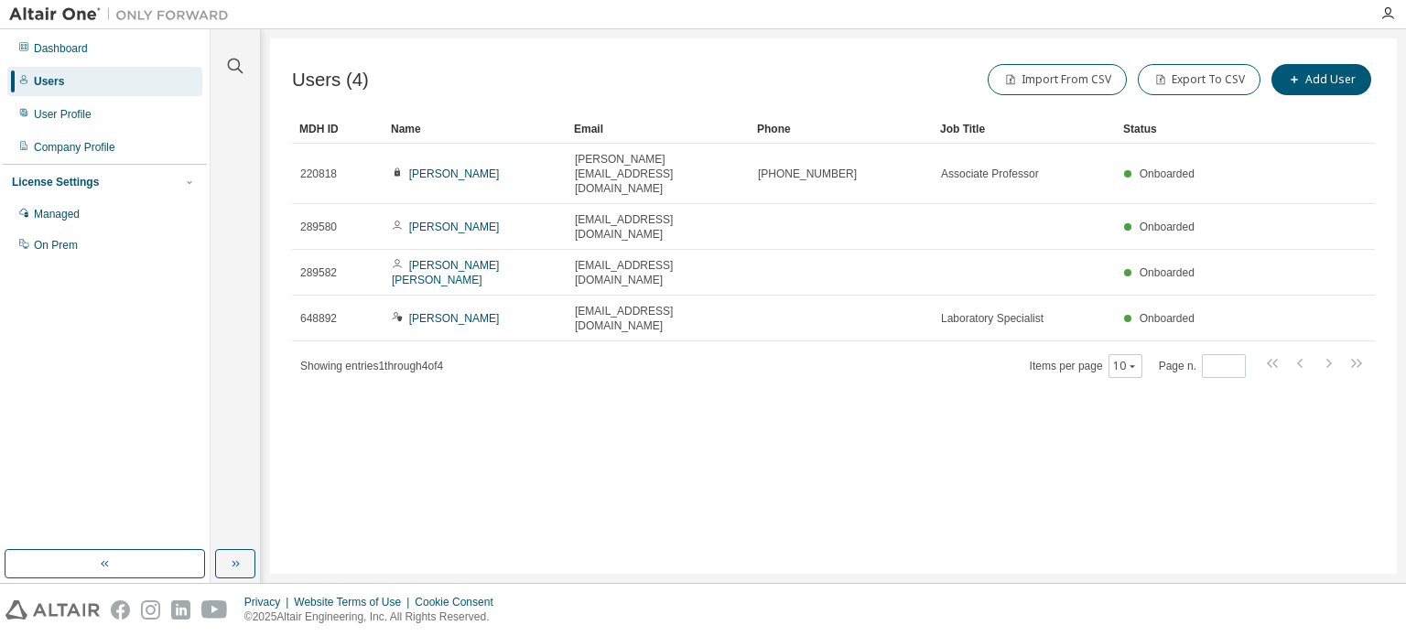
click at [1063, 428] on div "Users (4) Import From CSV Export To CSV Add User Clear Load Save Save As Field …" at bounding box center [833, 305] width 1127 height 535
click at [1307, 76] on button "Add User" at bounding box center [1321, 79] width 100 height 31
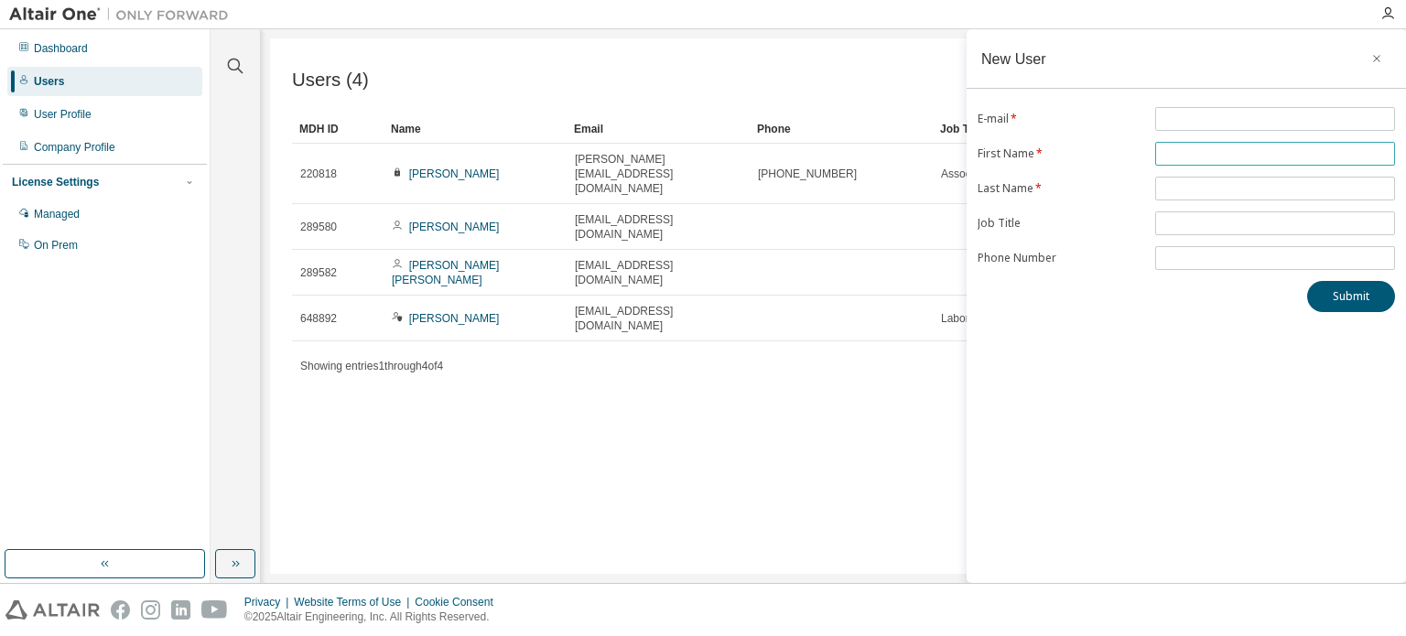
click at [1225, 151] on input "text" at bounding box center [1274, 153] width 231 height 15
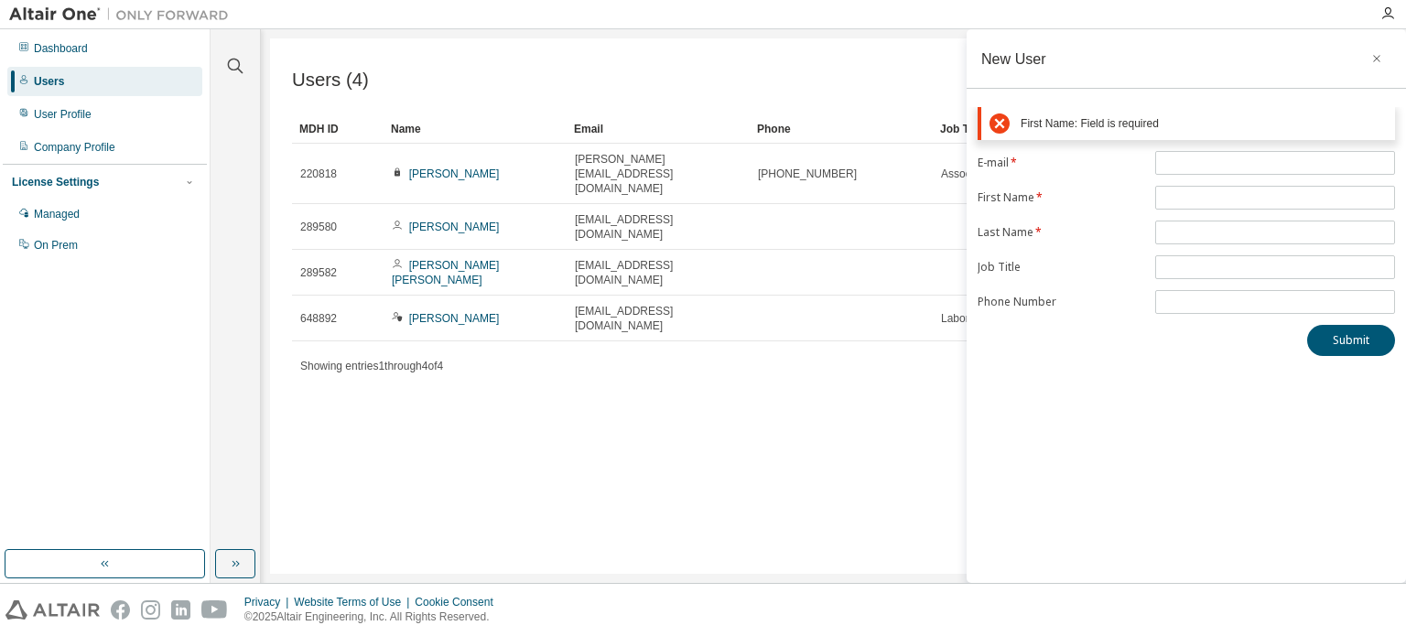
click at [781, 401] on div "Users (4) Import From CSV Export To CSV Add User Clear Load Save Save As Field …" at bounding box center [833, 305] width 1127 height 535
click at [1376, 56] on icon "button" at bounding box center [1376, 58] width 13 height 15
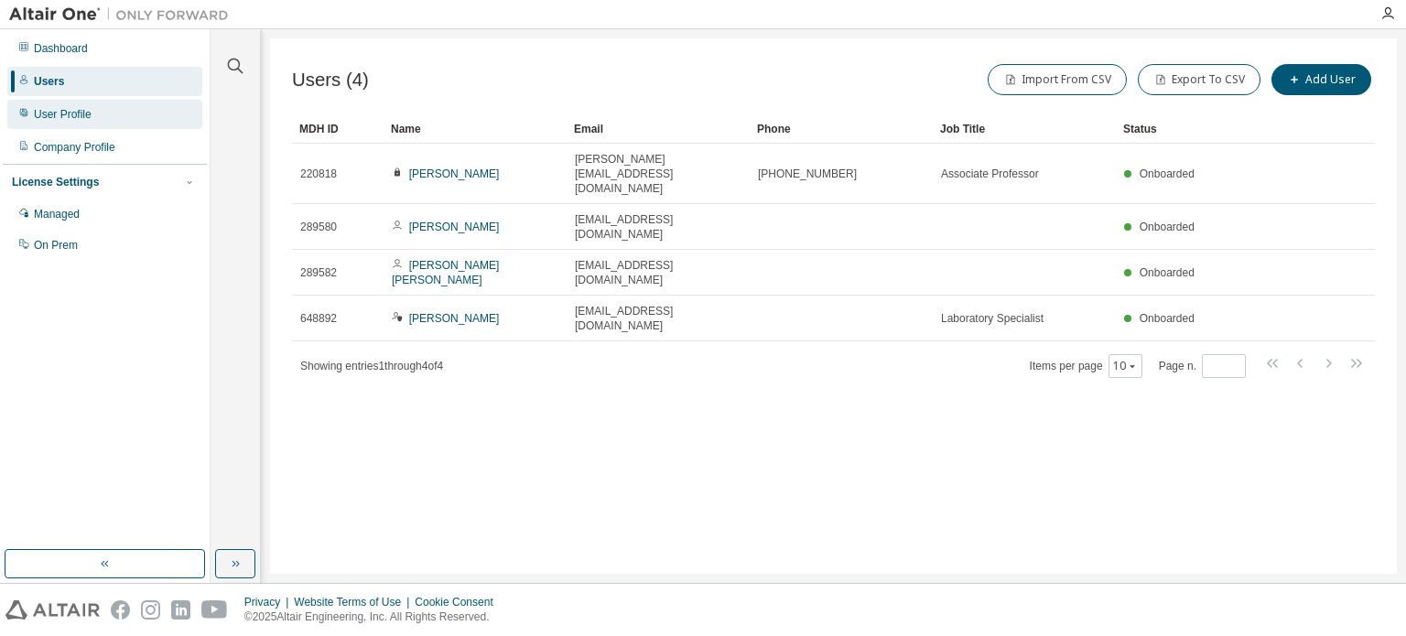
click at [86, 120] on div "User Profile" at bounding box center [63, 114] width 58 height 15
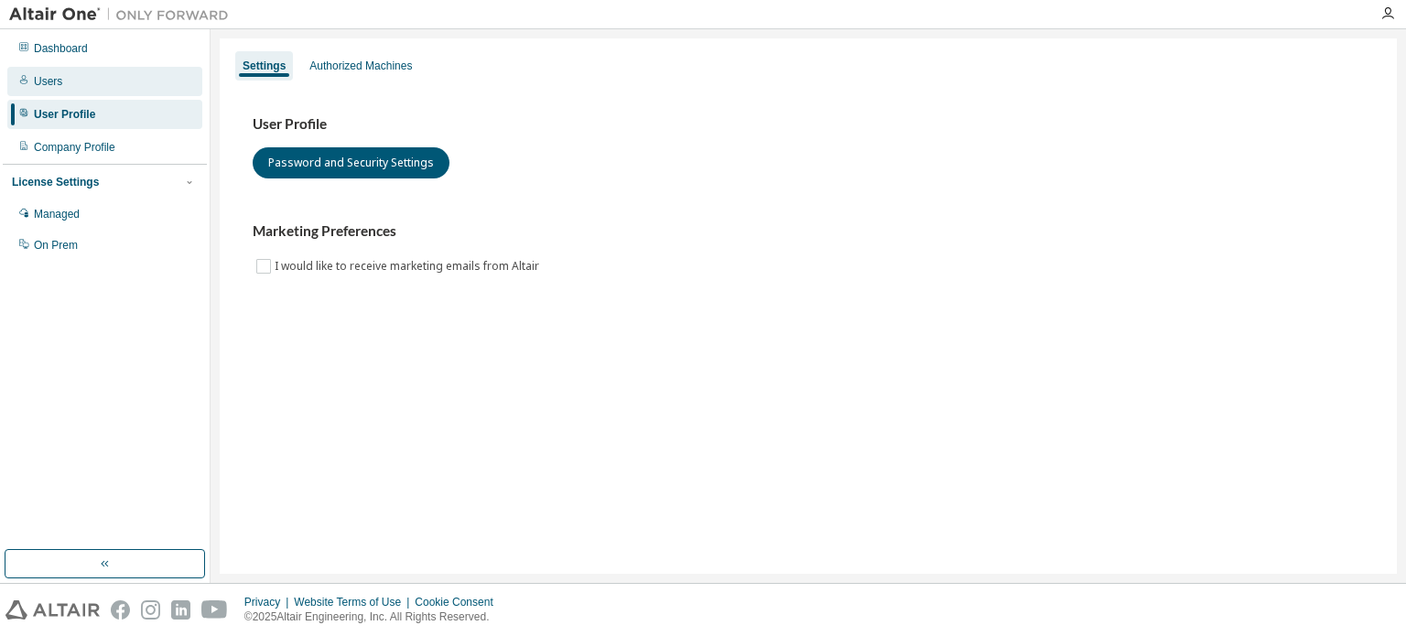
click at [73, 87] on div "Users" at bounding box center [104, 81] width 195 height 29
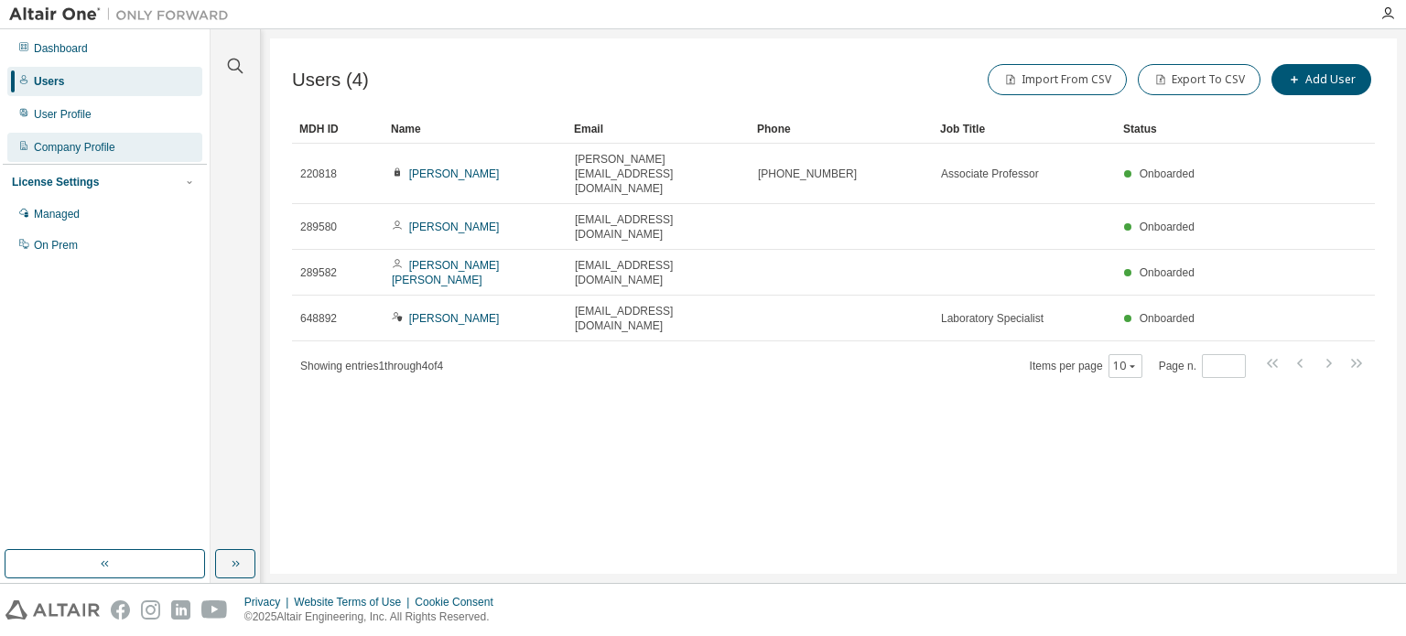
click at [77, 144] on div "Company Profile" at bounding box center [74, 147] width 81 height 15
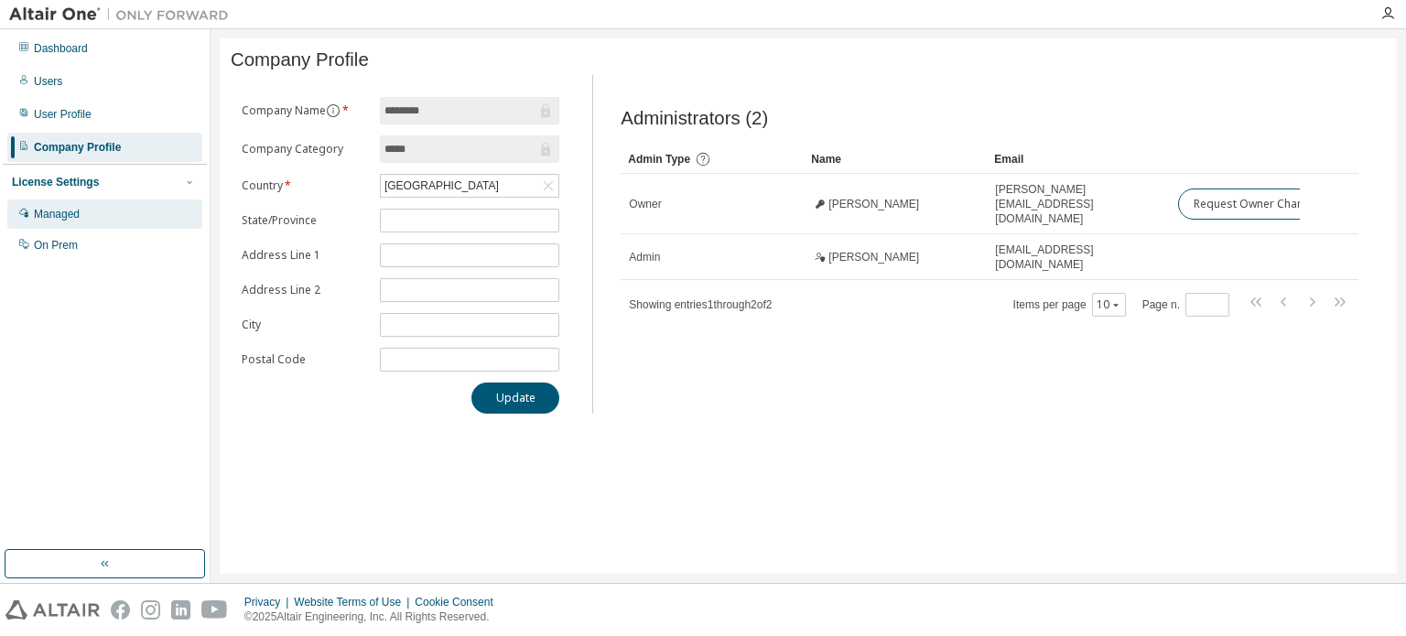
click at [70, 216] on div "Managed" at bounding box center [57, 214] width 46 height 15
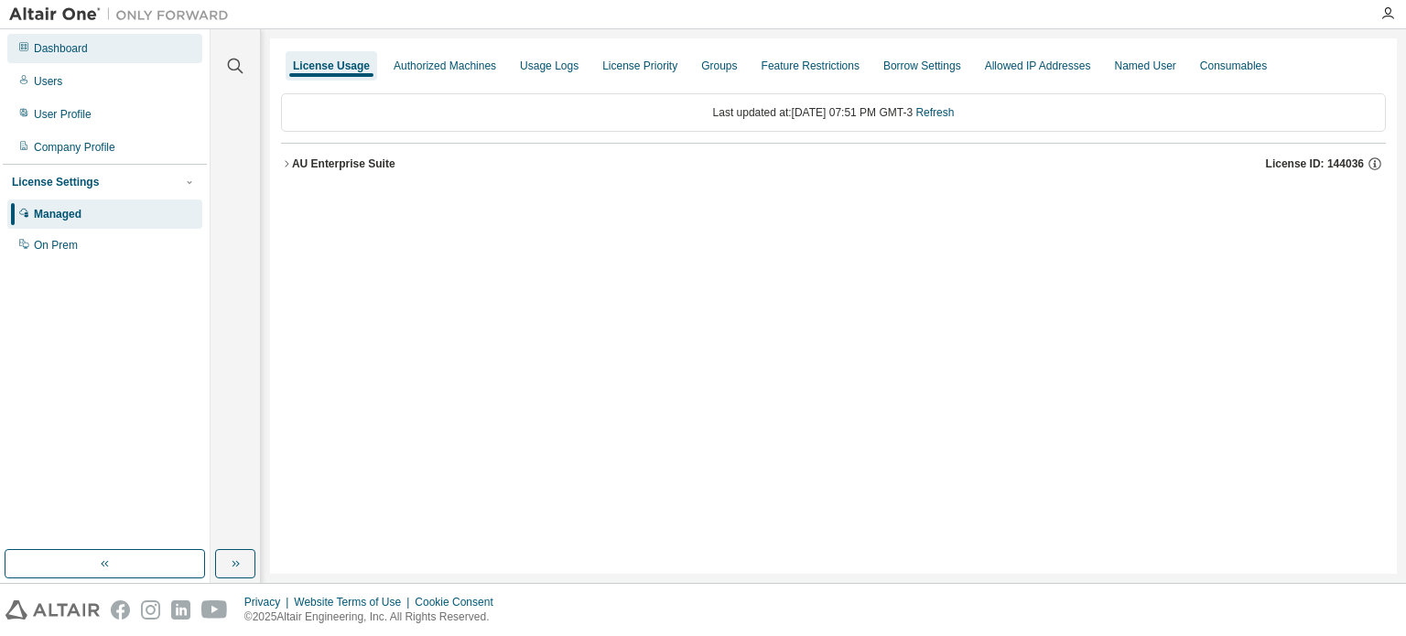
click at [71, 47] on div "Dashboard" at bounding box center [61, 48] width 54 height 15
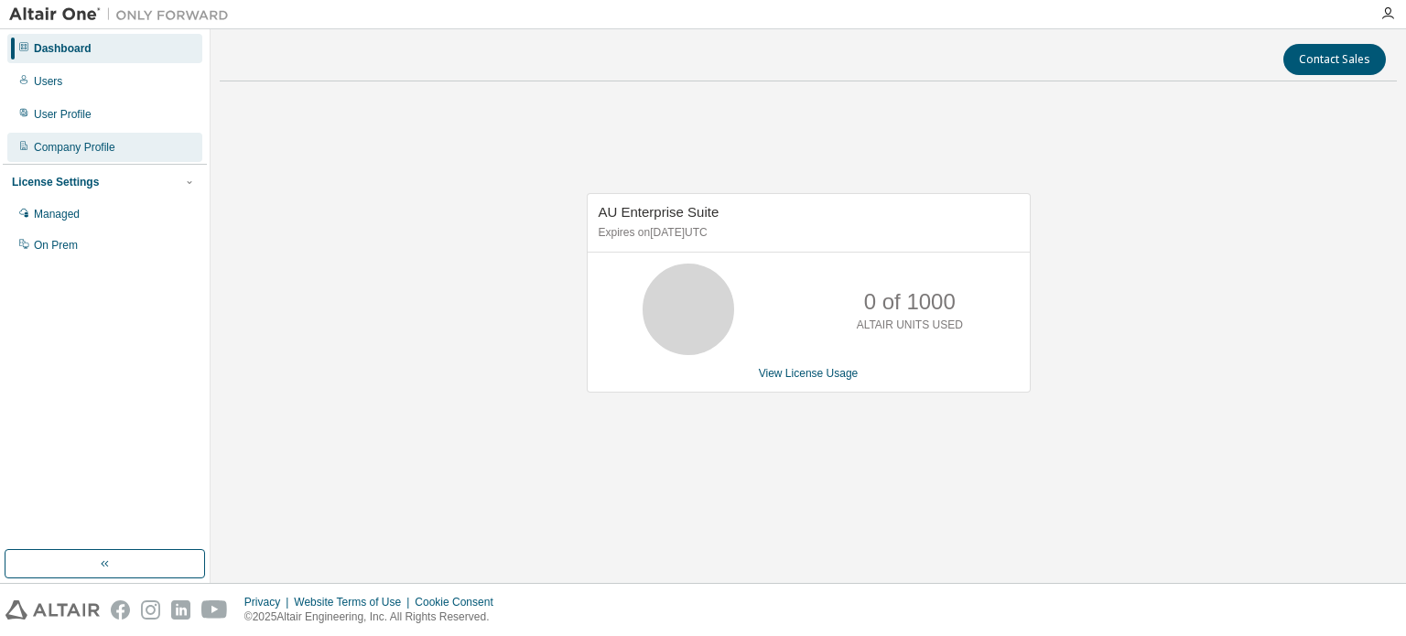
click at [113, 153] on div "Company Profile" at bounding box center [74, 147] width 81 height 15
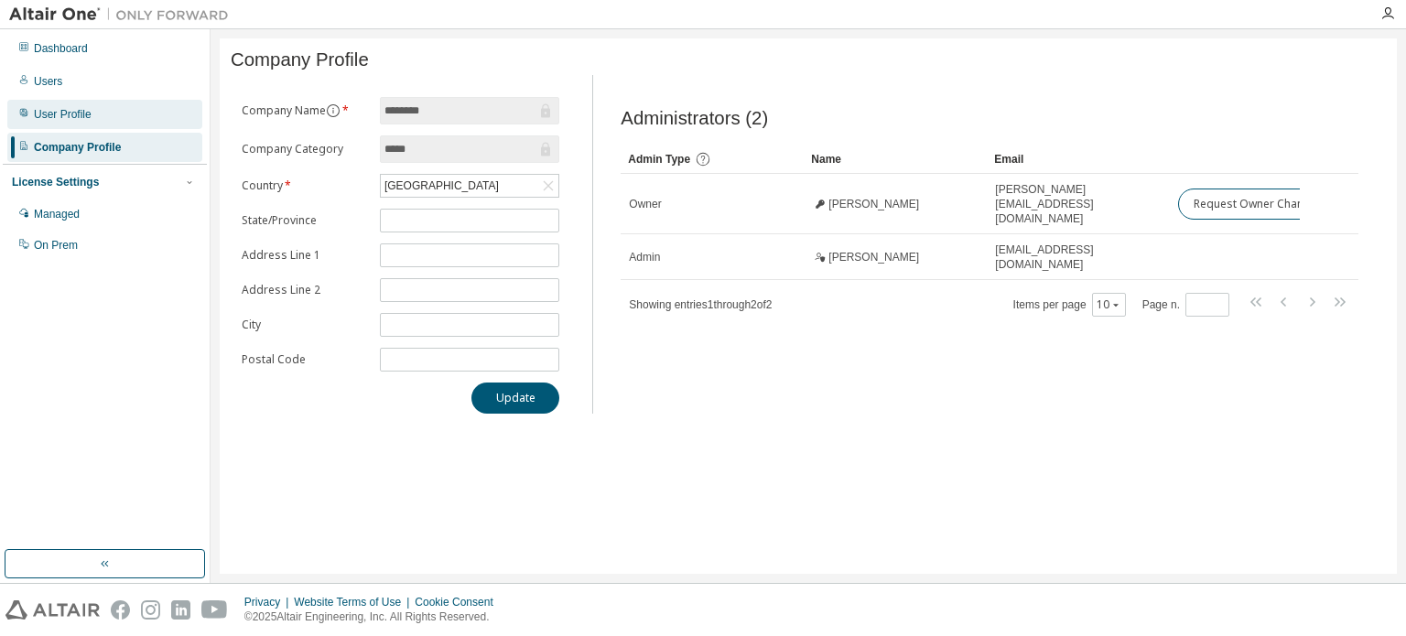
click at [82, 114] on div "User Profile" at bounding box center [63, 114] width 58 height 15
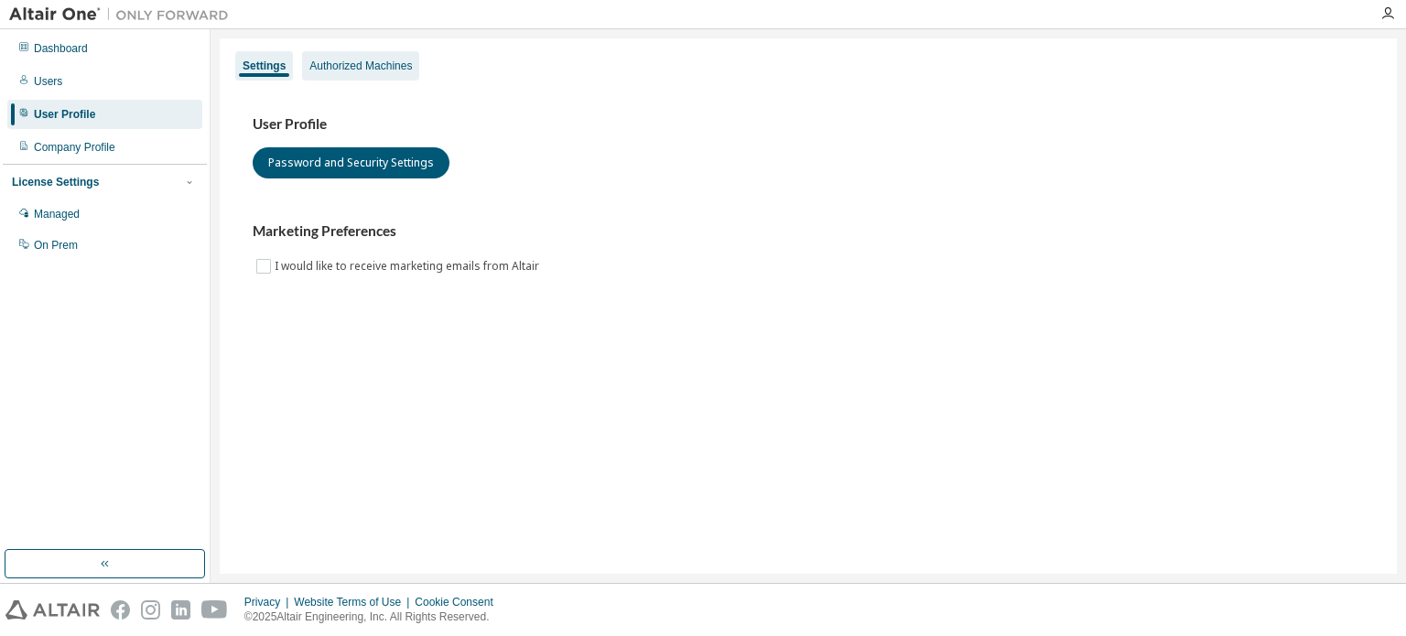
click at [351, 66] on div "Authorized Machines" at bounding box center [360, 66] width 102 height 15
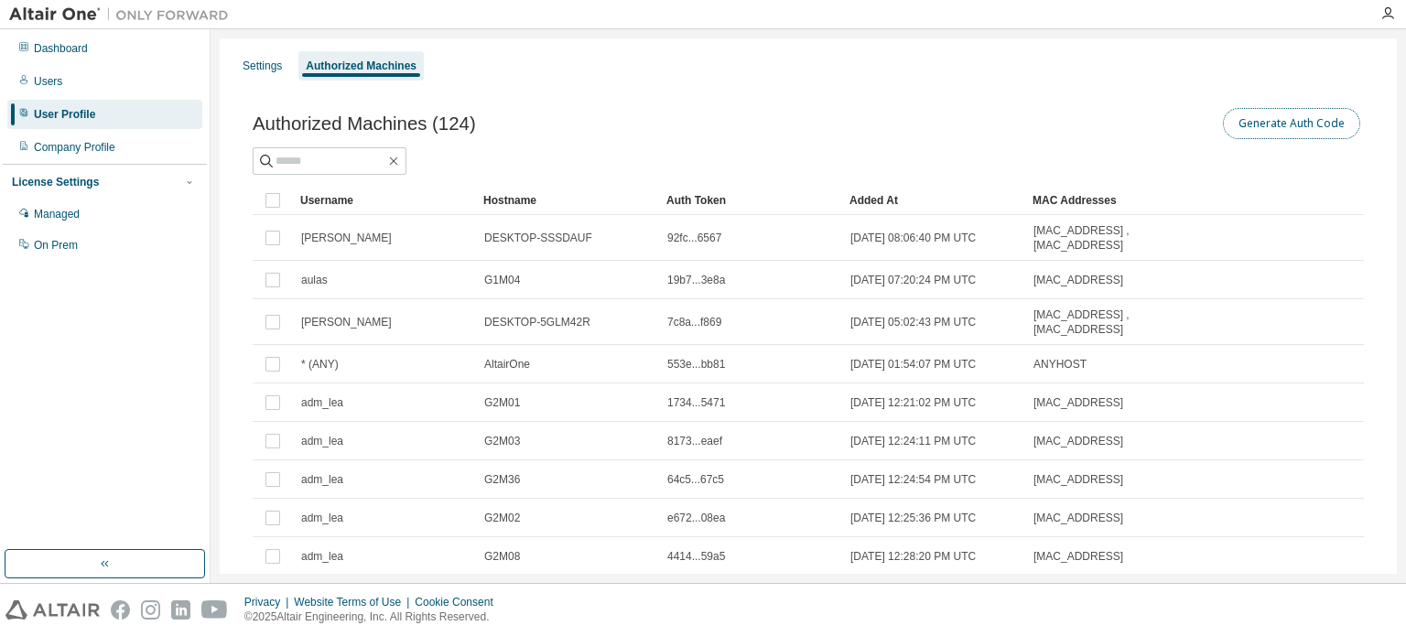
click at [1294, 128] on button "Generate Auth Code" at bounding box center [1291, 123] width 137 height 31
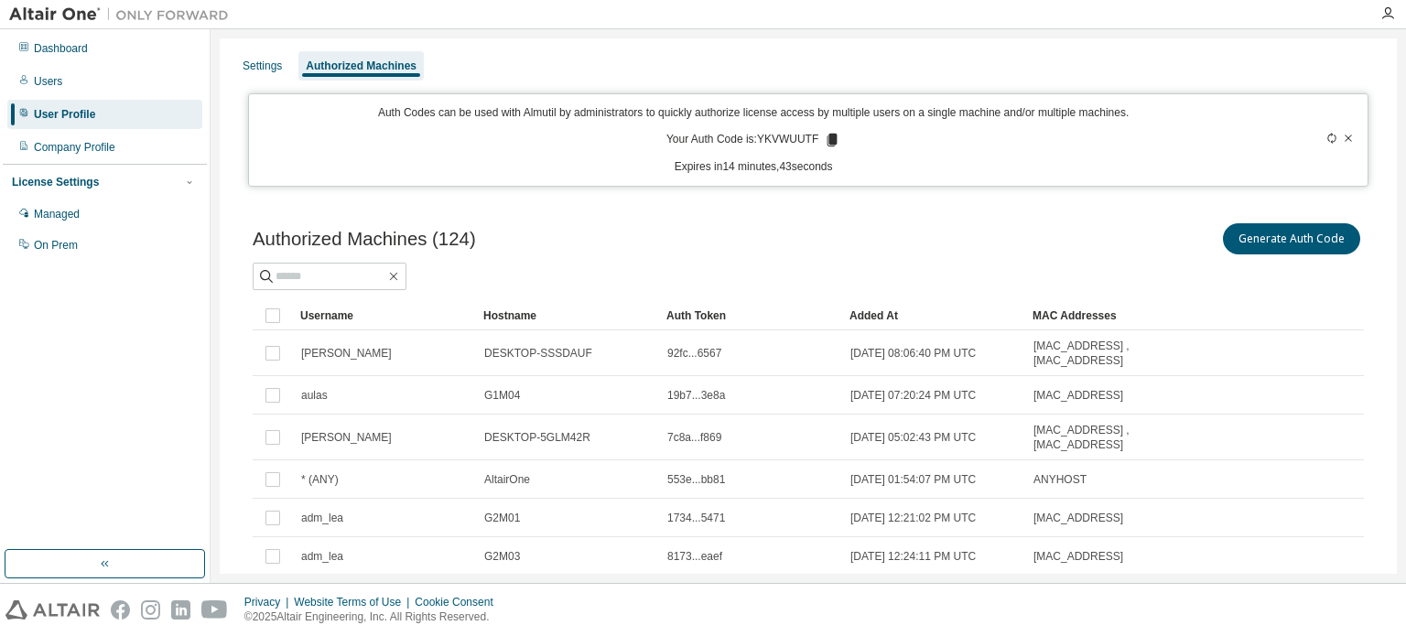
click at [1342, 137] on icon at bounding box center [1347, 138] width 11 height 11
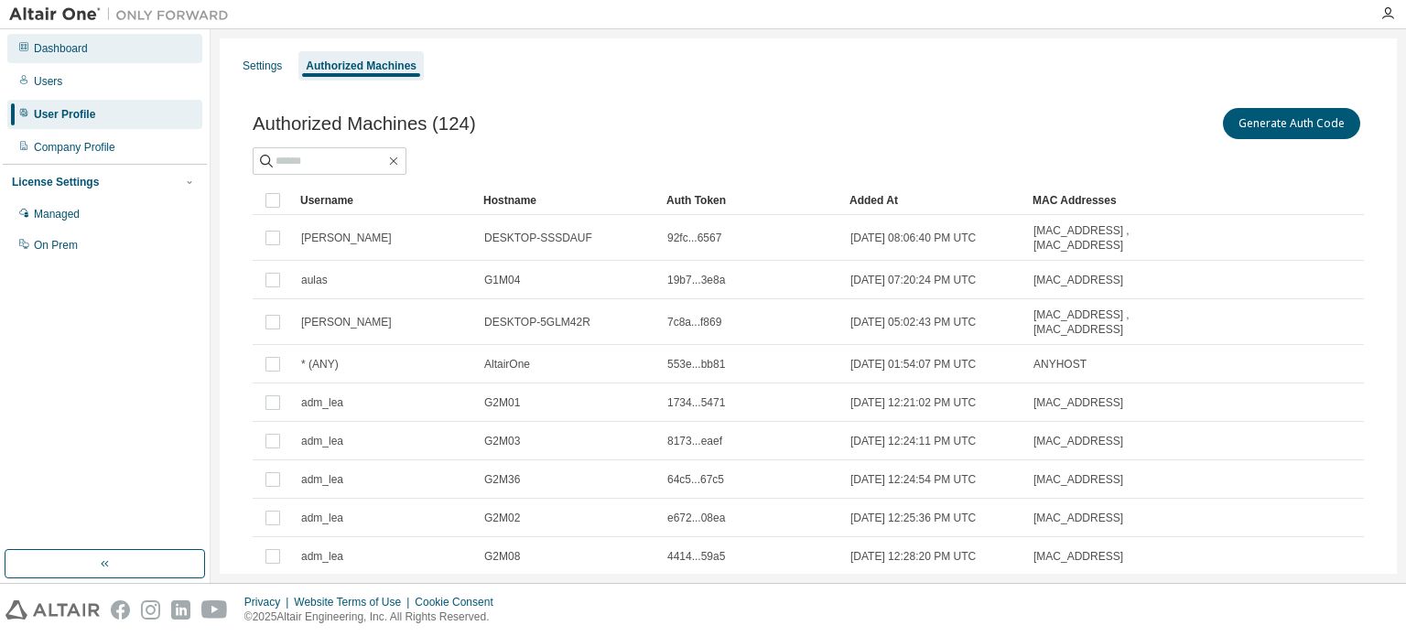
click at [81, 49] on div "Dashboard" at bounding box center [61, 48] width 54 height 15
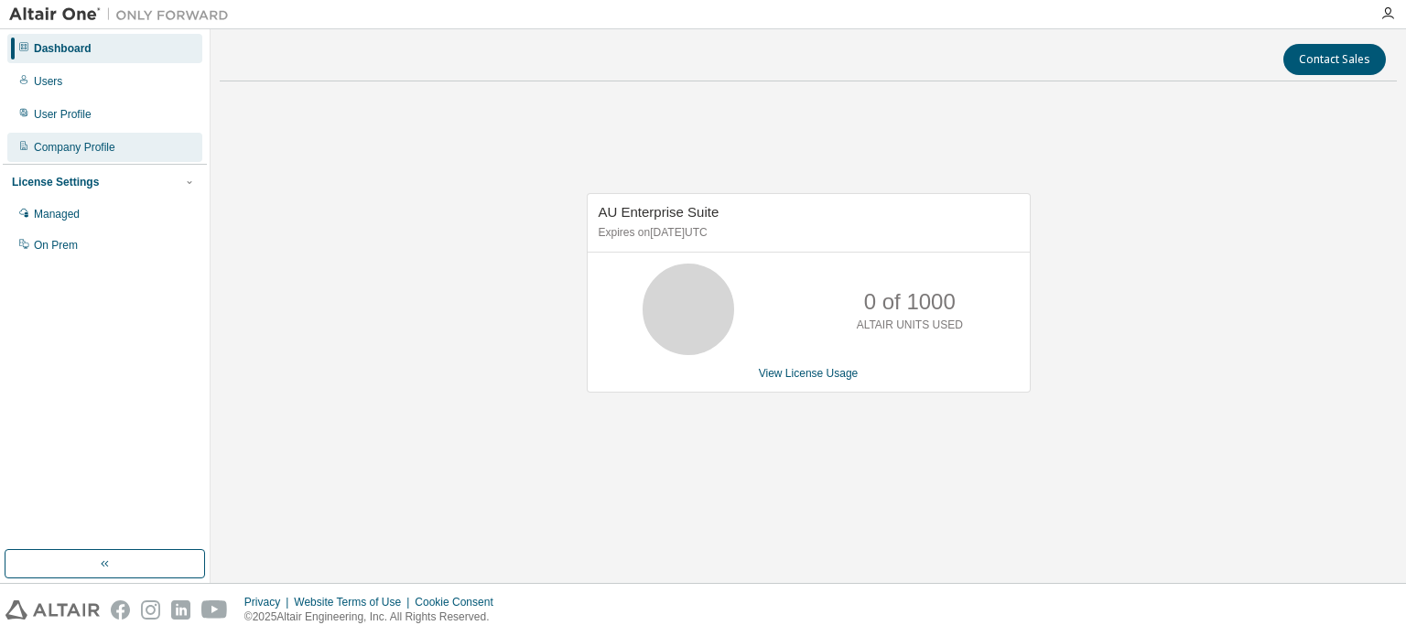
click at [98, 143] on div "Company Profile" at bounding box center [74, 147] width 81 height 15
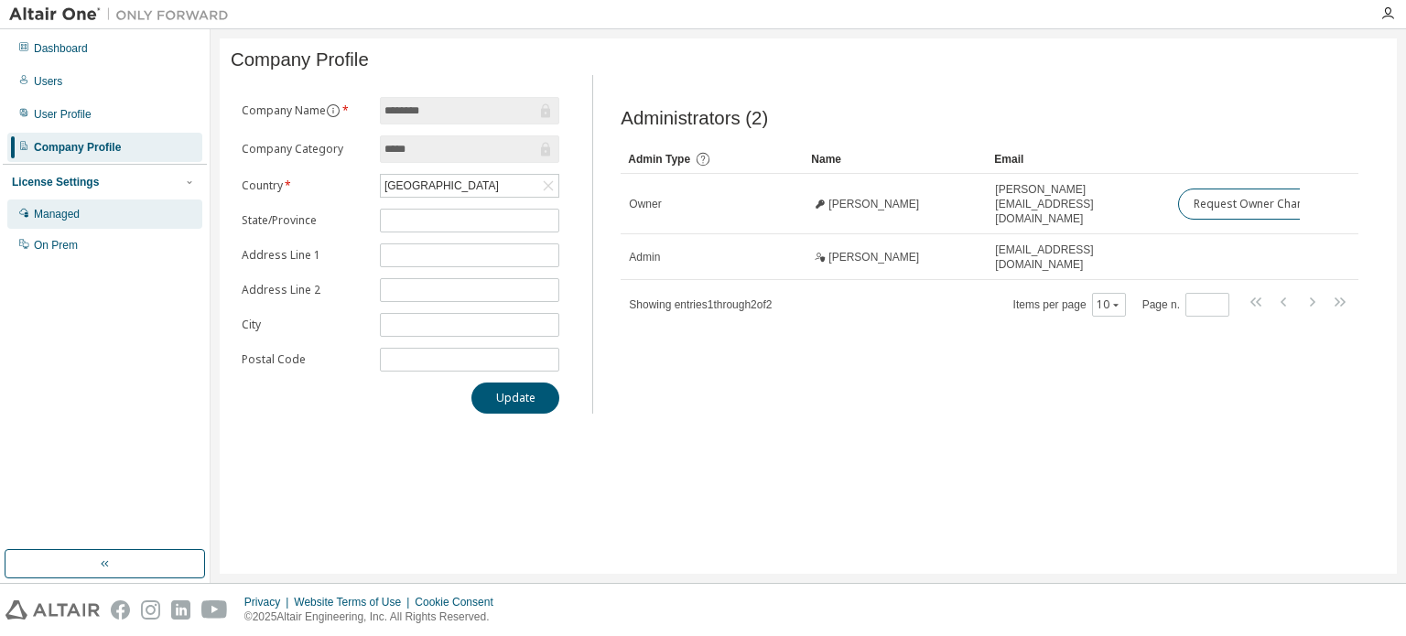
click at [80, 211] on div "Managed" at bounding box center [57, 214] width 46 height 15
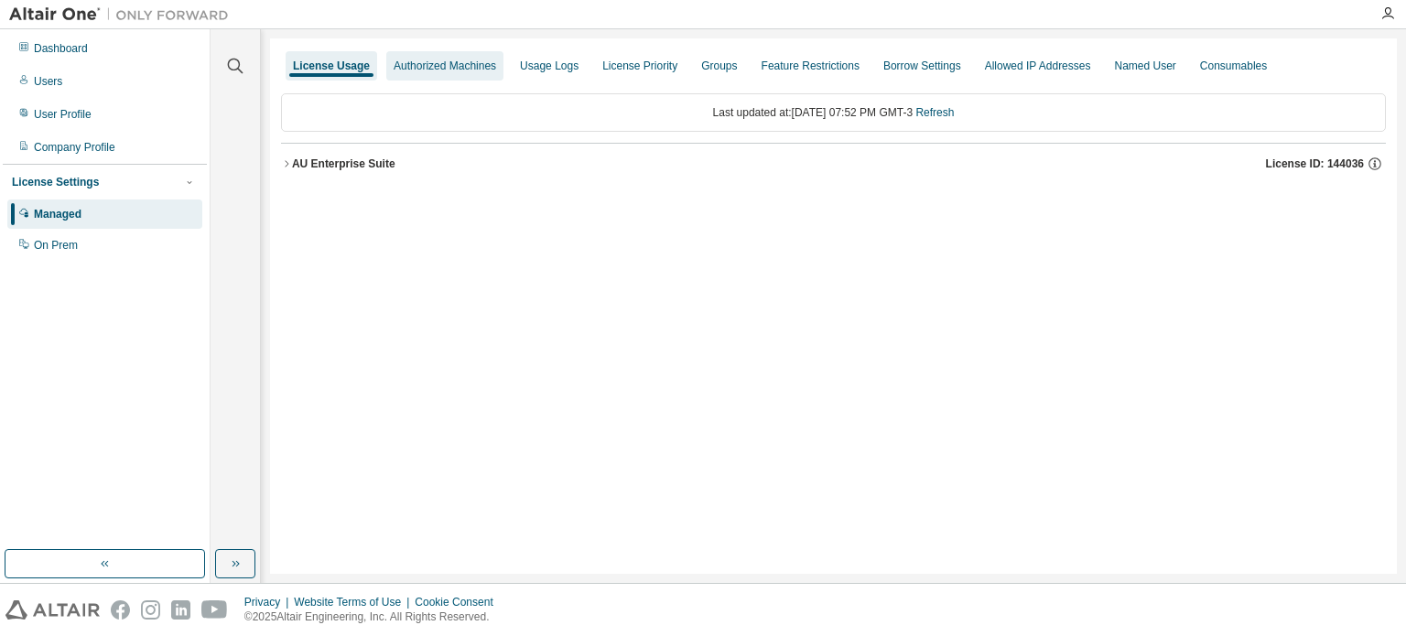
click at [446, 68] on div "Authorized Machines" at bounding box center [445, 66] width 102 height 15
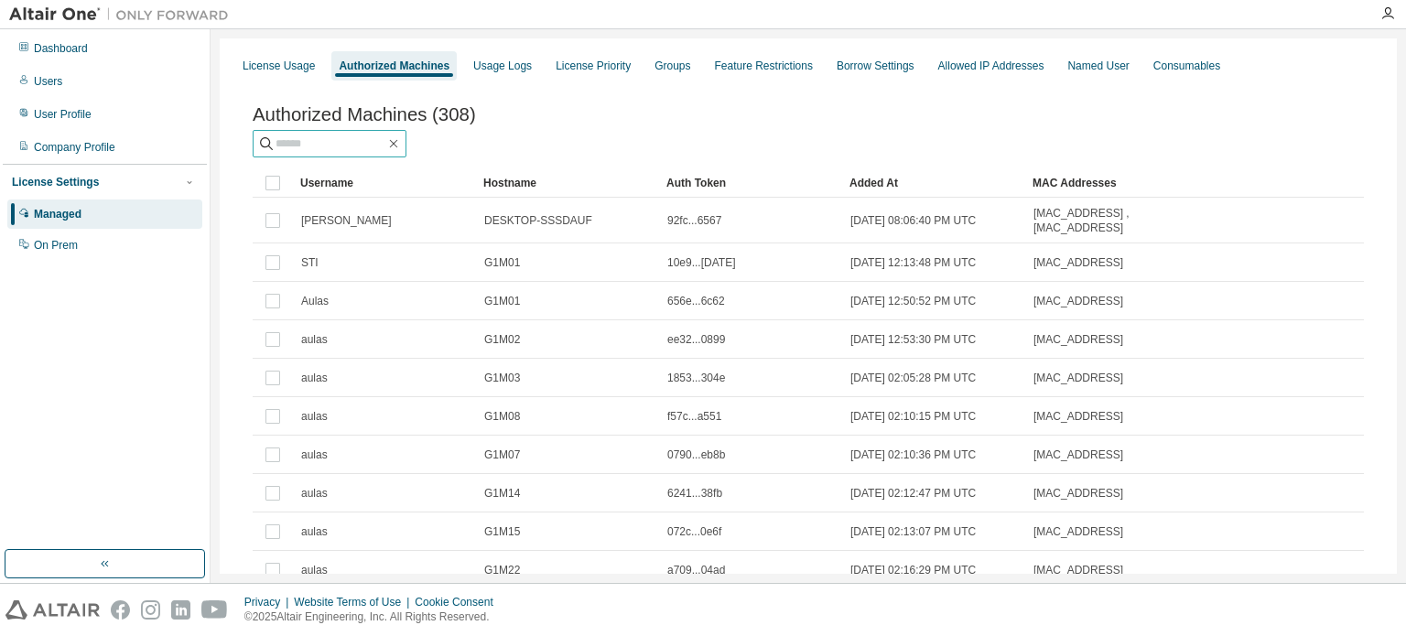
click at [385, 153] on input "text" at bounding box center [330, 144] width 110 height 18
click at [398, 148] on icon "button" at bounding box center [394, 144] width 8 height 8
click at [362, 144] on input "text" at bounding box center [330, 144] width 110 height 18
click at [501, 71] on div "Usage Logs" at bounding box center [502, 66] width 59 height 15
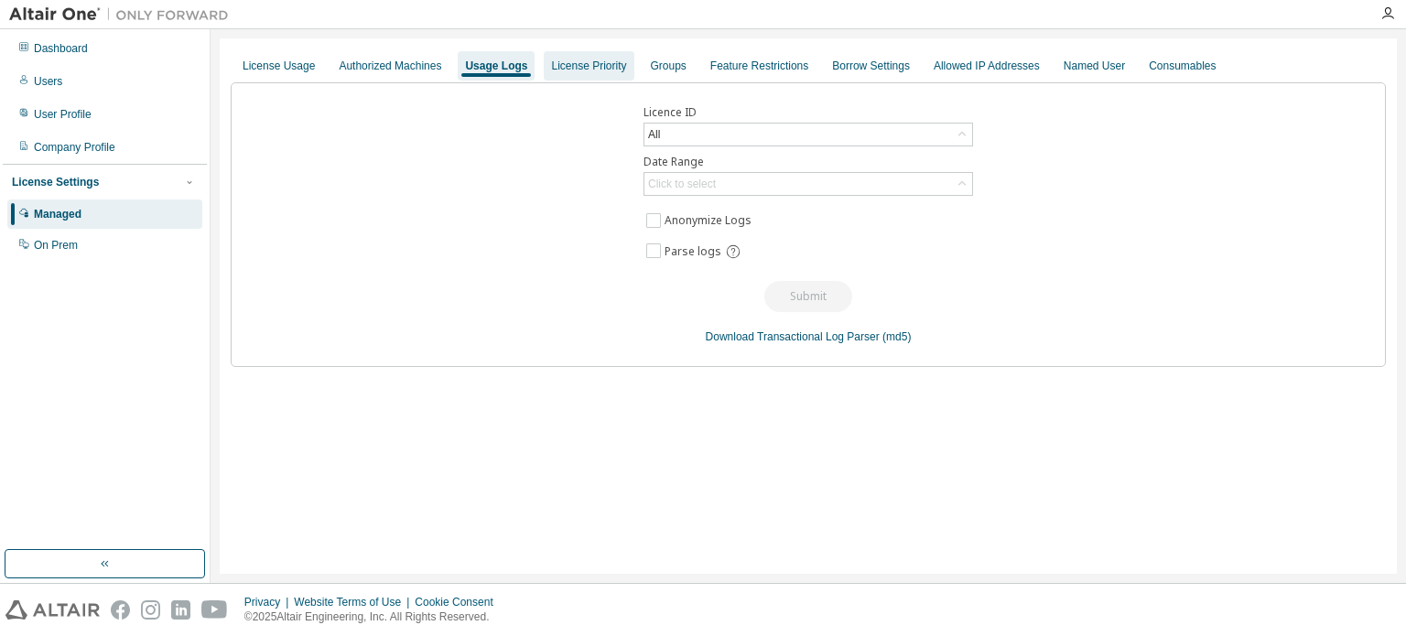
click at [580, 61] on div "License Priority" at bounding box center [588, 66] width 75 height 15
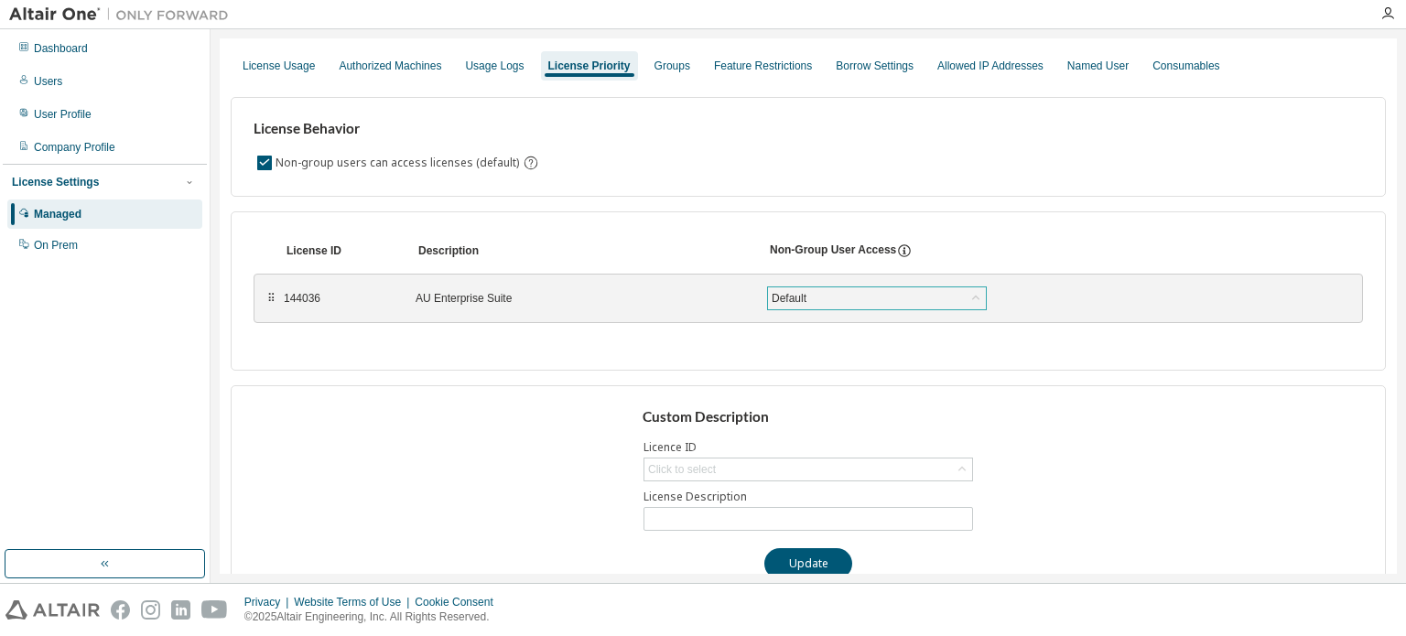
click at [970, 296] on icon at bounding box center [975, 298] width 18 height 18
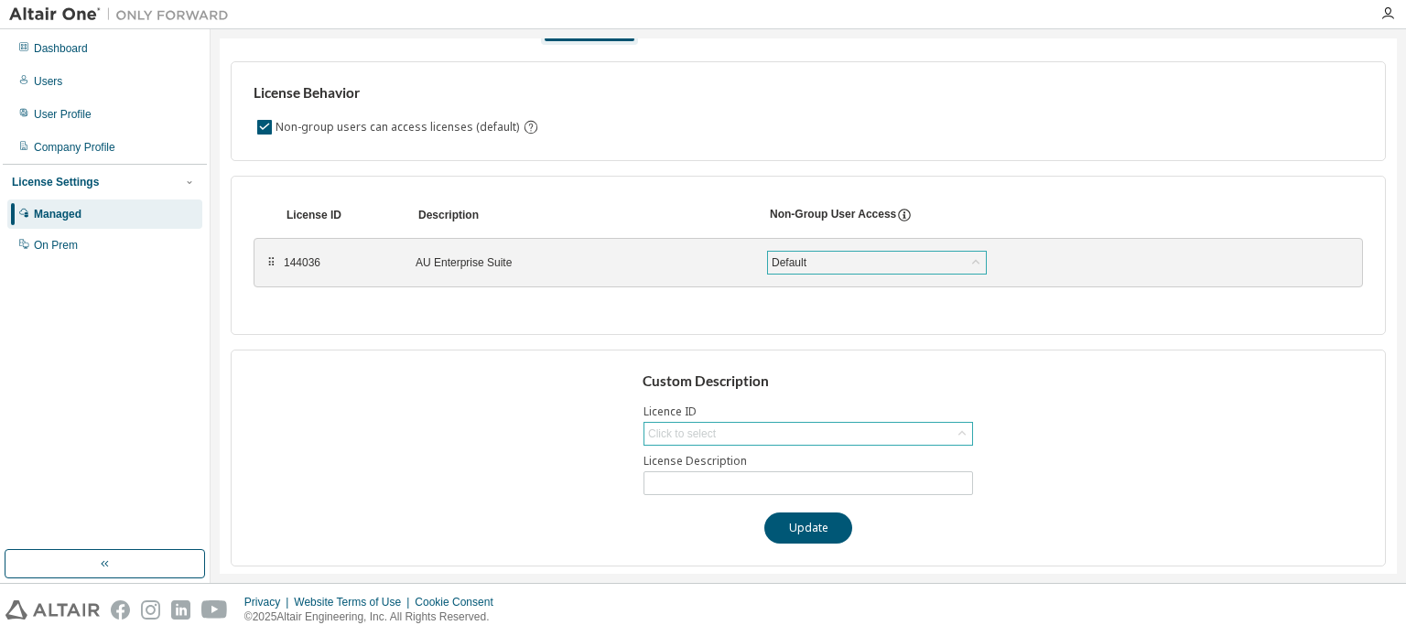
click at [953, 437] on icon at bounding box center [962, 434] width 18 height 18
click at [783, 484] on li "144036 - AU Enterprise Suite" at bounding box center [803, 483] width 324 height 24
type input "**********"
click at [1171, 416] on div "**********" at bounding box center [808, 458] width 1155 height 217
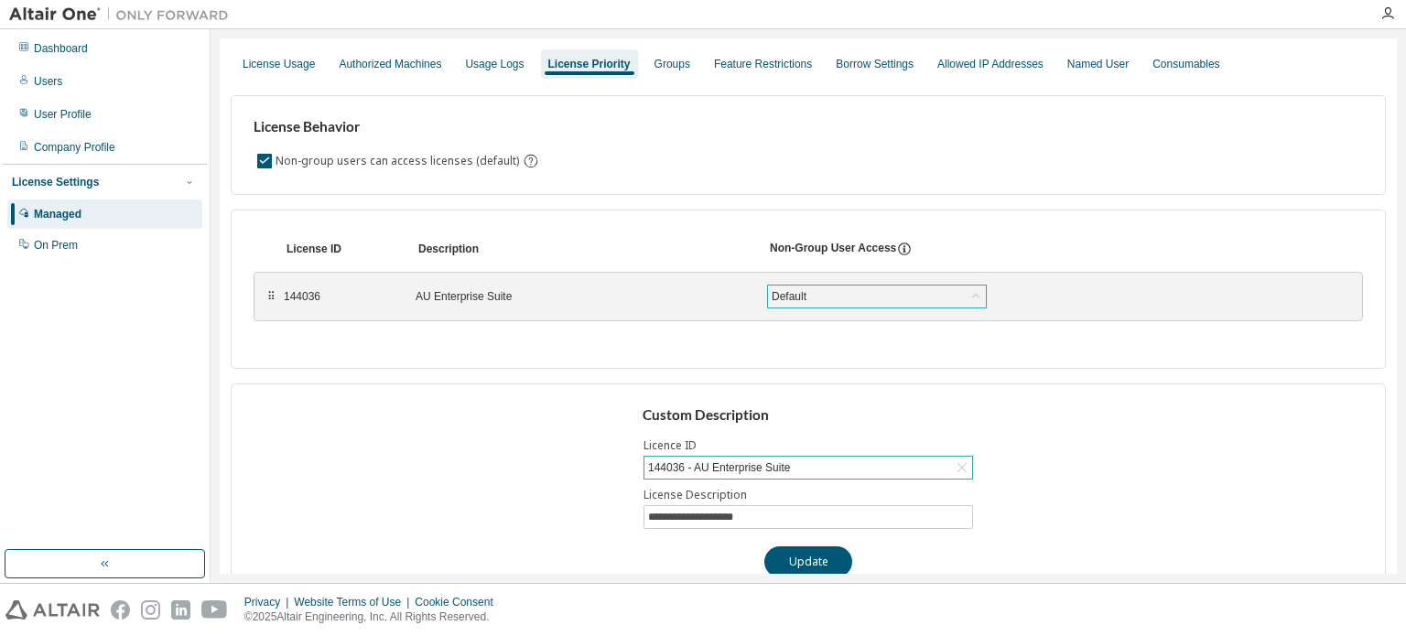
scroll to position [0, 0]
click at [681, 67] on div "Groups" at bounding box center [672, 66] width 36 height 15
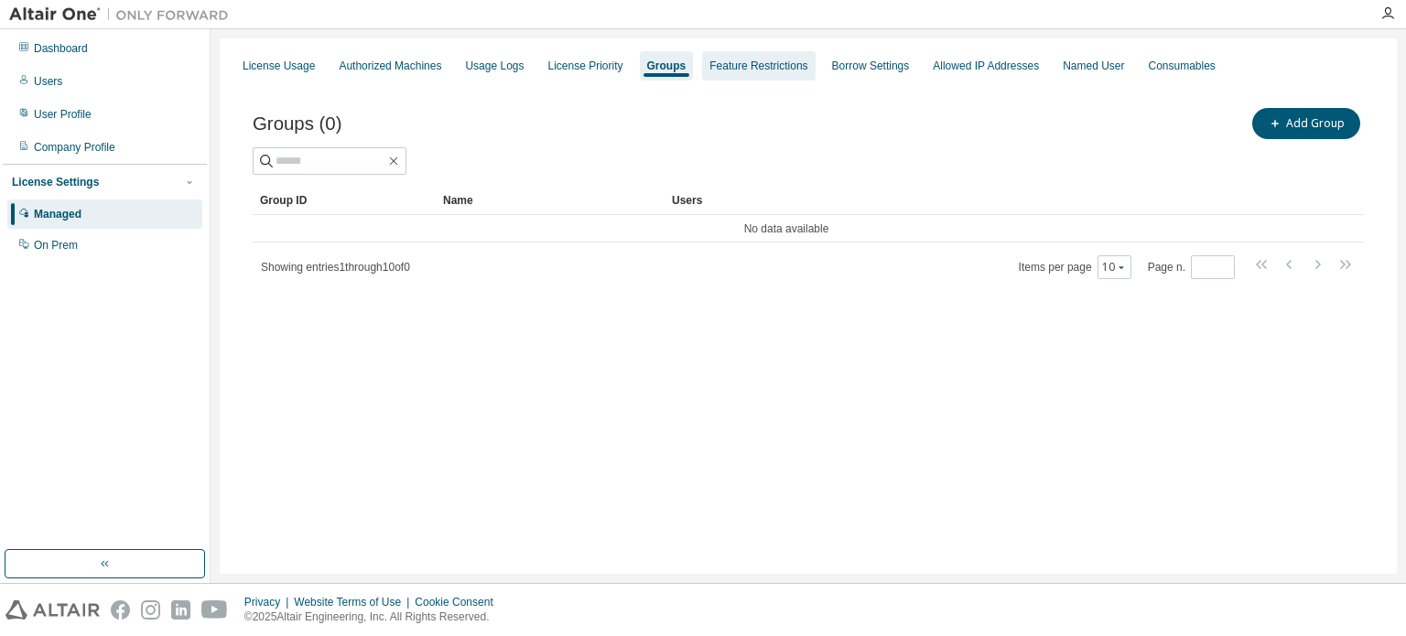
click at [782, 73] on div "Feature Restrictions" at bounding box center [758, 65] width 113 height 29
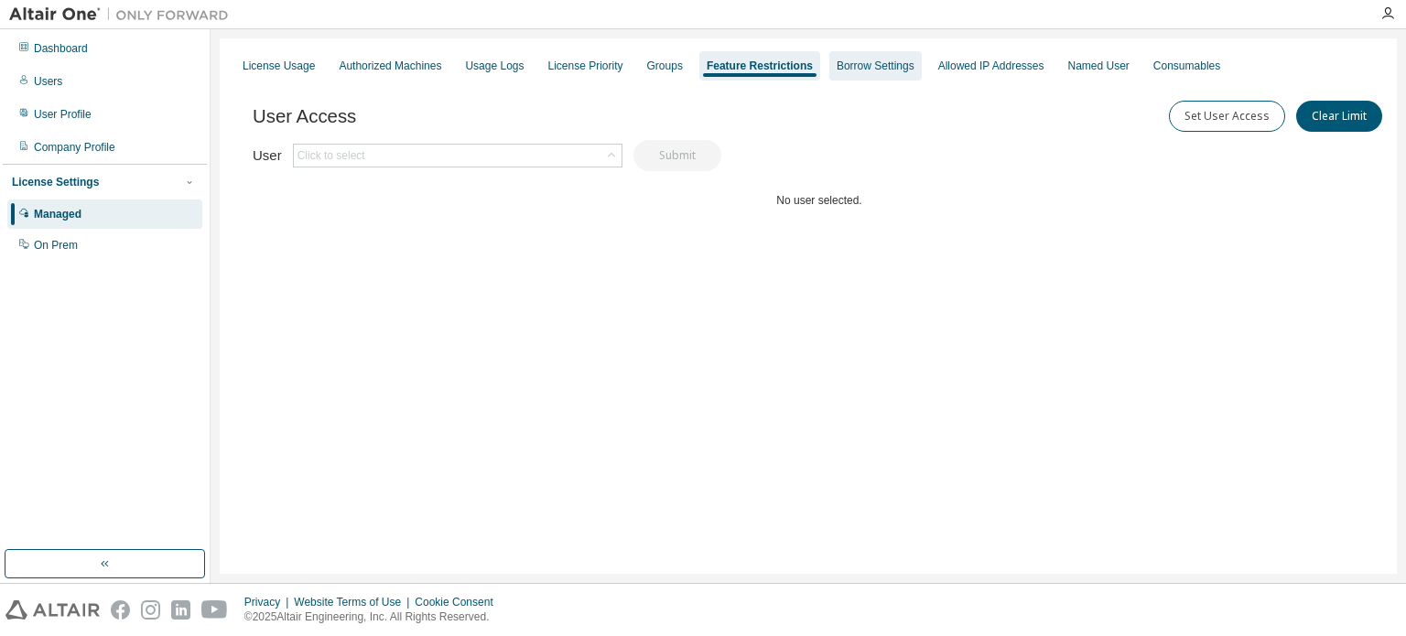
click at [904, 62] on div "Borrow Settings" at bounding box center [875, 66] width 78 height 15
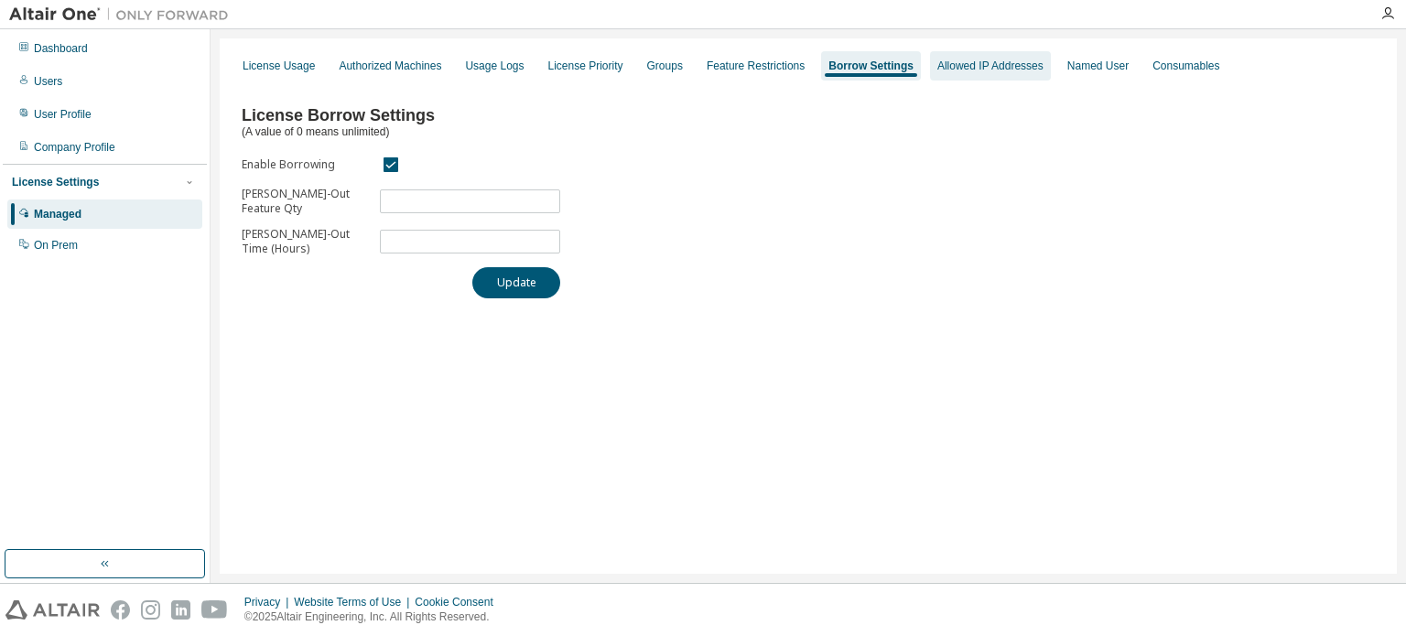
click at [1026, 72] on div "Allowed IP Addresses" at bounding box center [990, 66] width 106 height 15
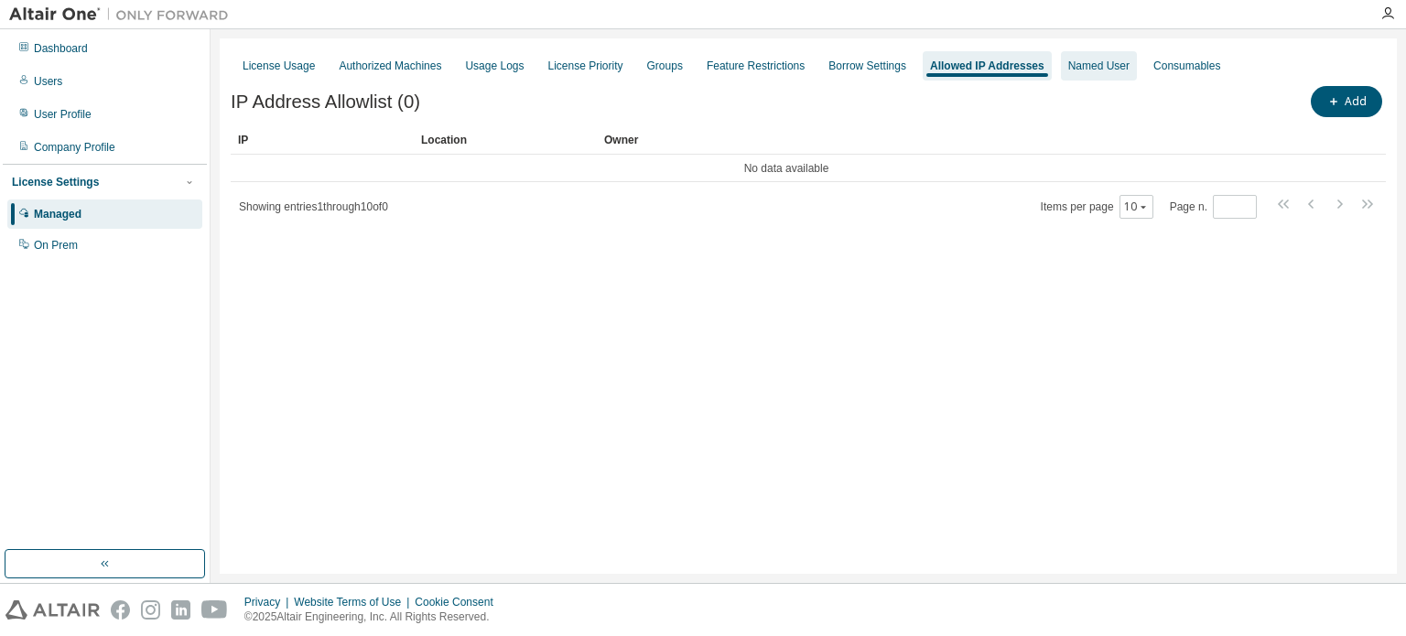
click at [1129, 61] on div "Named User" at bounding box center [1098, 66] width 61 height 15
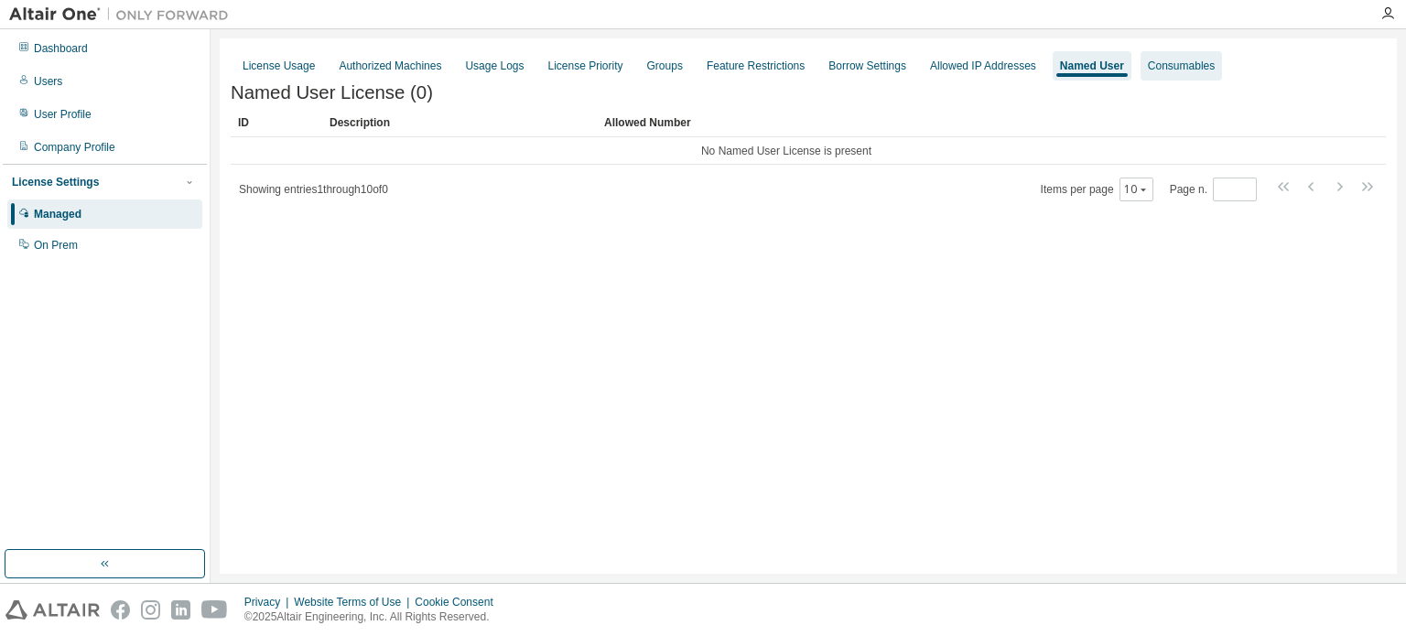
click at [1186, 68] on div "Consumables" at bounding box center [1181, 66] width 67 height 15
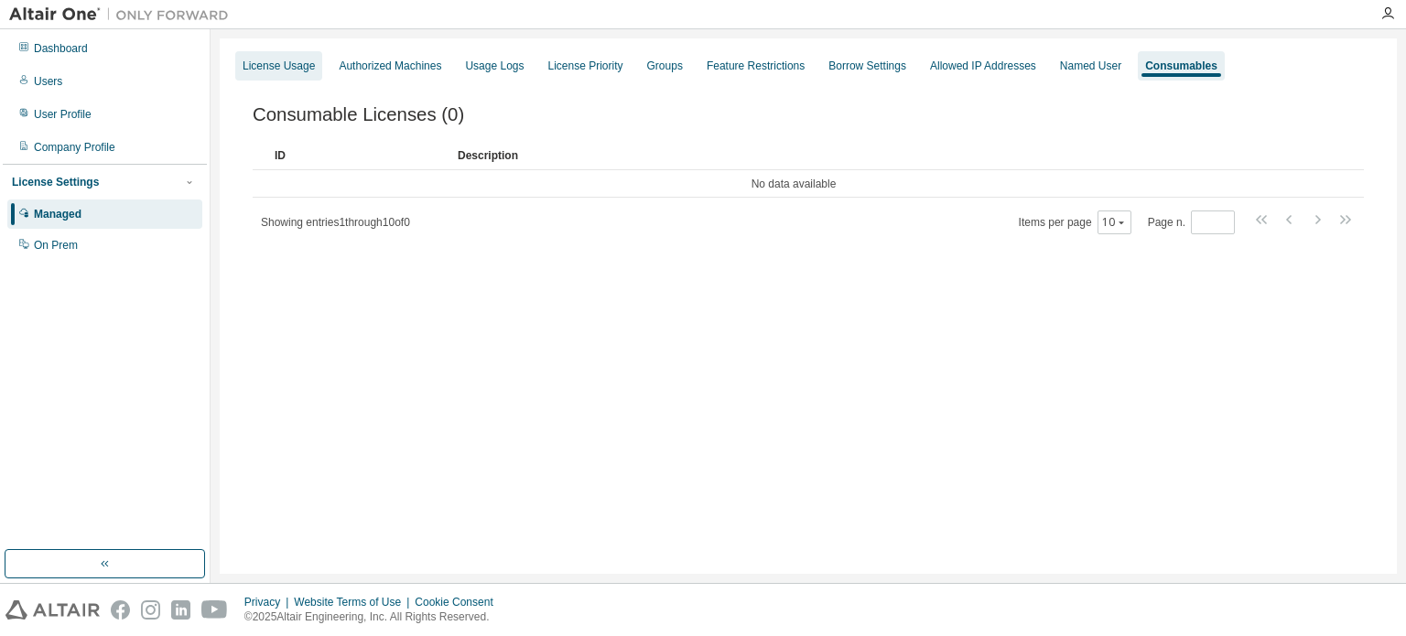
click at [276, 71] on div "License Usage" at bounding box center [279, 66] width 72 height 15
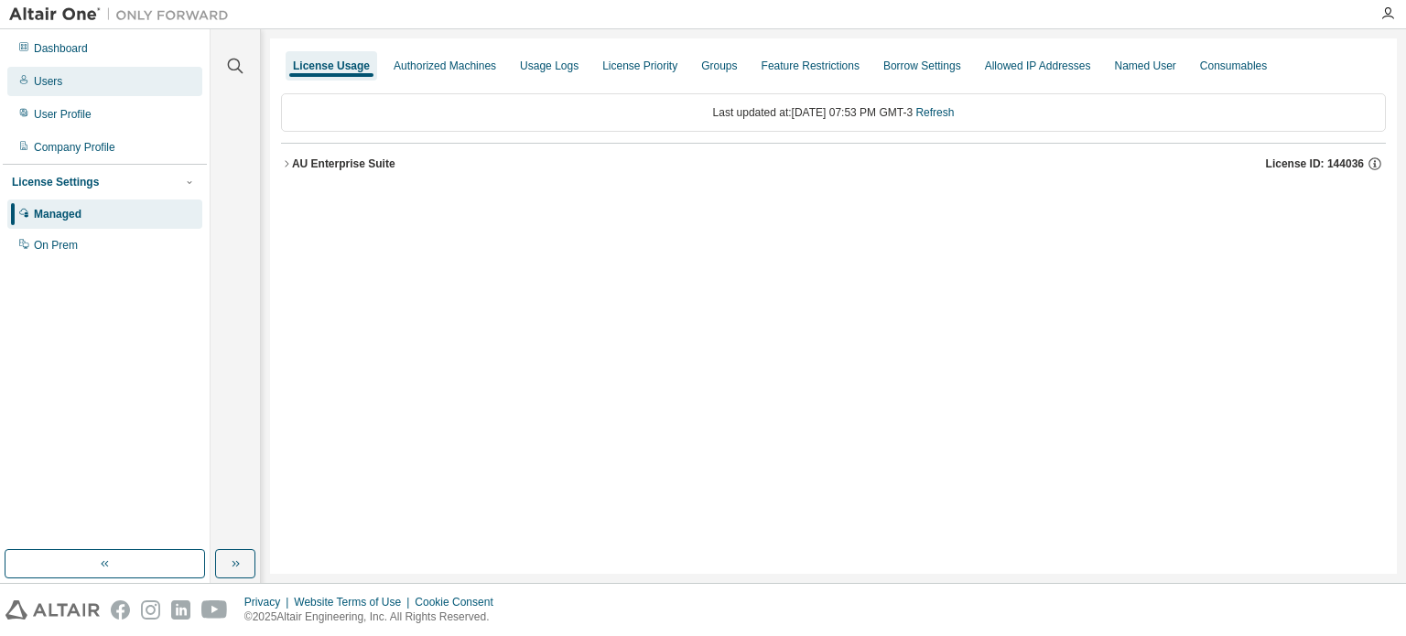
click at [35, 76] on div "Users" at bounding box center [48, 81] width 28 height 15
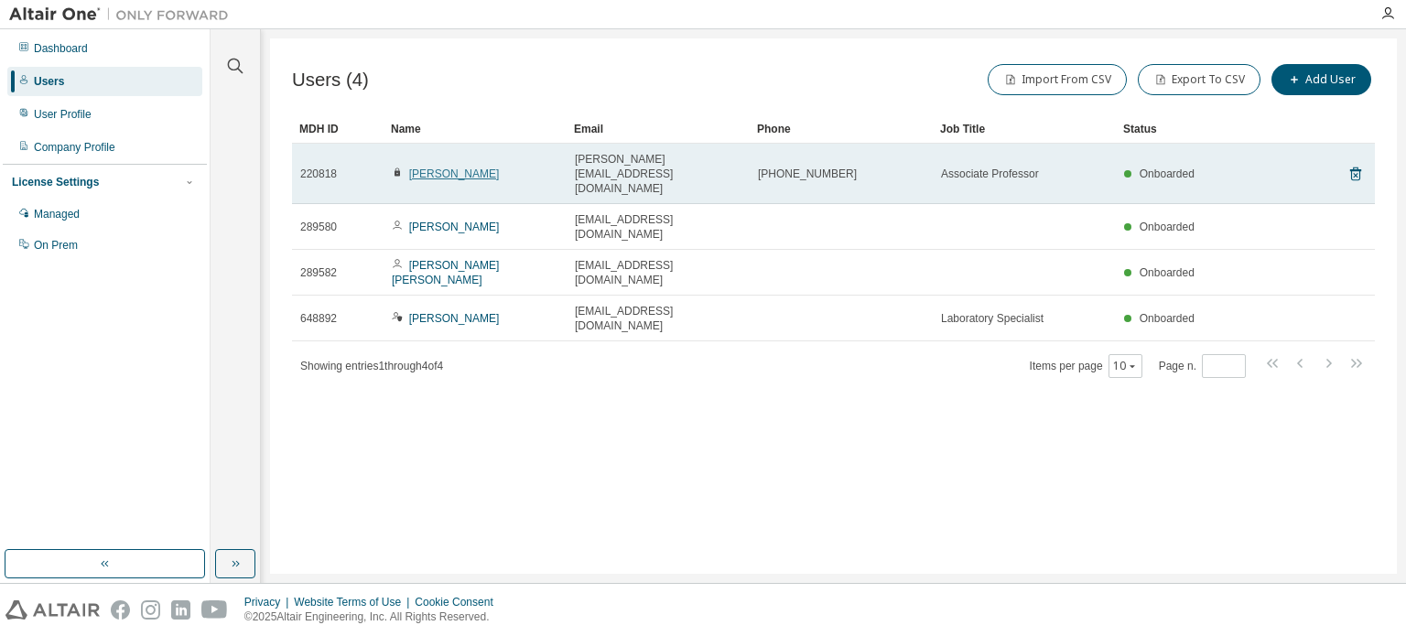
click at [480, 167] on link "[PERSON_NAME]" at bounding box center [454, 173] width 91 height 13
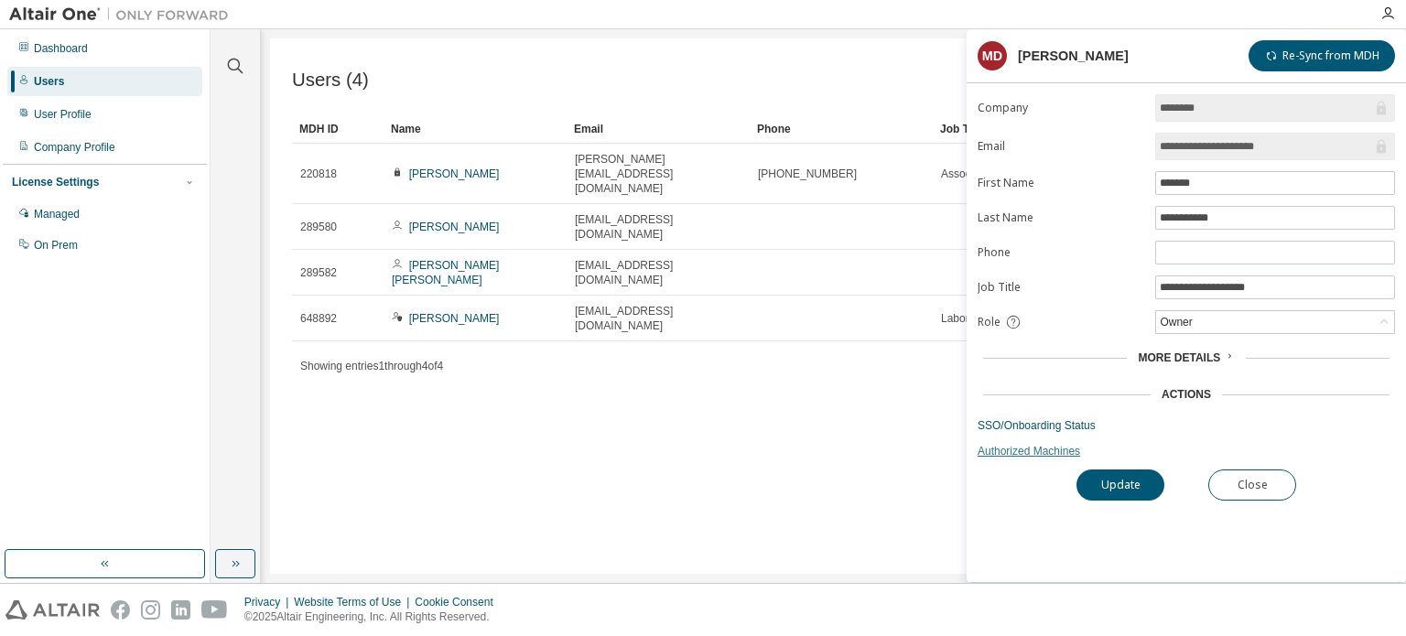
click at [1051, 448] on link "Authorized Machines" at bounding box center [1185, 451] width 417 height 15
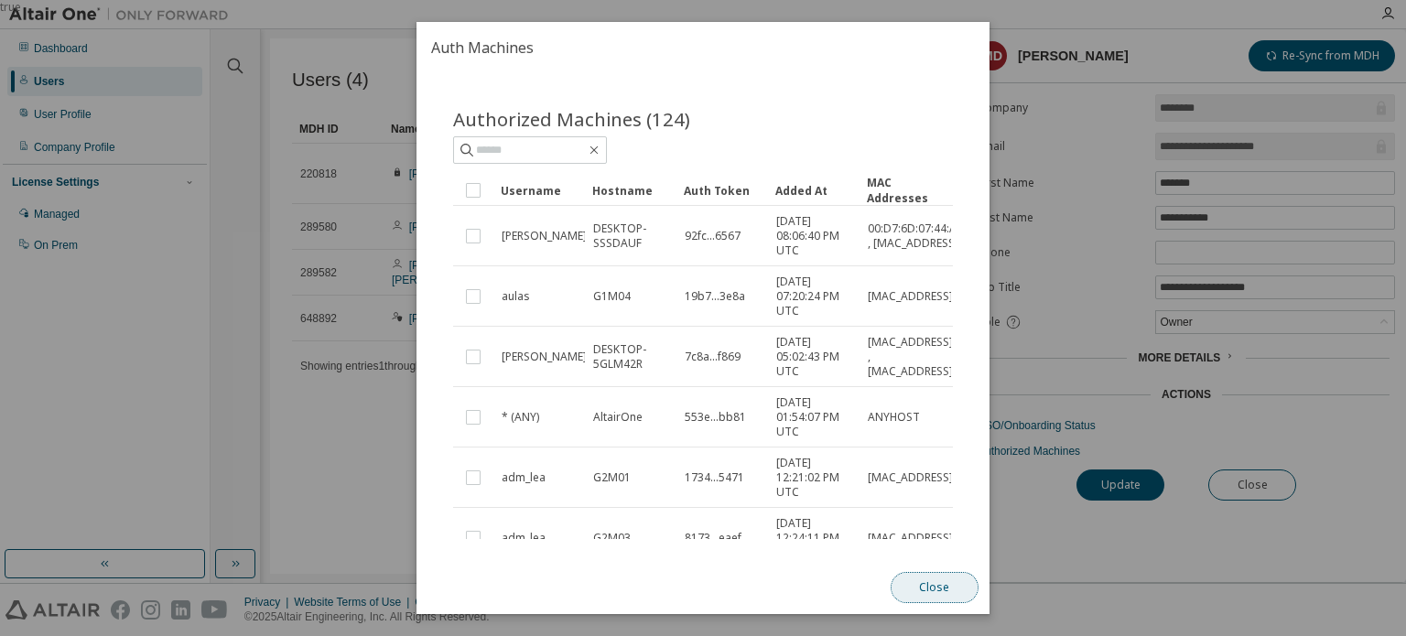
click at [925, 585] on button "Close" at bounding box center [934, 587] width 88 height 31
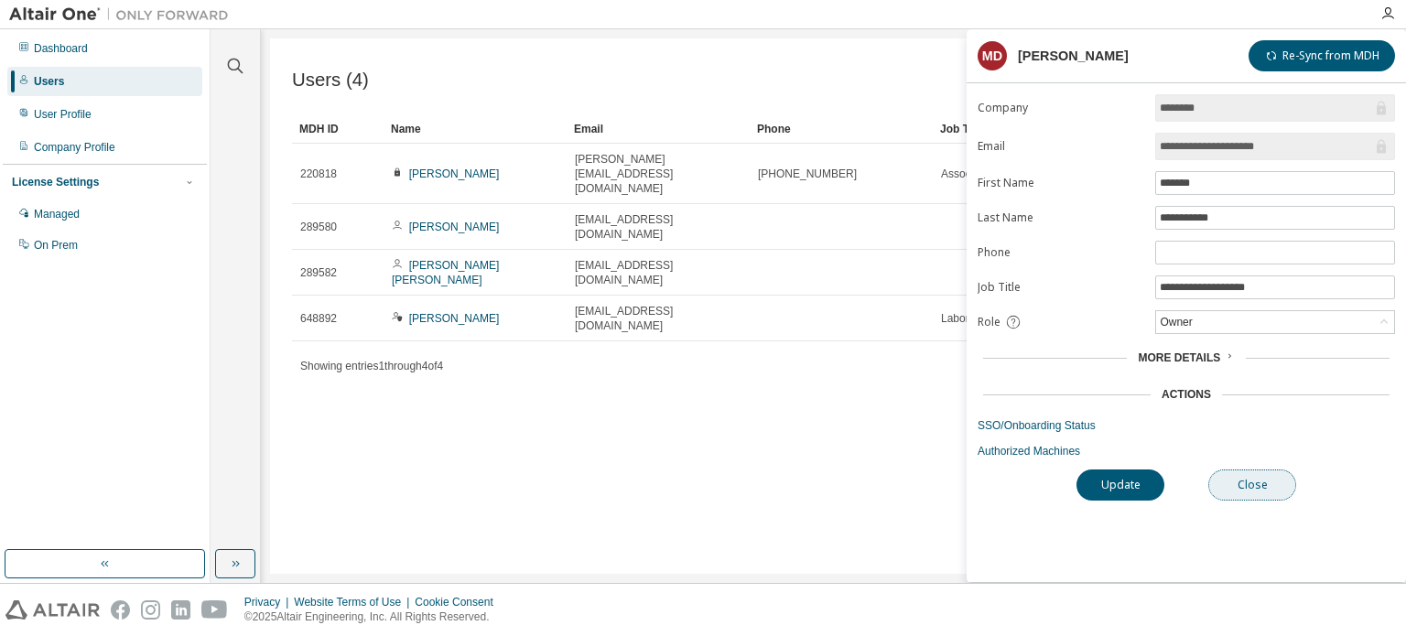
click at [1274, 479] on button "Close" at bounding box center [1252, 484] width 88 height 31
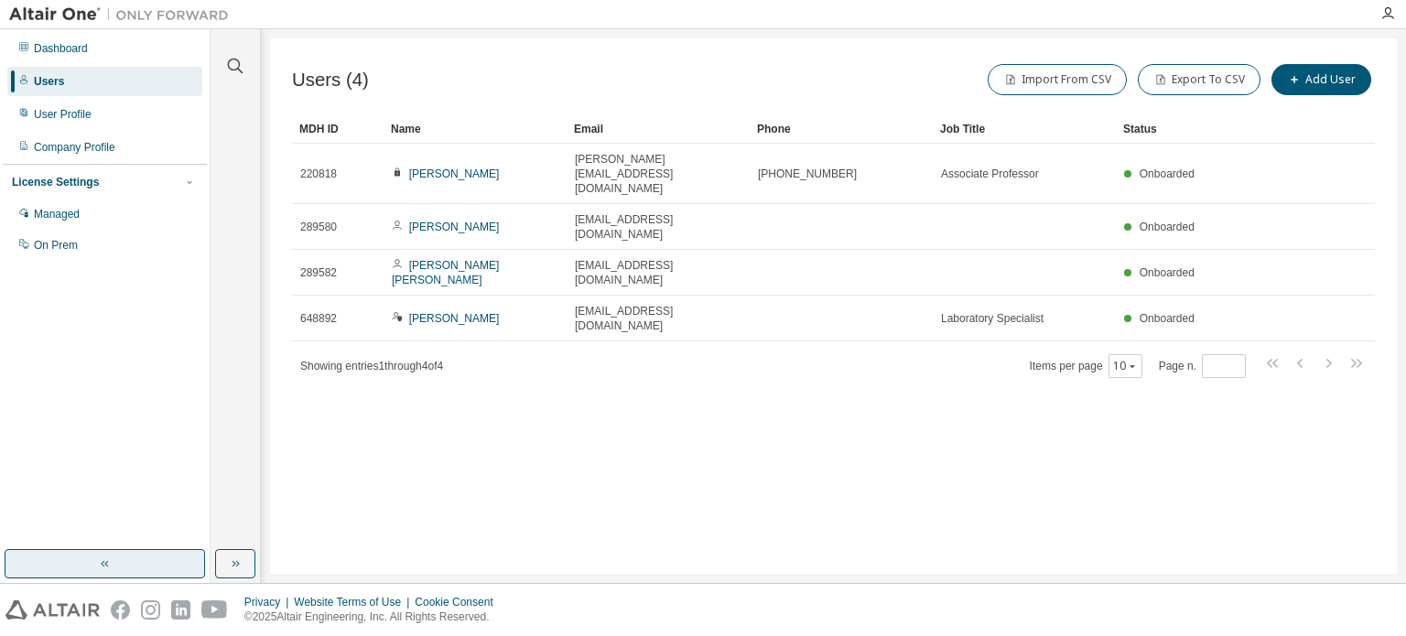
click at [126, 570] on button "button" at bounding box center [105, 563] width 200 height 29
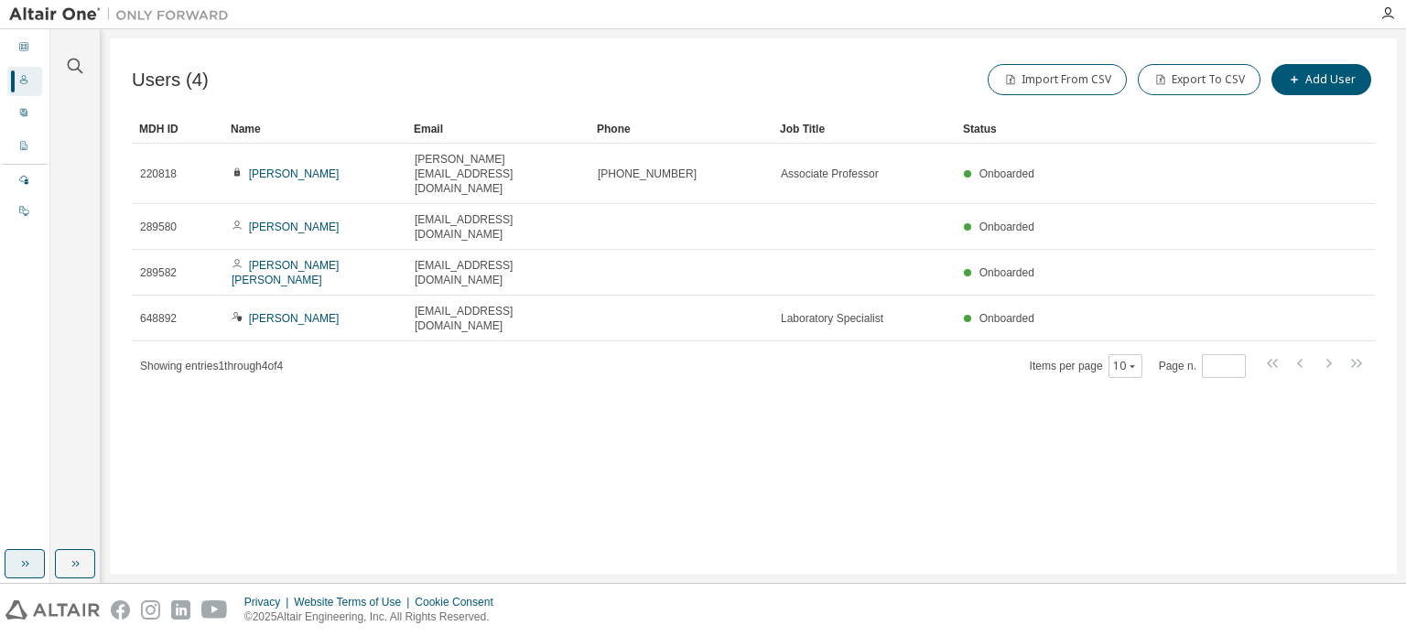
click at [22, 559] on icon "button" at bounding box center [24, 563] width 15 height 15
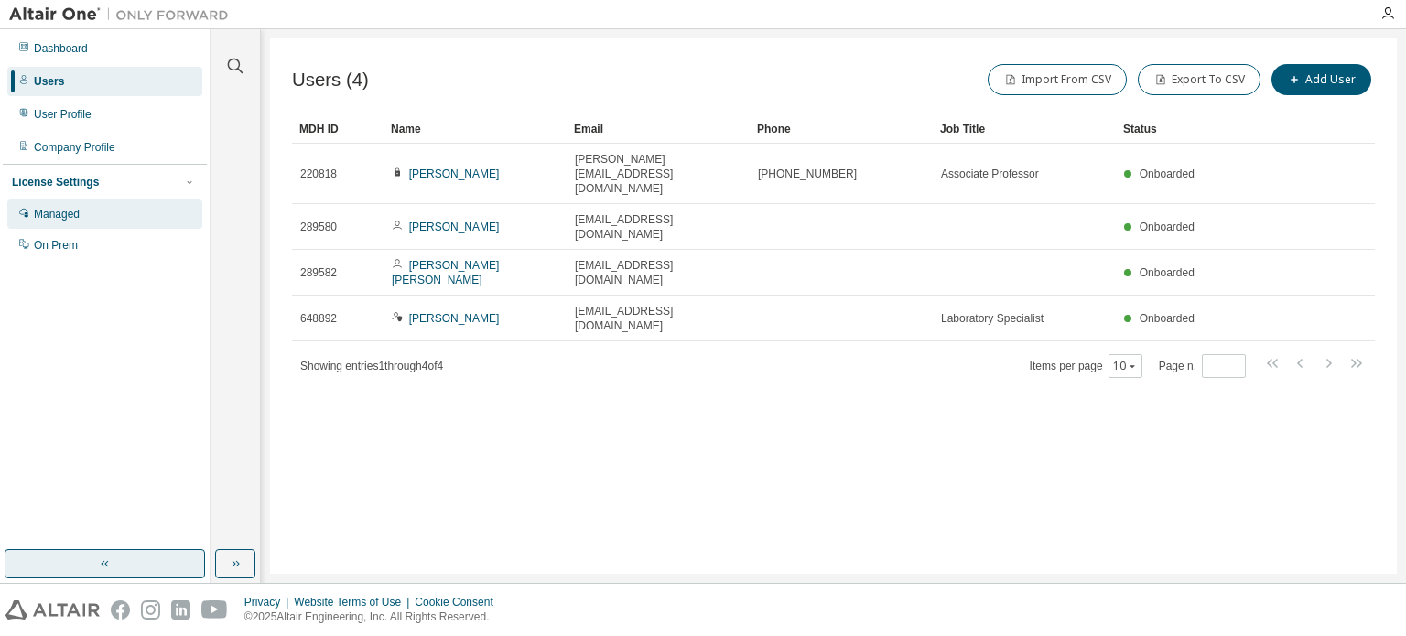
click at [74, 216] on div "Managed" at bounding box center [57, 214] width 46 height 15
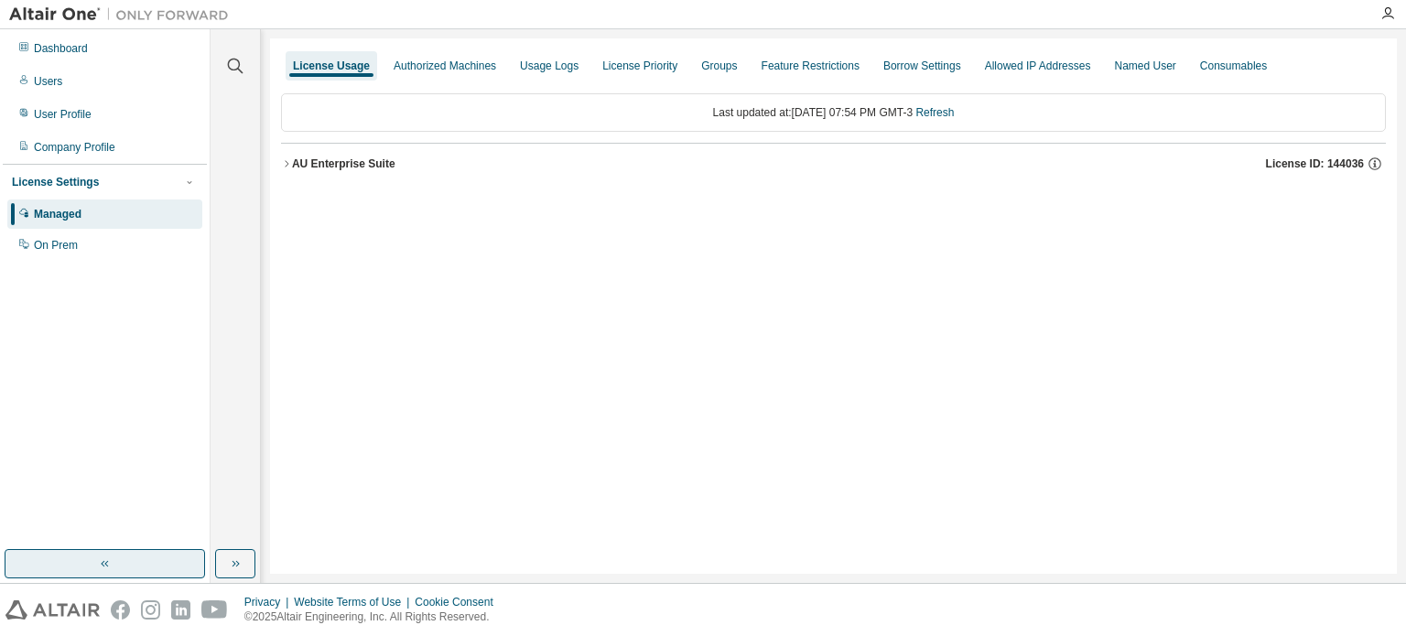
click at [295, 162] on div "AU Enterprise Suite" at bounding box center [343, 163] width 103 height 15
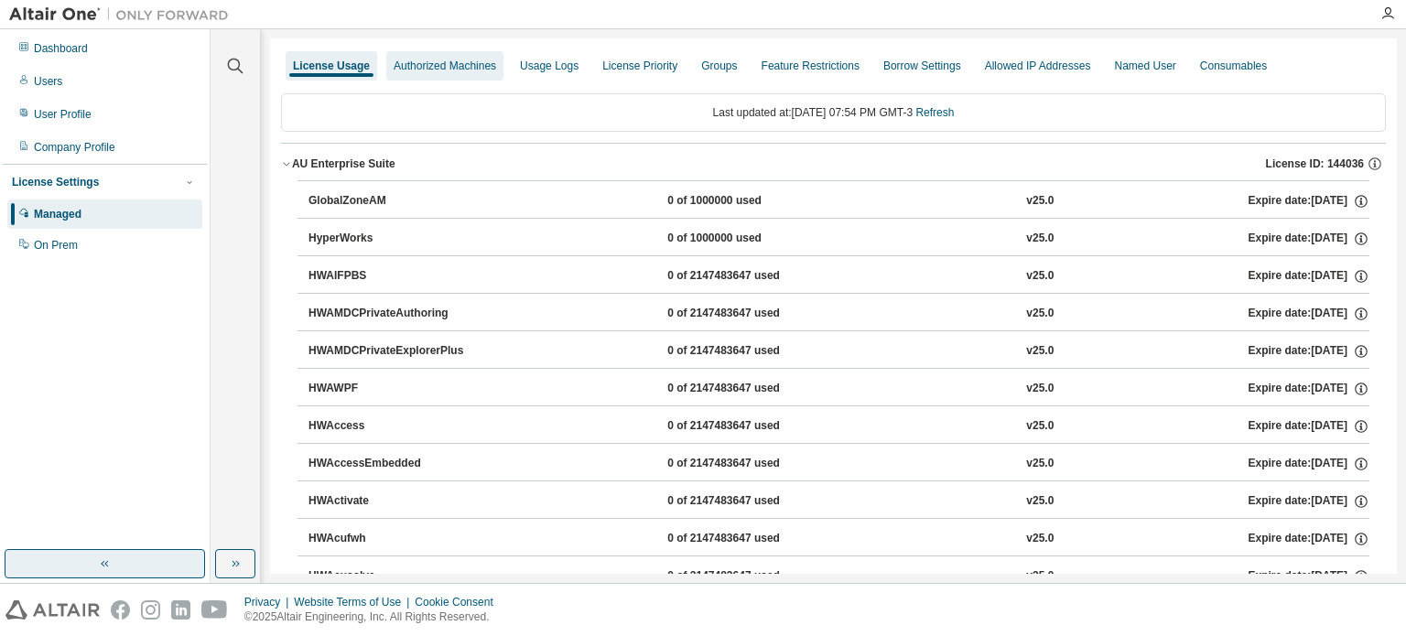
click at [437, 62] on div "Authorized Machines" at bounding box center [445, 66] width 102 height 15
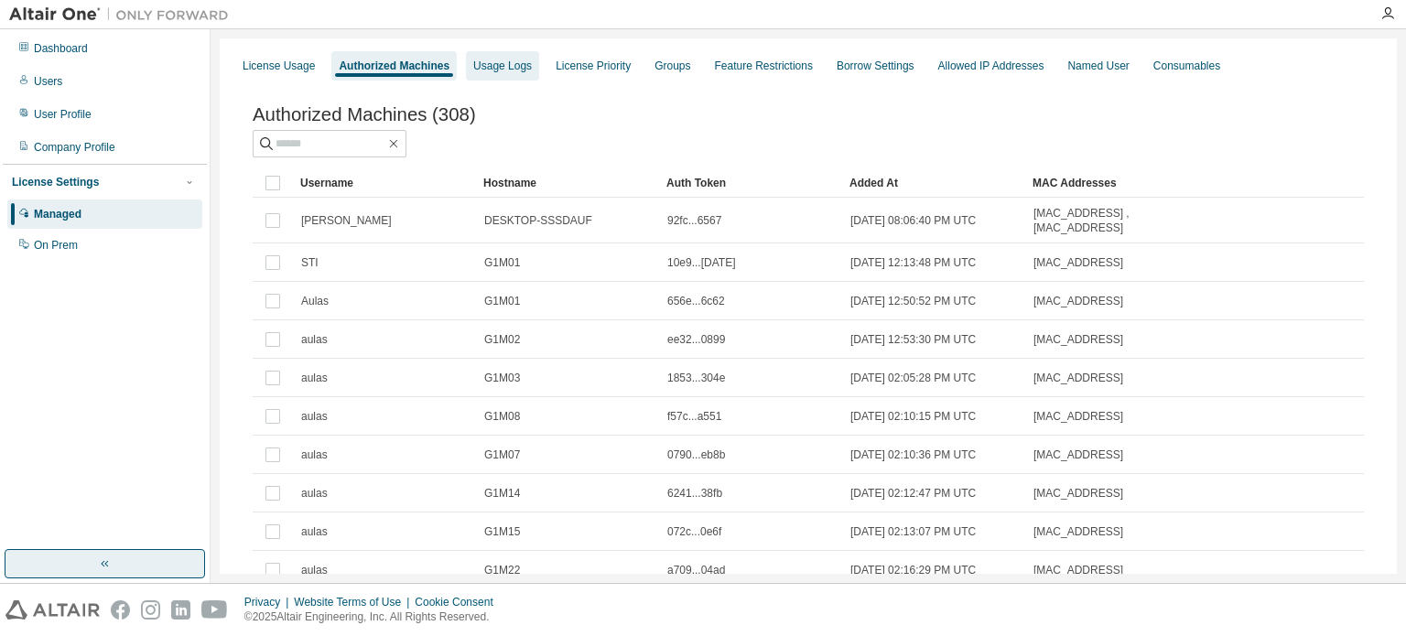
click at [516, 61] on div "Usage Logs" at bounding box center [502, 66] width 59 height 15
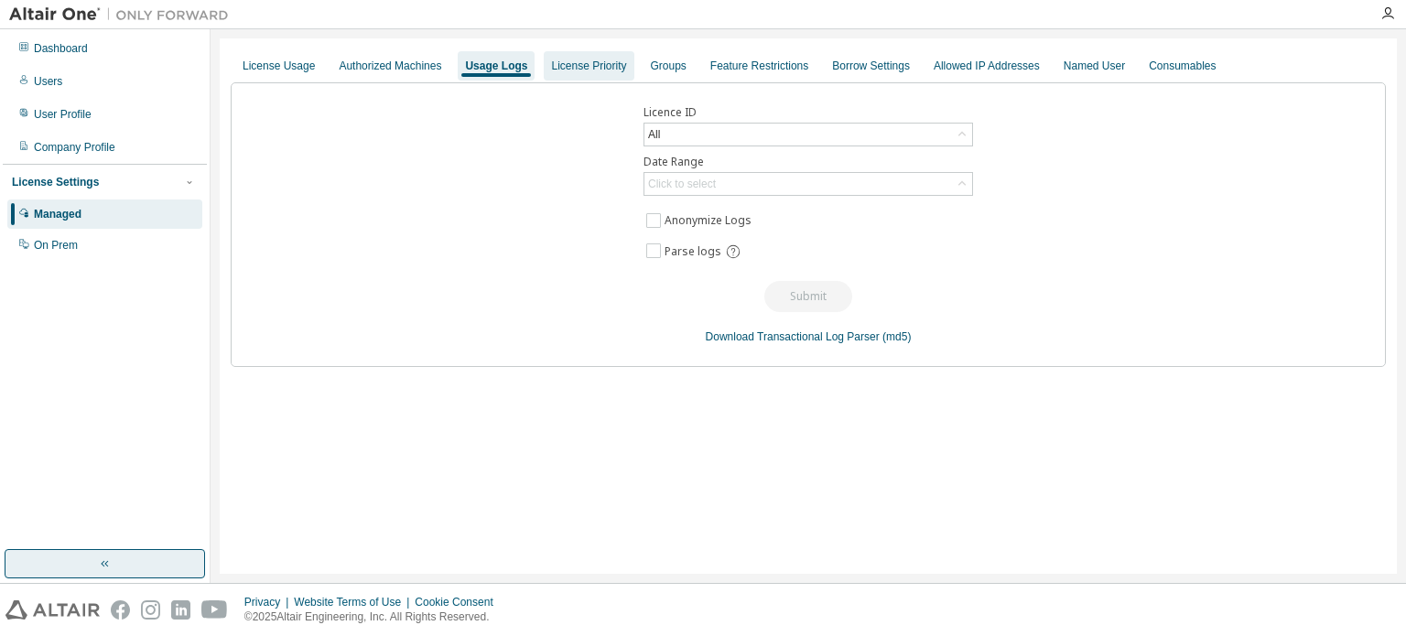
click at [609, 65] on div "License Priority" at bounding box center [588, 66] width 75 height 15
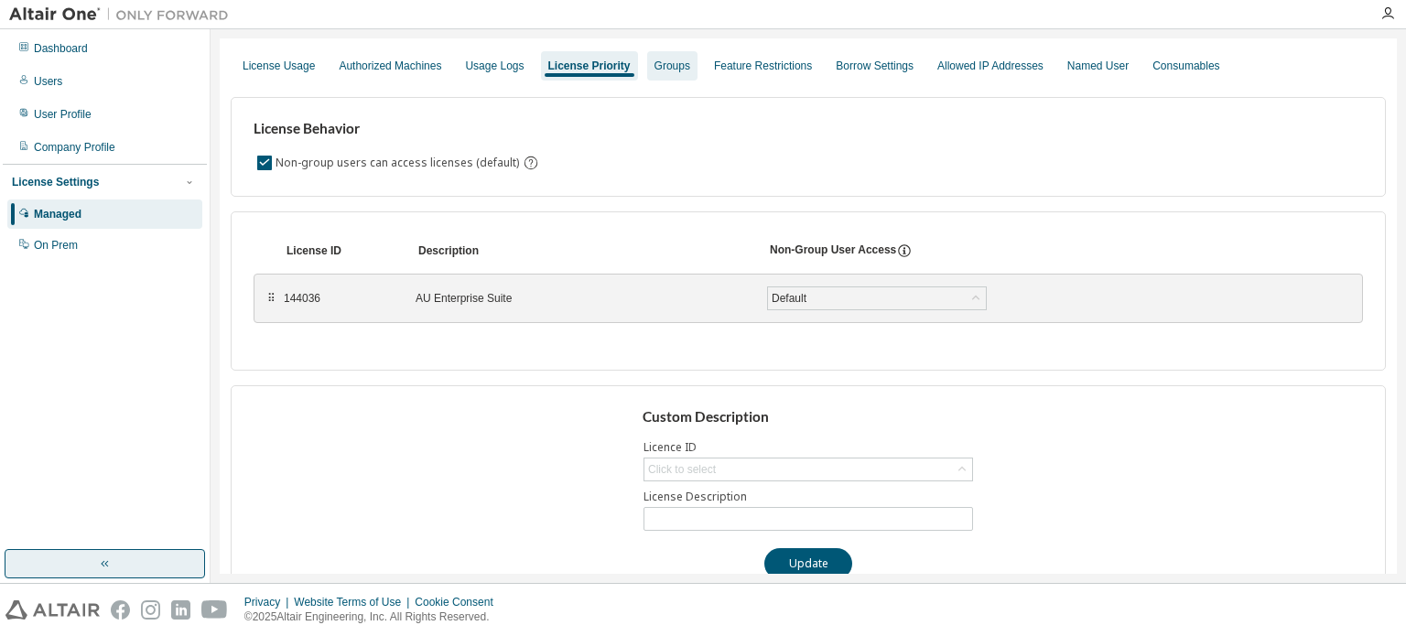
click at [690, 66] on div "Groups" at bounding box center [672, 66] width 36 height 15
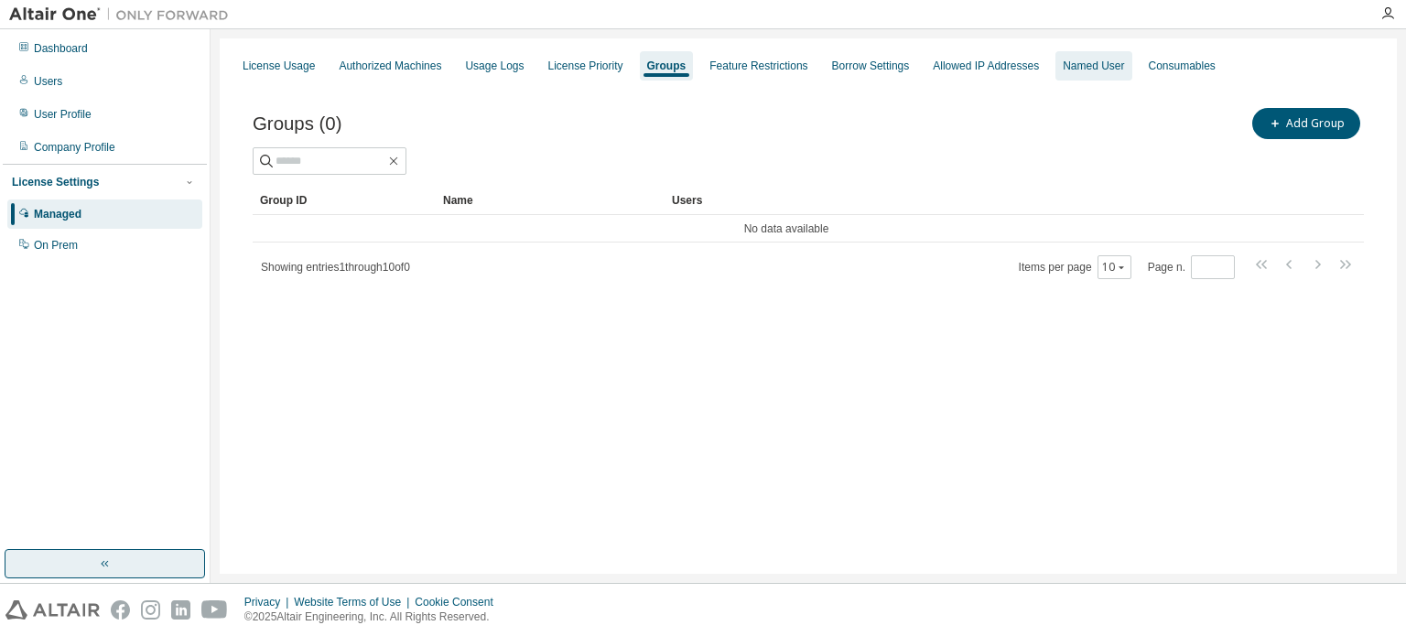
click at [1124, 66] on div "Named User" at bounding box center [1092, 66] width 61 height 15
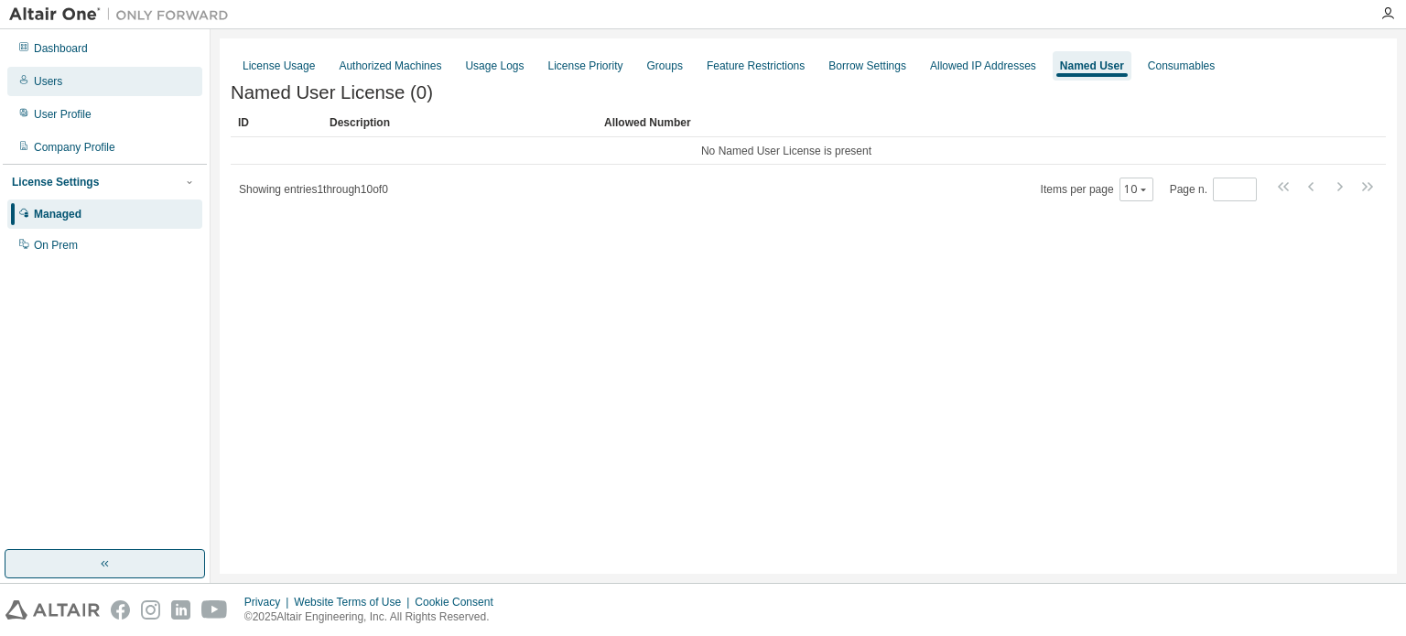
click at [68, 76] on div "Users" at bounding box center [104, 81] width 195 height 29
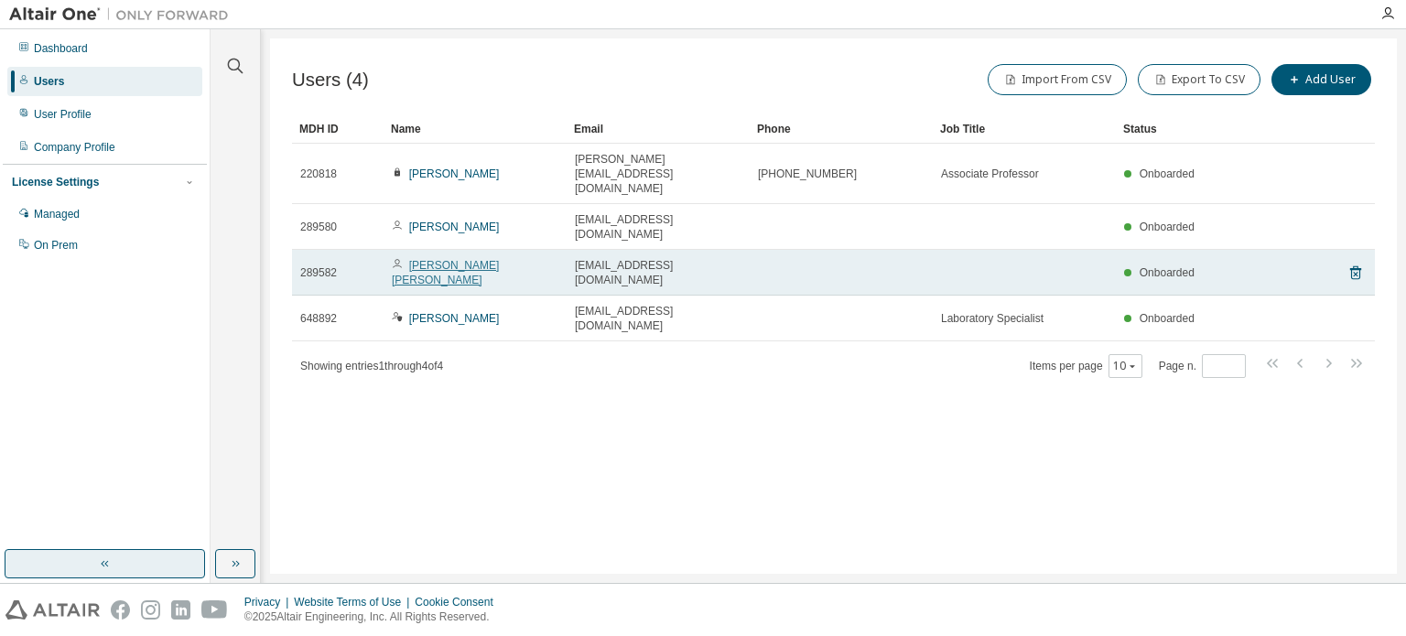
click at [491, 259] on link "[PERSON_NAME] [PERSON_NAME]" at bounding box center [445, 272] width 107 height 27
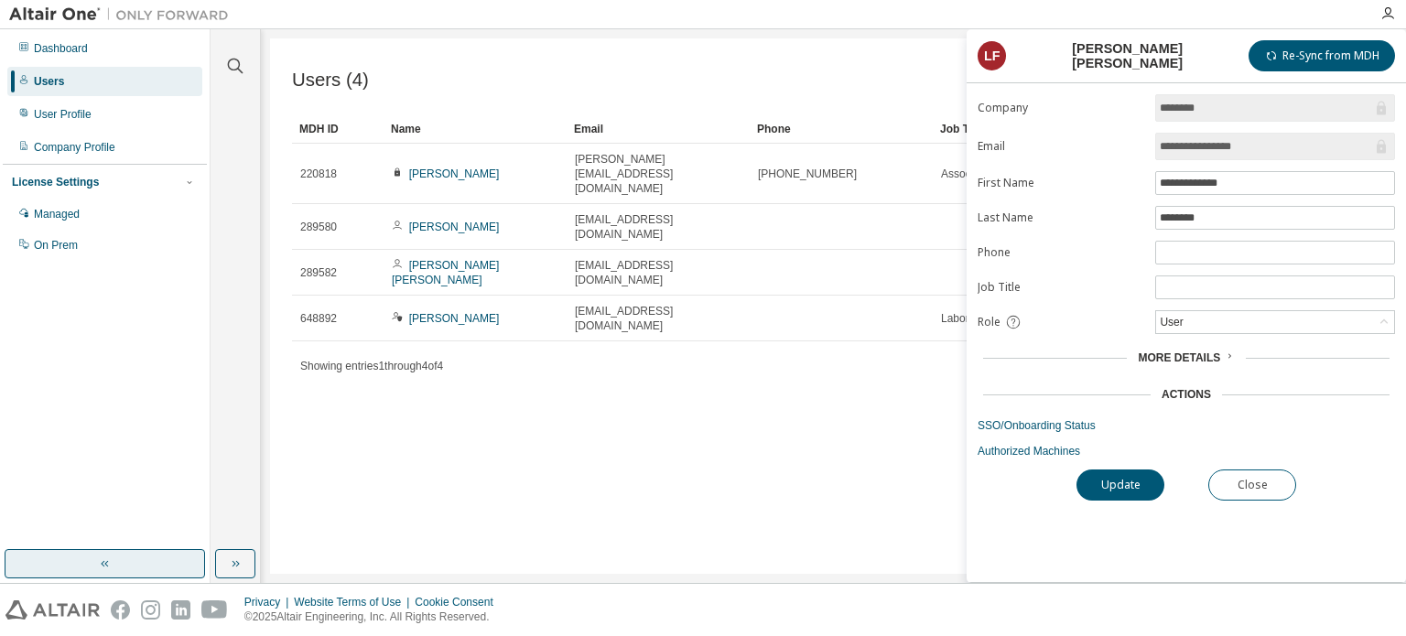
click at [1197, 357] on span "More Details" at bounding box center [1179, 357] width 82 height 13
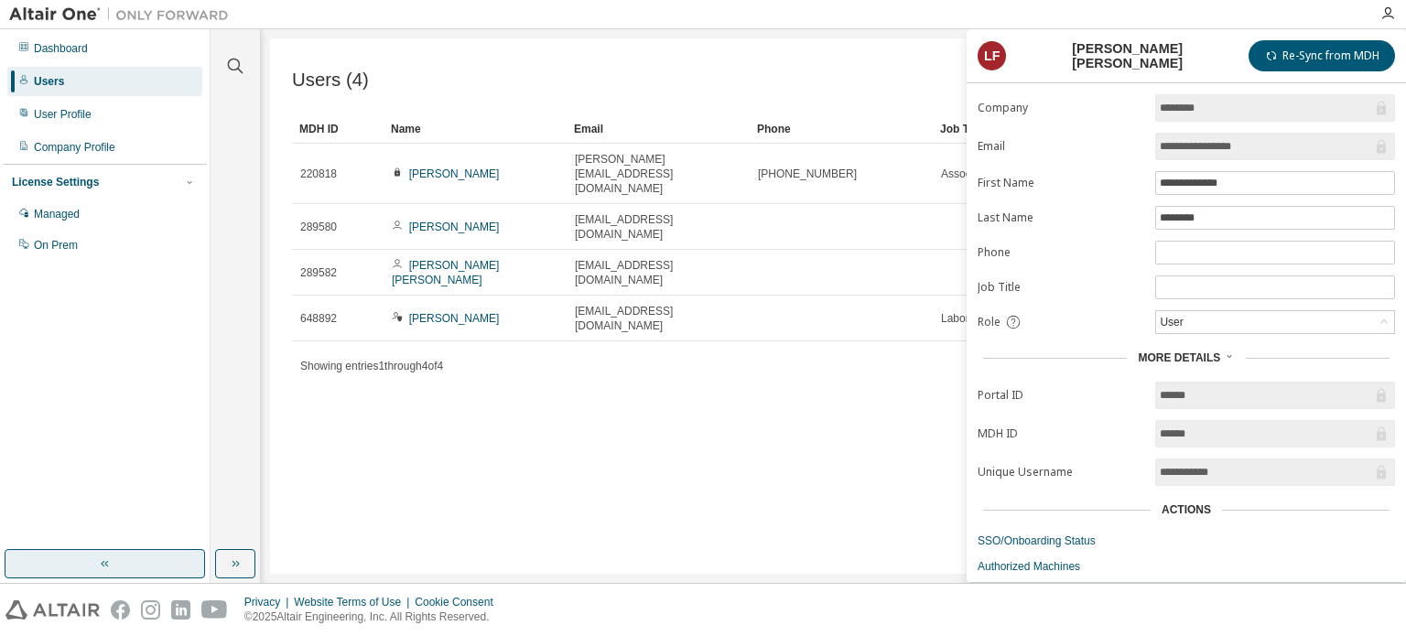
click at [1204, 351] on span "More Details" at bounding box center [1179, 357] width 82 height 13
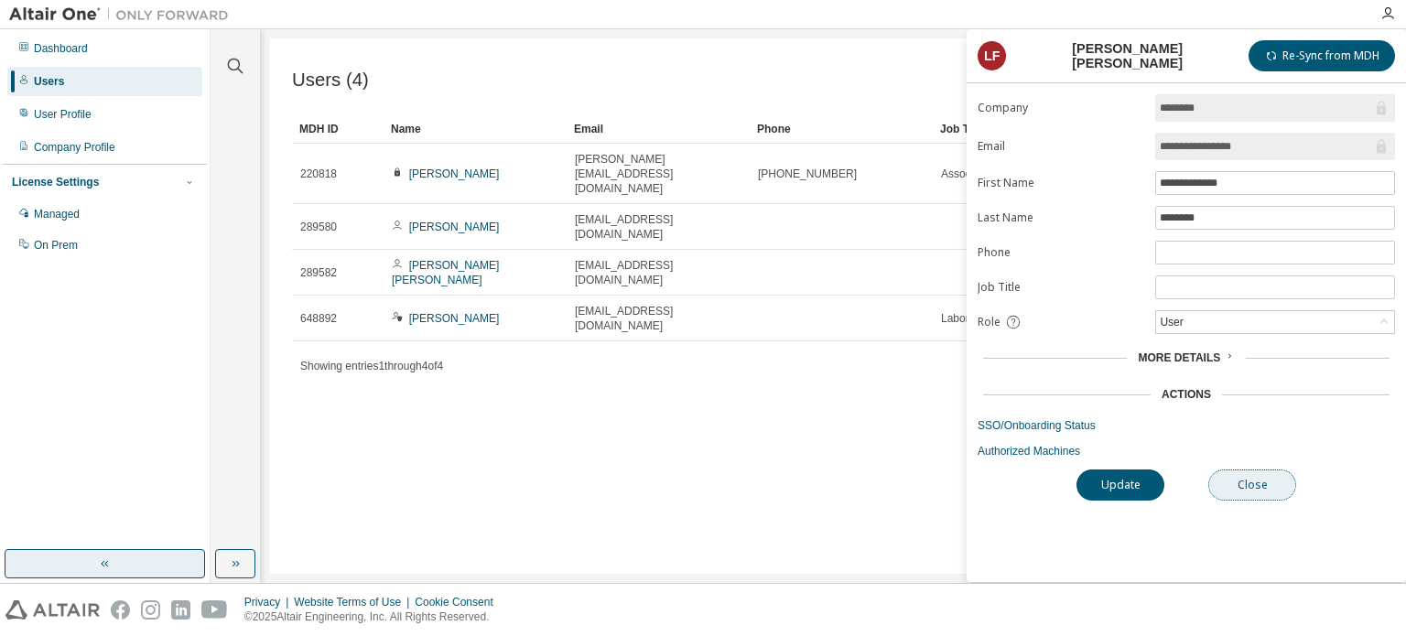
click at [1256, 481] on button "Close" at bounding box center [1252, 484] width 88 height 31
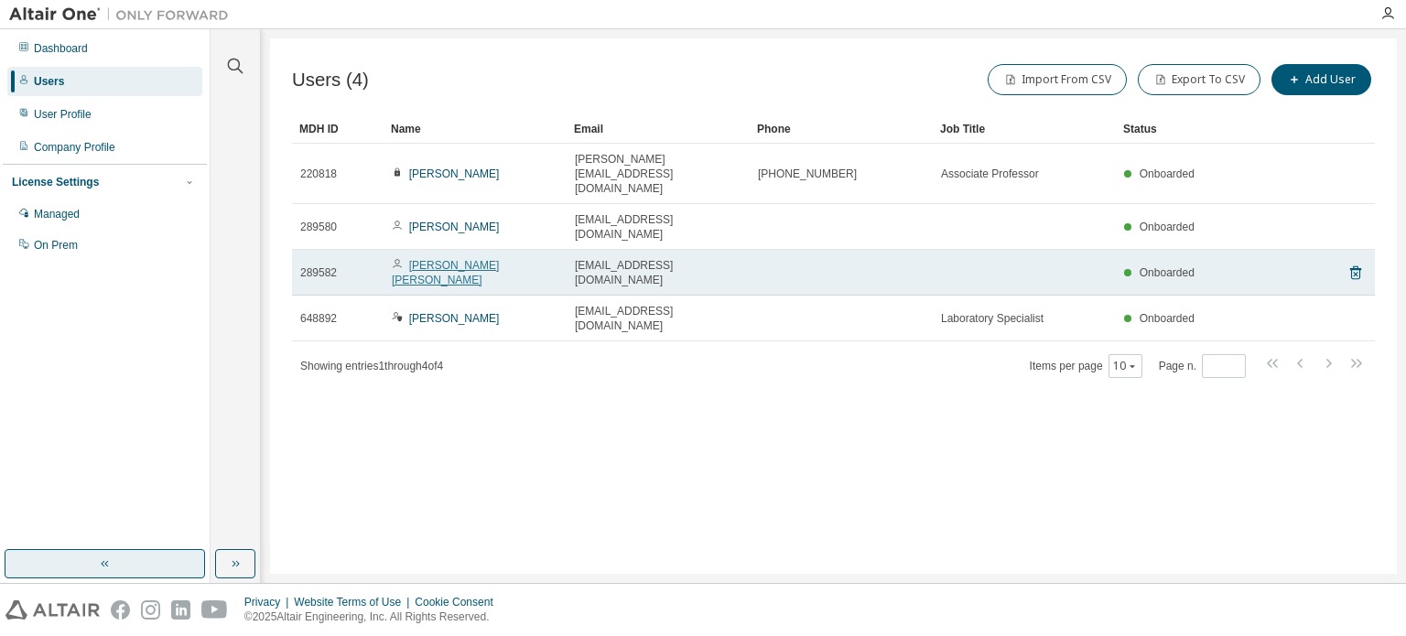
click at [488, 259] on link "[PERSON_NAME] [PERSON_NAME]" at bounding box center [445, 272] width 107 height 27
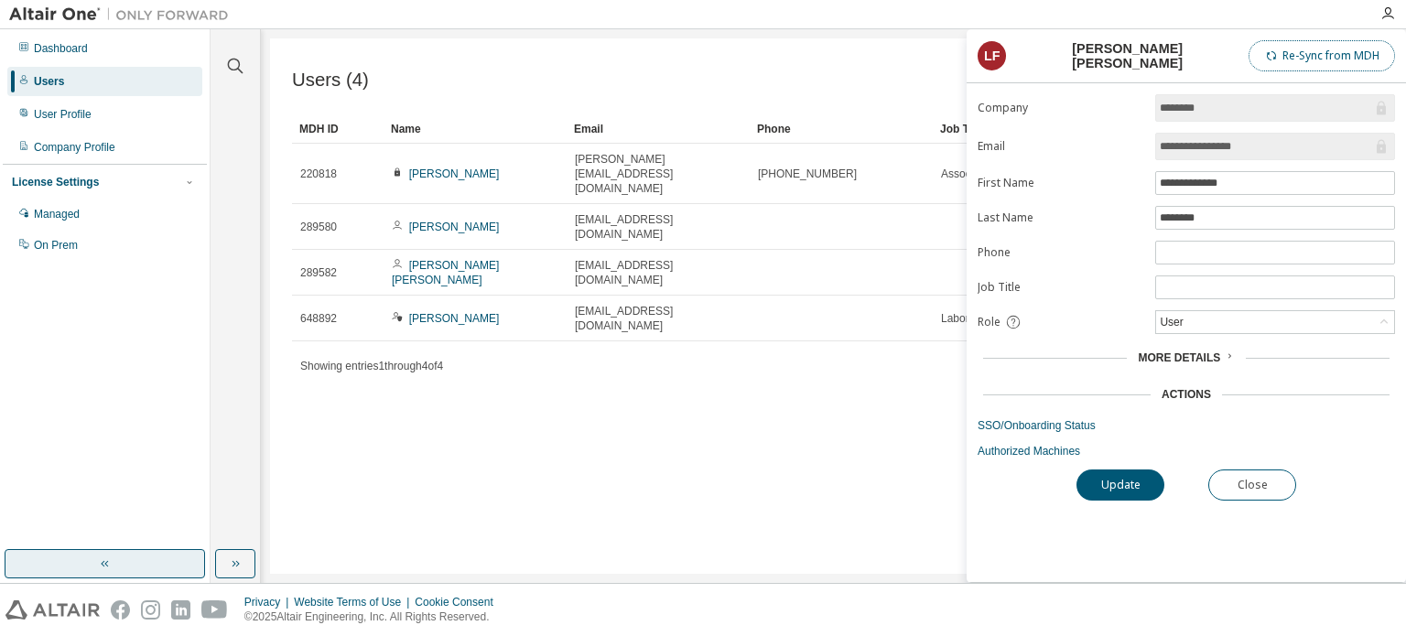
click at [1347, 57] on button "Re-Sync from MDH" at bounding box center [1321, 55] width 146 height 31
click at [1256, 482] on button "Close" at bounding box center [1252, 484] width 88 height 31
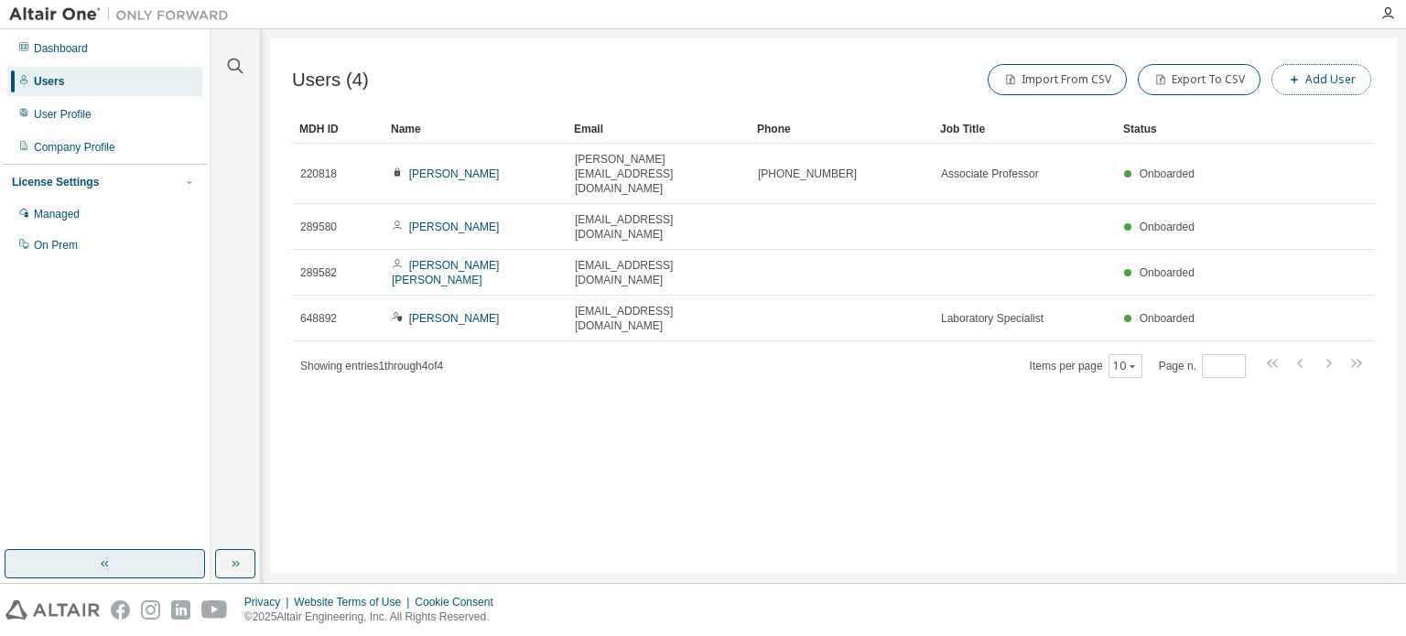
click at [1329, 76] on button "Add User" at bounding box center [1321, 79] width 100 height 31
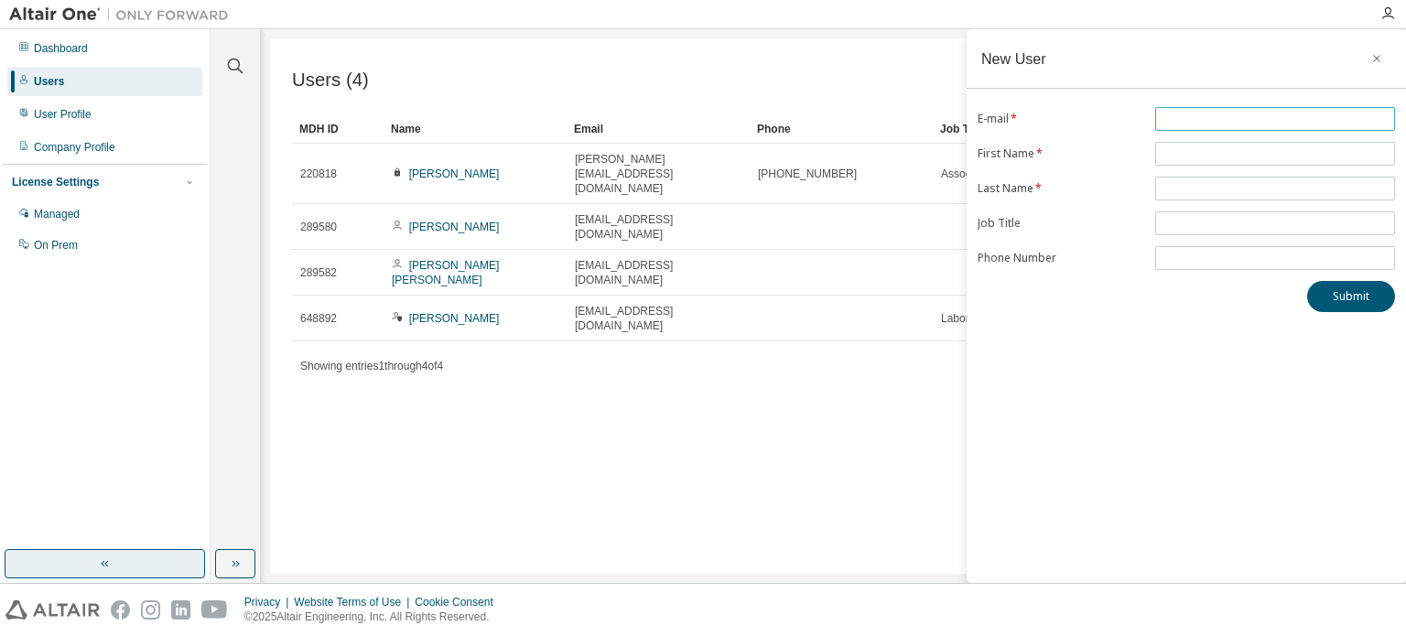
click at [1237, 120] on input "text" at bounding box center [1274, 119] width 231 height 15
paste input "**********"
type input "**********"
click at [1228, 154] on input "text" at bounding box center [1274, 153] width 231 height 15
type input "******"
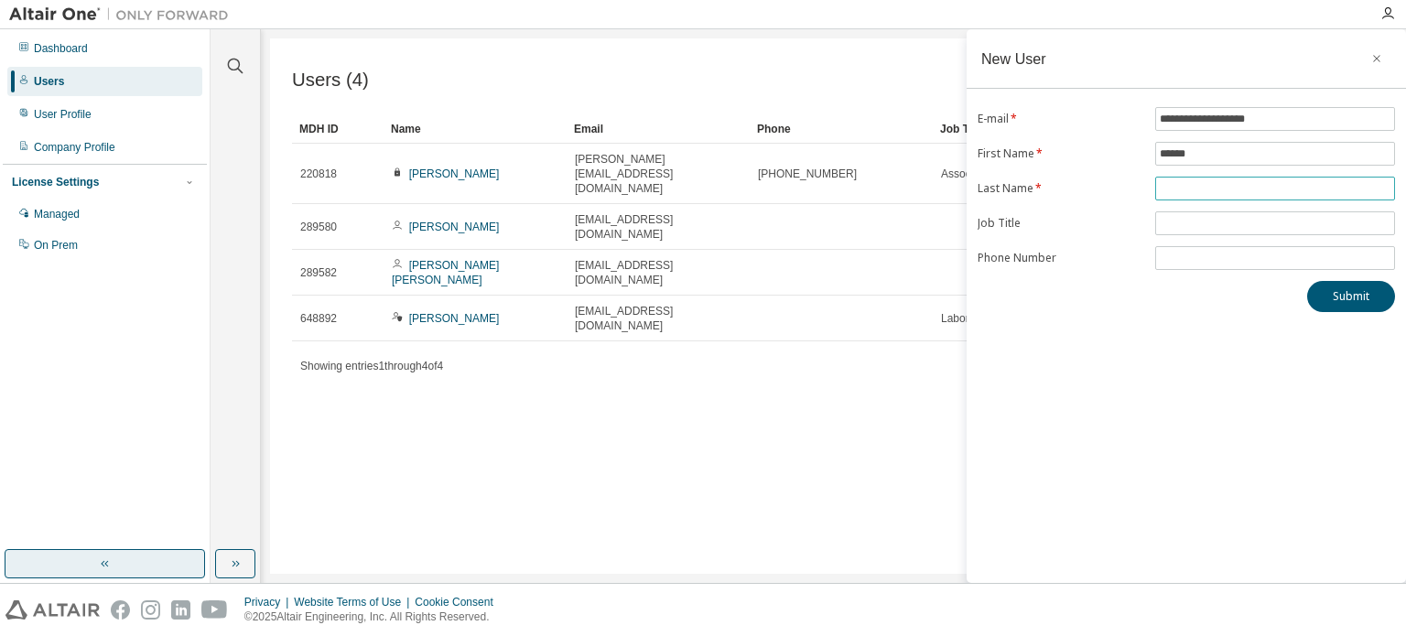
click at [1249, 184] on input "text" at bounding box center [1274, 188] width 231 height 15
type input "*******"
click at [1350, 291] on button "Submit" at bounding box center [1351, 296] width 88 height 31
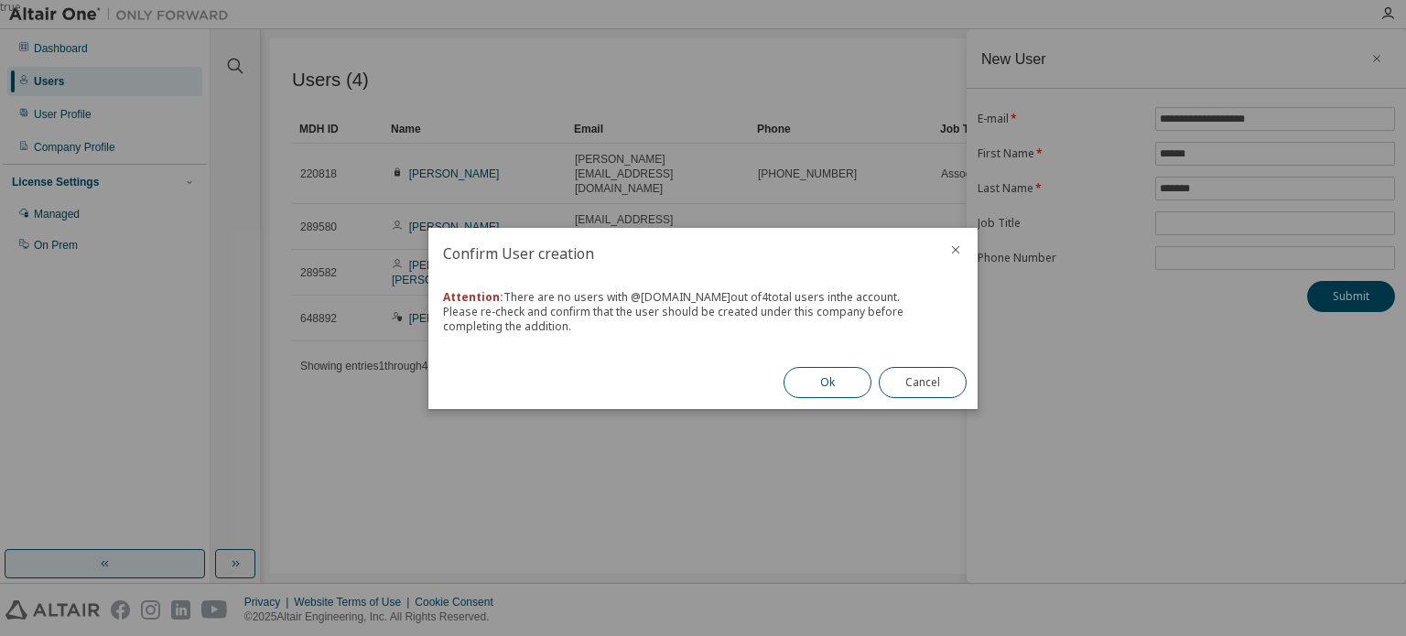
click at [828, 383] on button "Ok" at bounding box center [827, 382] width 88 height 31
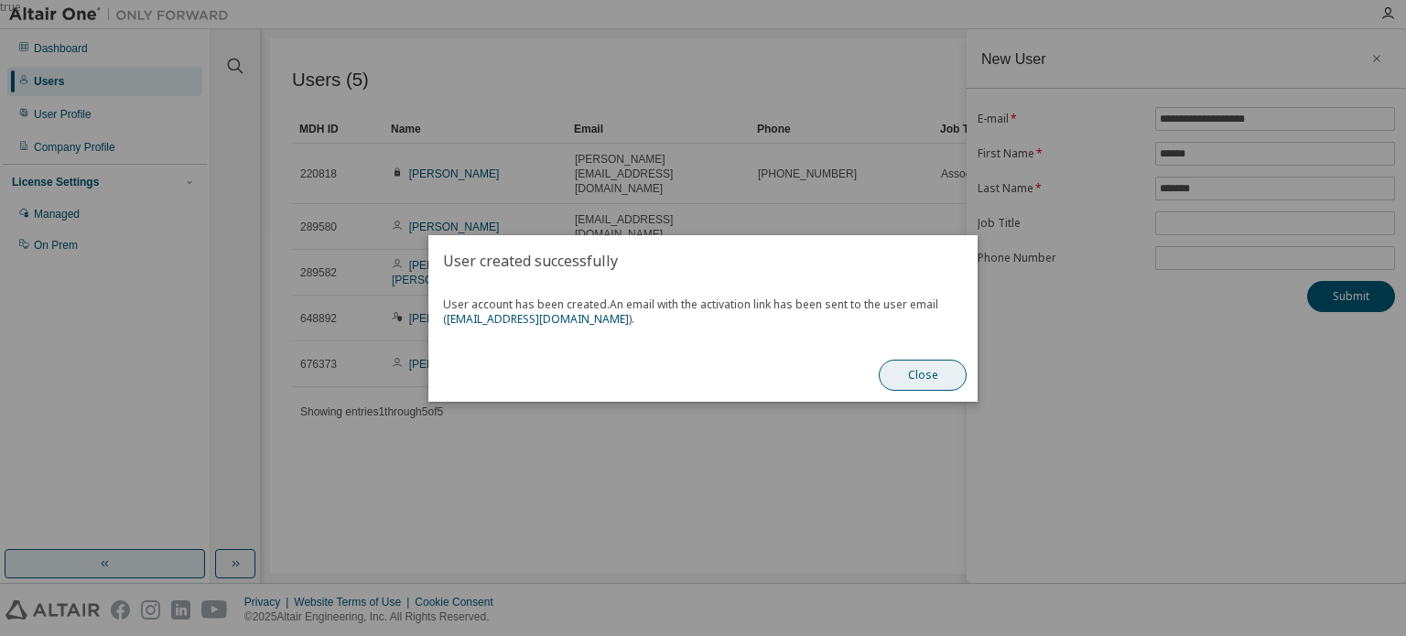
click at [939, 378] on button "Close" at bounding box center [923, 375] width 88 height 31
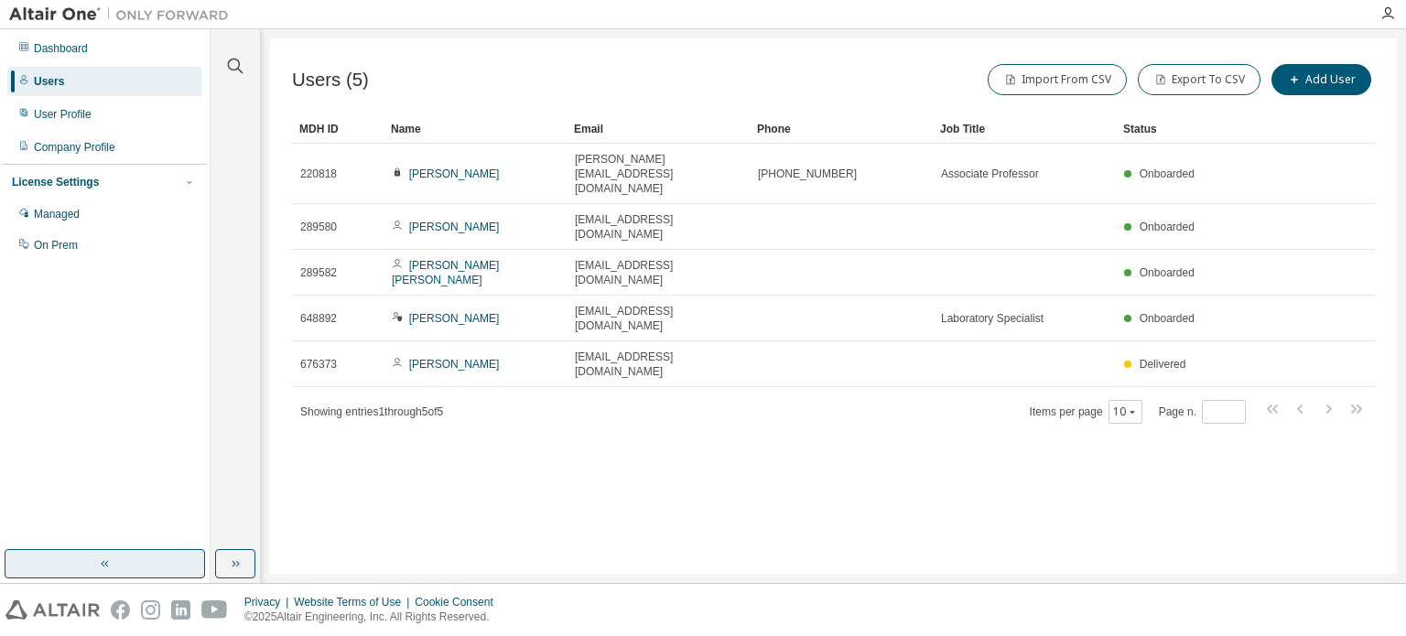
click at [925, 483] on div "Users (5) Import From CSV Export To CSV Add User Clear Load Save Save As Field …" at bounding box center [833, 305] width 1127 height 535
